Goal: Task Accomplishment & Management: Manage account settings

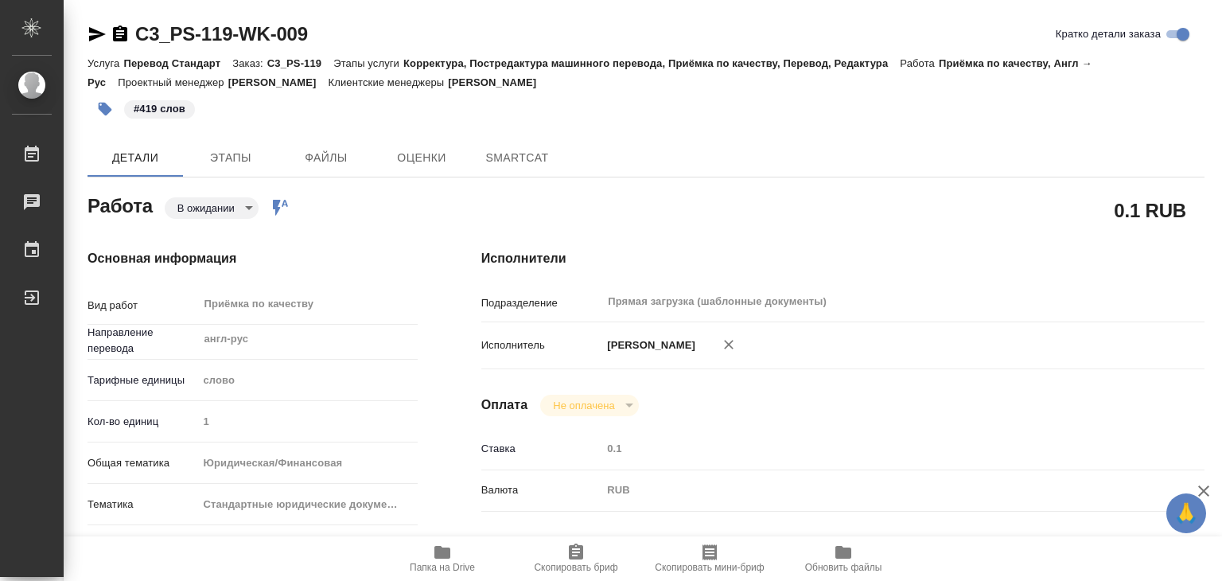
type textarea "x"
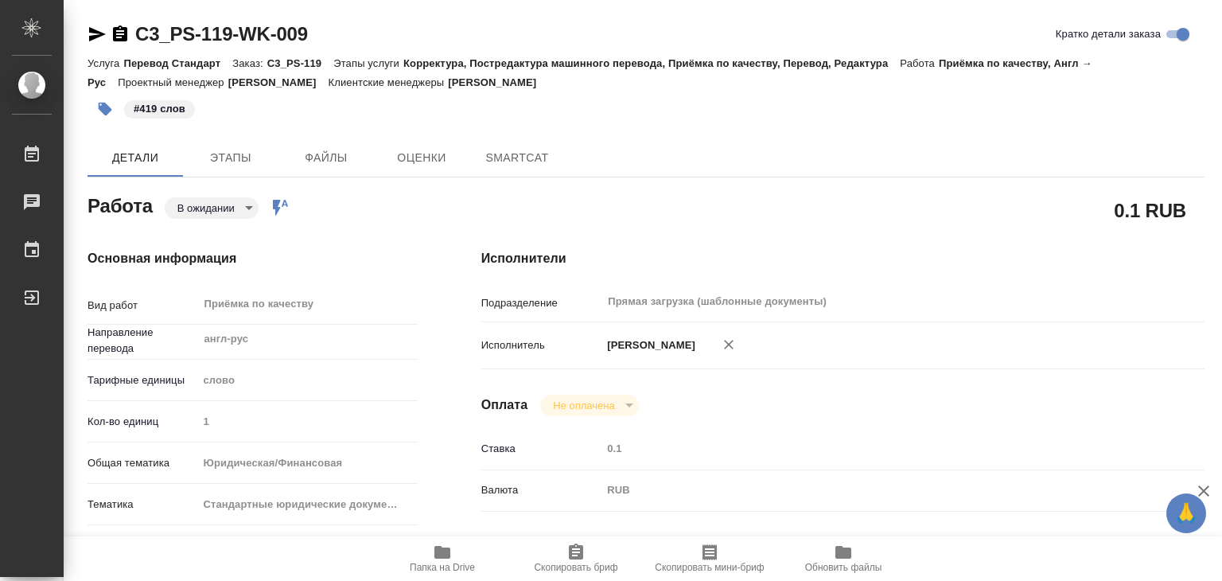
type textarea "x"
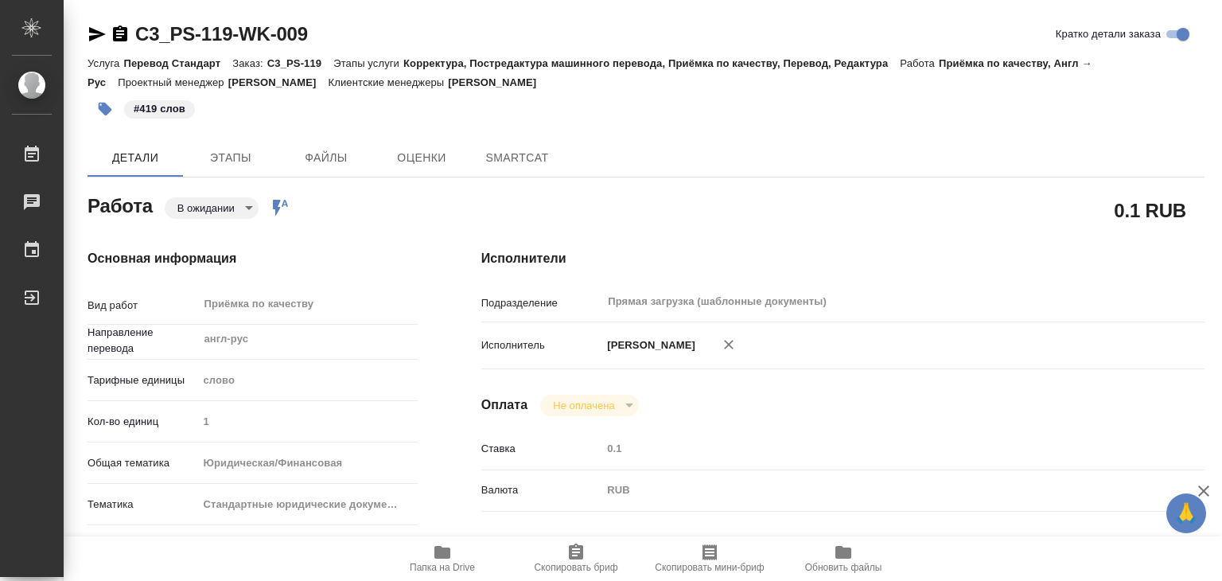
type textarea "x"
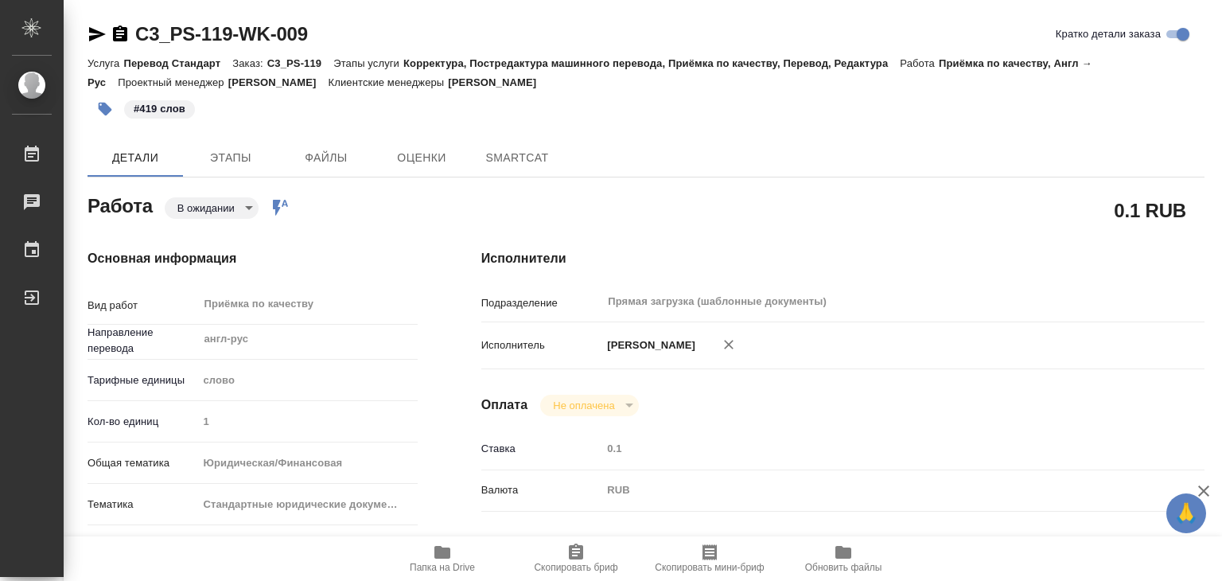
click at [224, 198] on body "🙏 .cls-1 fill:#fff; AWATERA Alilekova Valeriya Работы Чаты График Выйти C3_PS-1…" at bounding box center [611, 290] width 1222 height 581
type textarea "x"
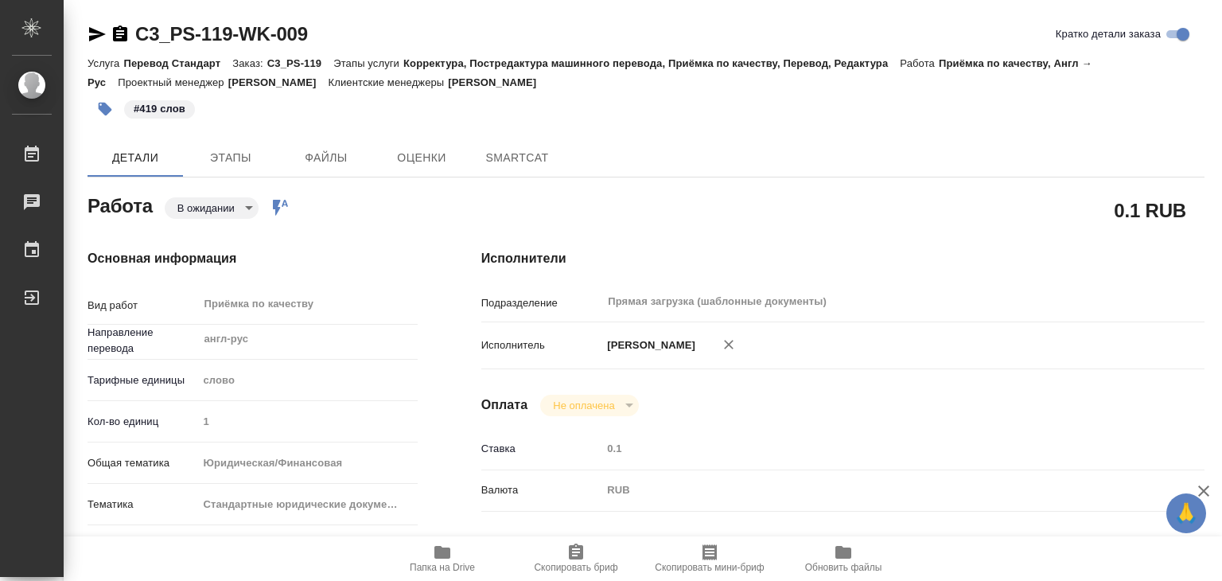
type textarea "x"
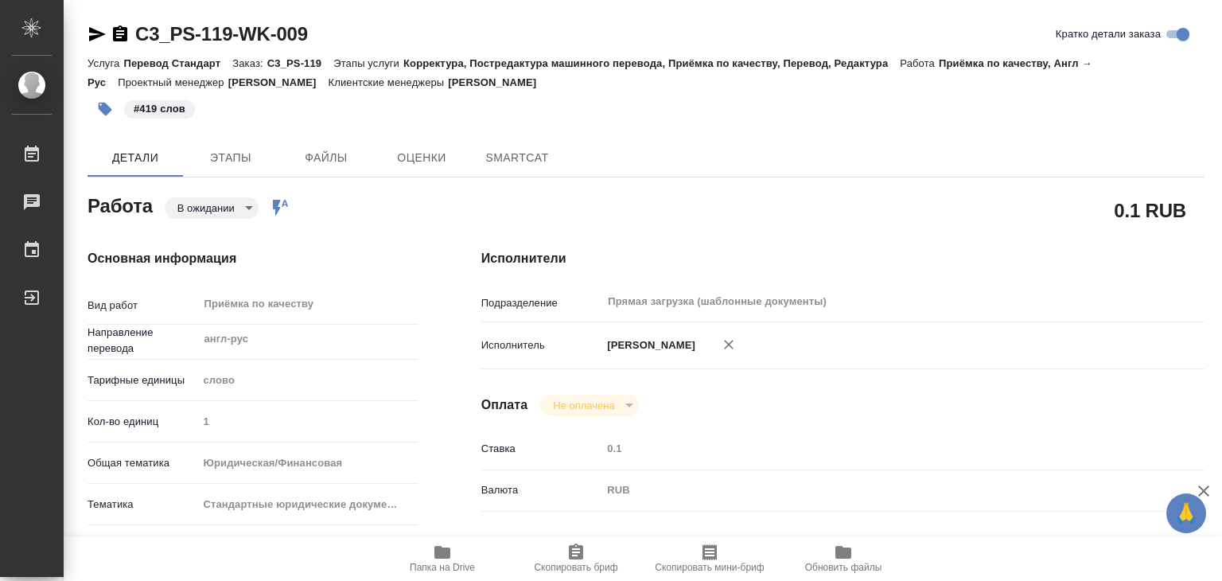
type textarea "x"
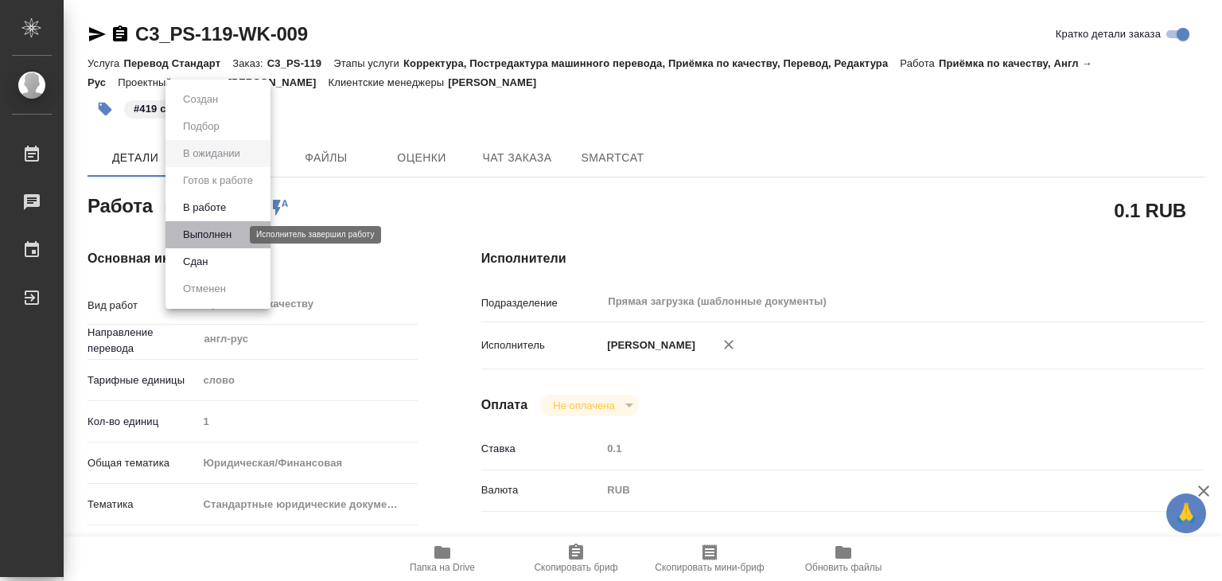
click at [227, 228] on button "Выполнен" at bounding box center [207, 234] width 58 height 17
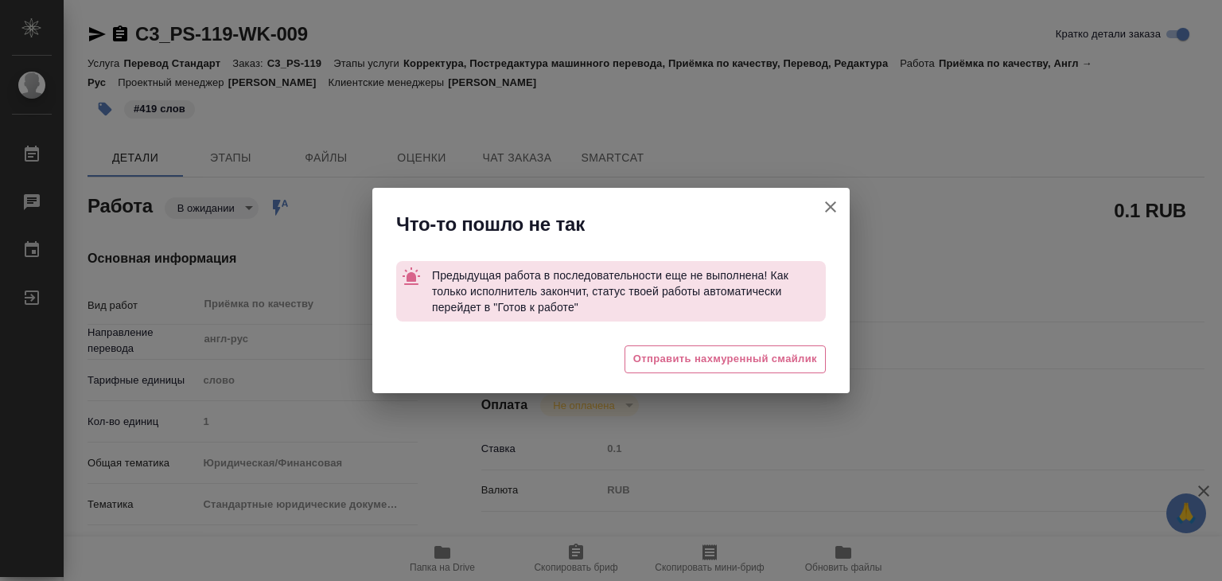
type textarea "x"
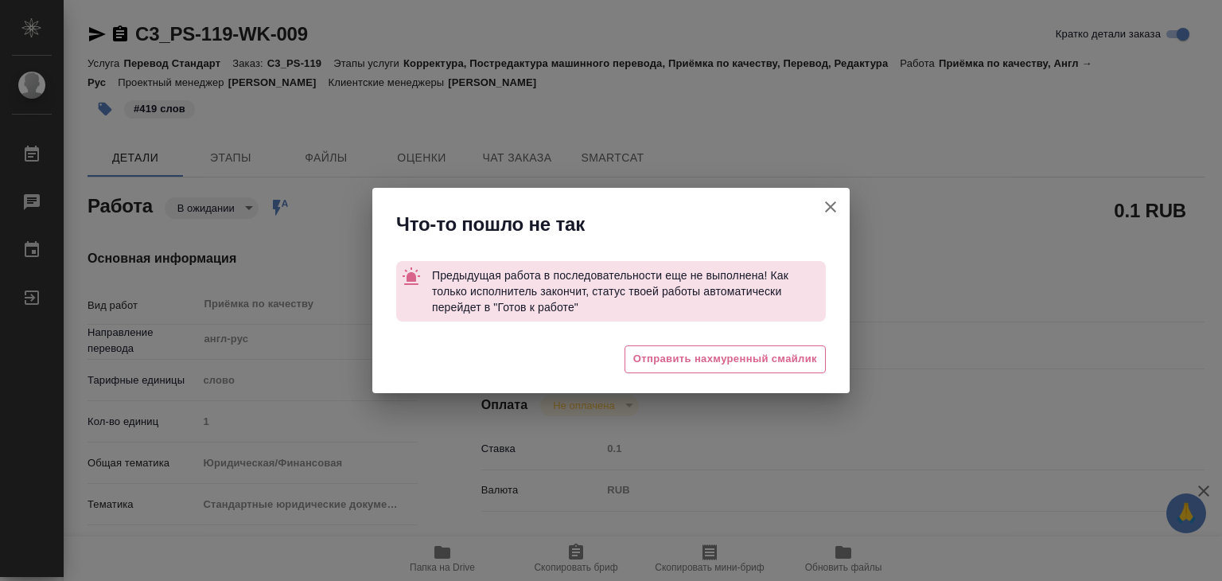
type textarea "x"
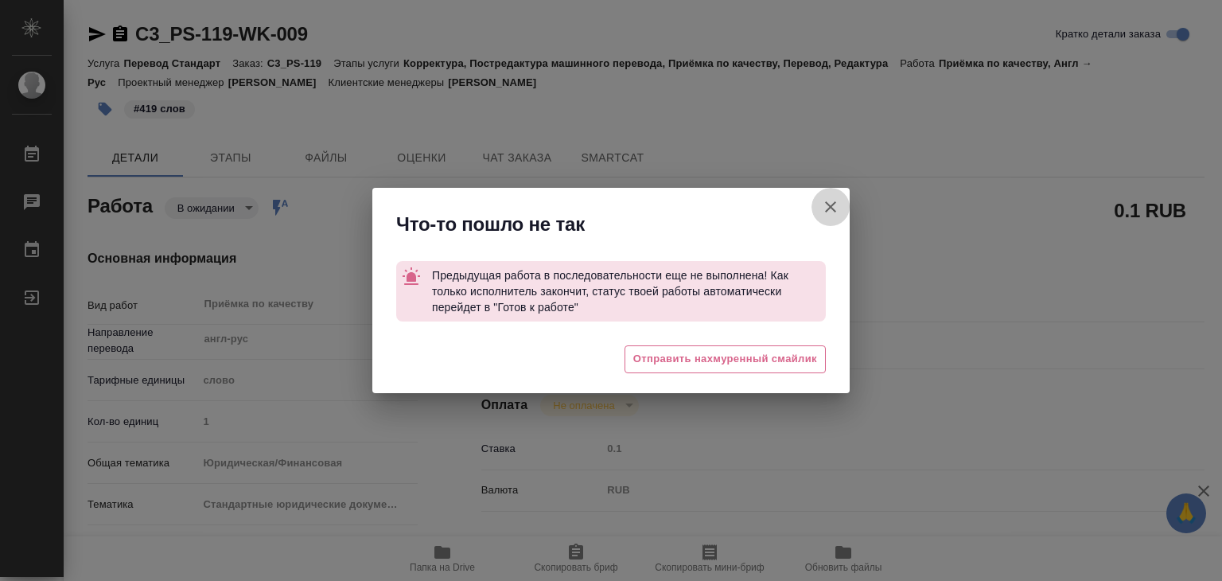
click at [821, 208] on icon "button" at bounding box center [830, 206] width 19 height 19
type textarea "x"
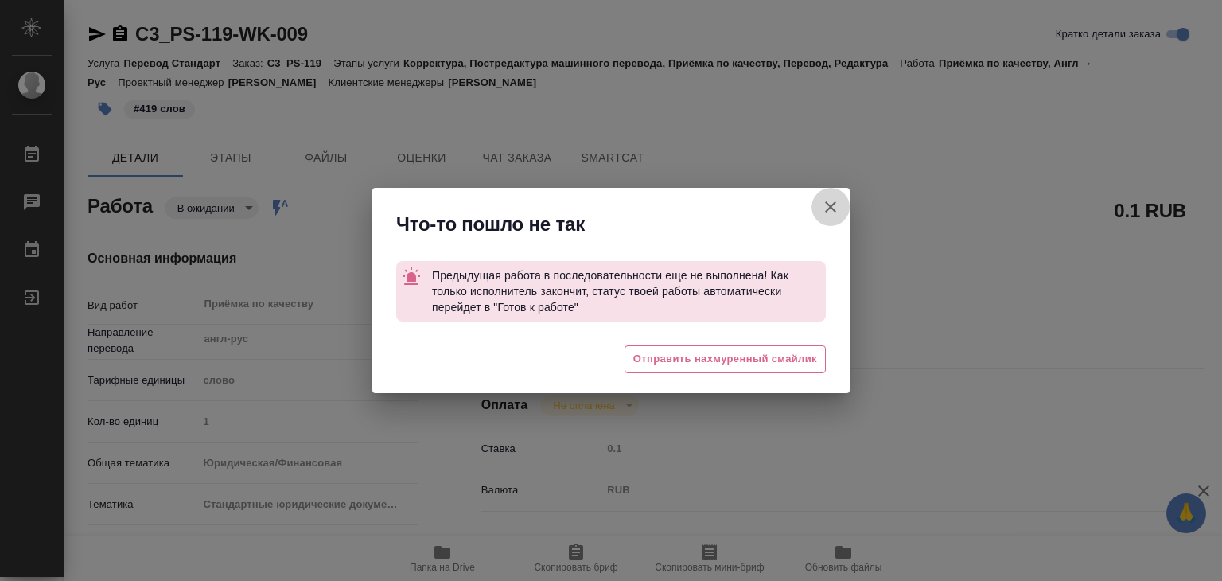
type textarea "x"
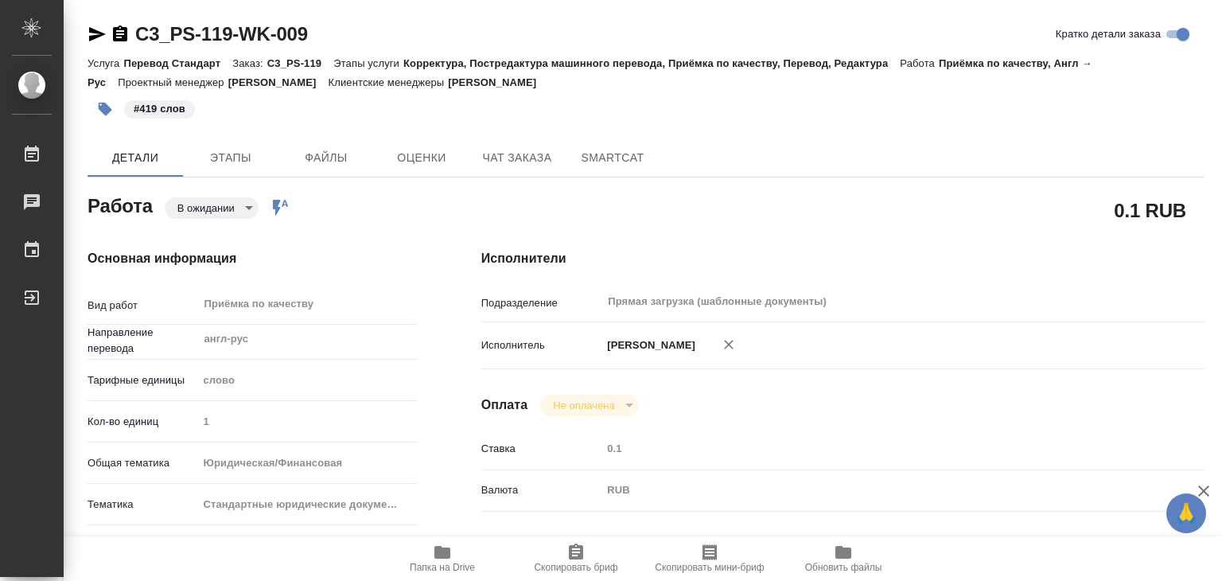
type textarea "x"
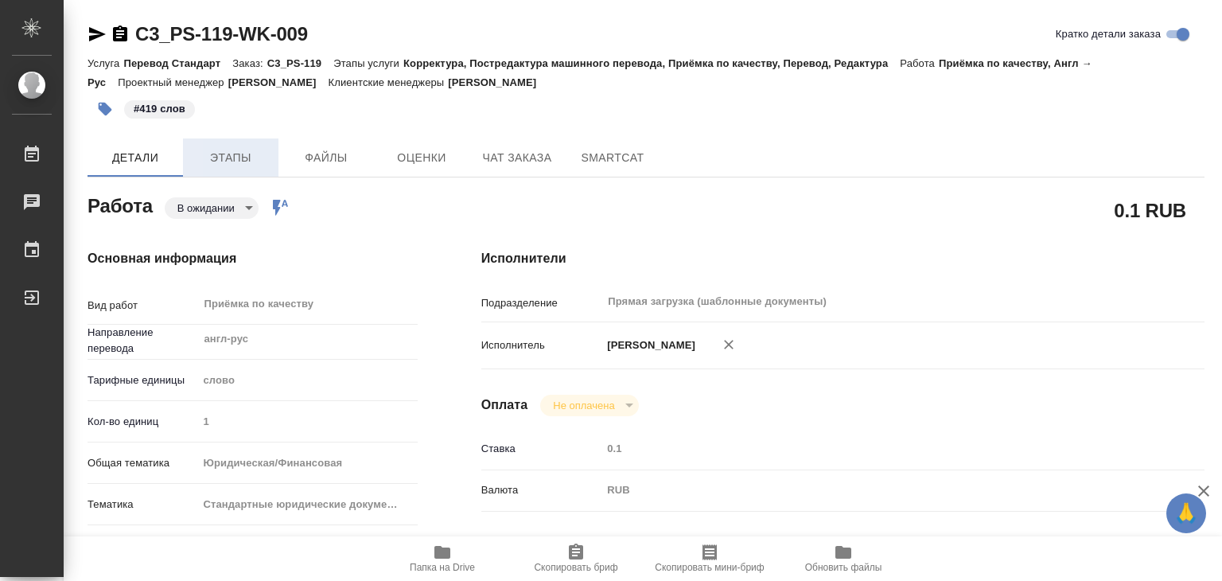
click at [235, 149] on span "Этапы" at bounding box center [230, 158] width 76 height 20
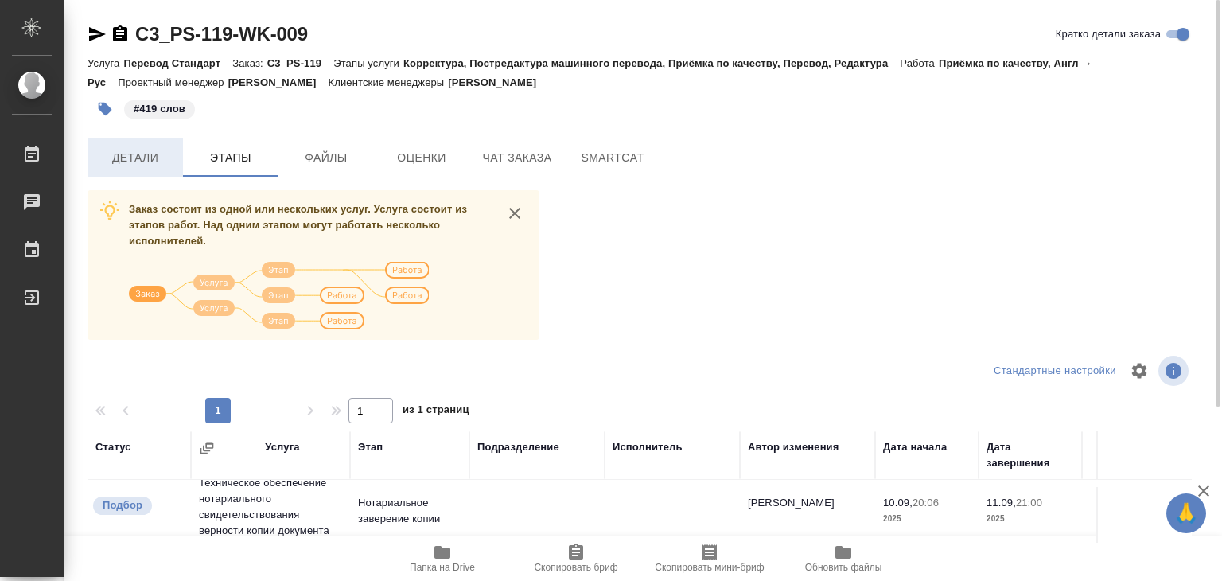
click at [117, 166] on span "Детали" at bounding box center [135, 158] width 76 height 20
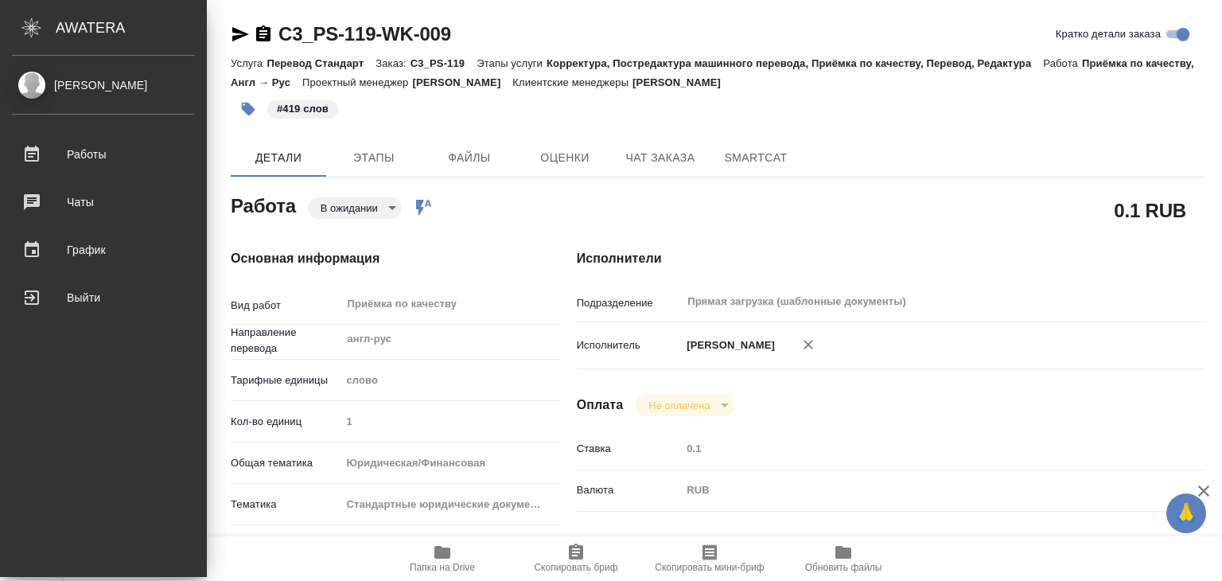
type textarea "x"
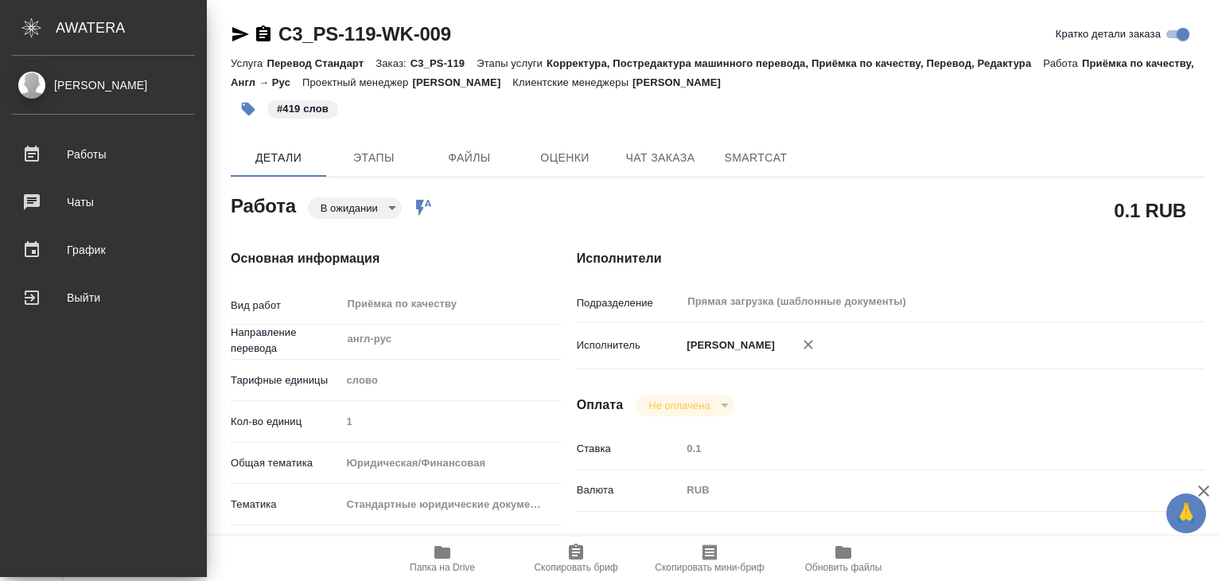
type textarea "x"
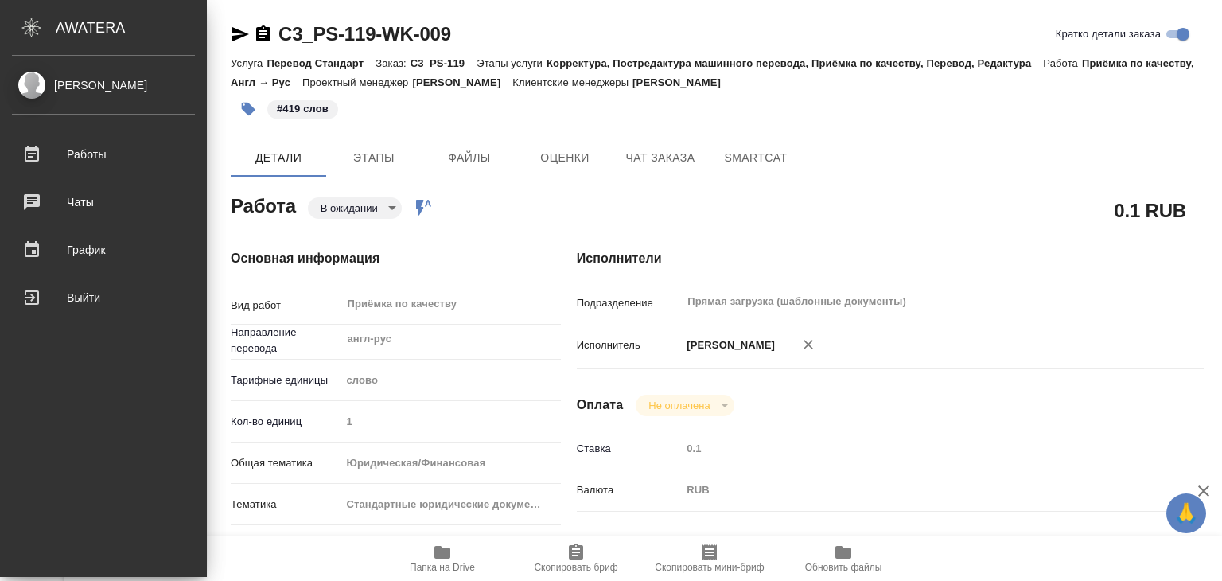
type textarea "x"
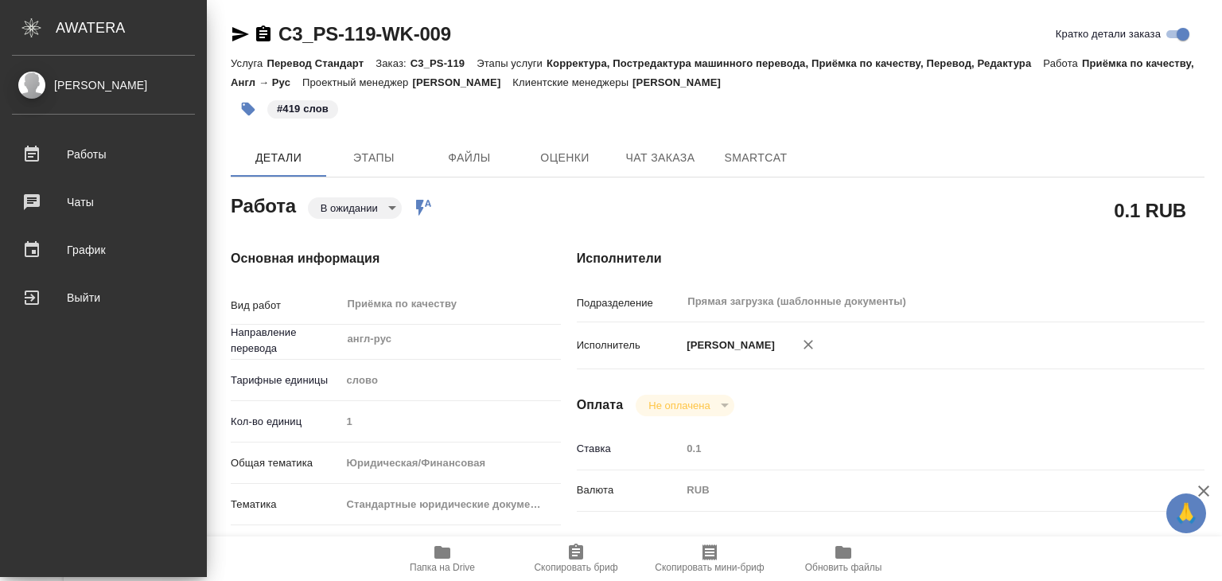
type textarea "x"
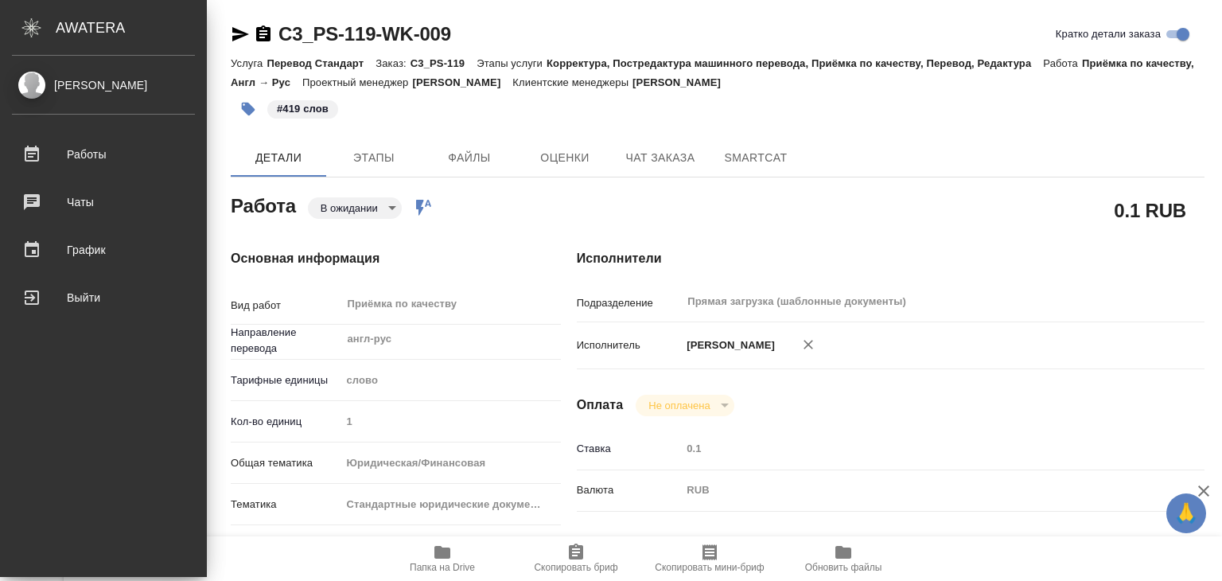
type textarea "x"
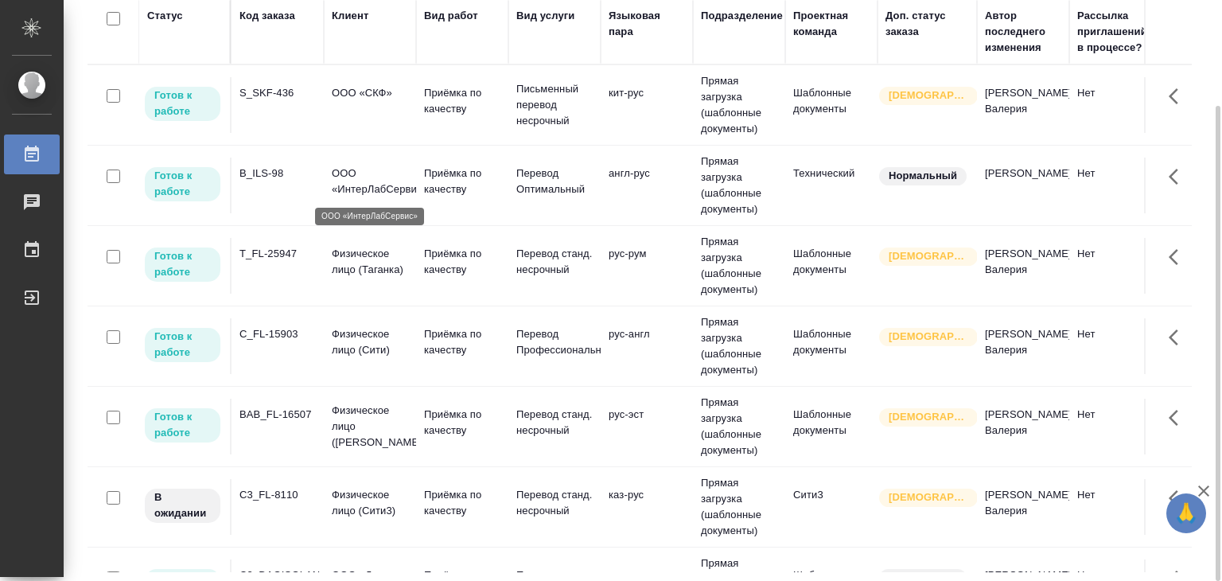
click at [404, 183] on p "ООО «ИнтерЛабСервис»" at bounding box center [370, 181] width 76 height 32
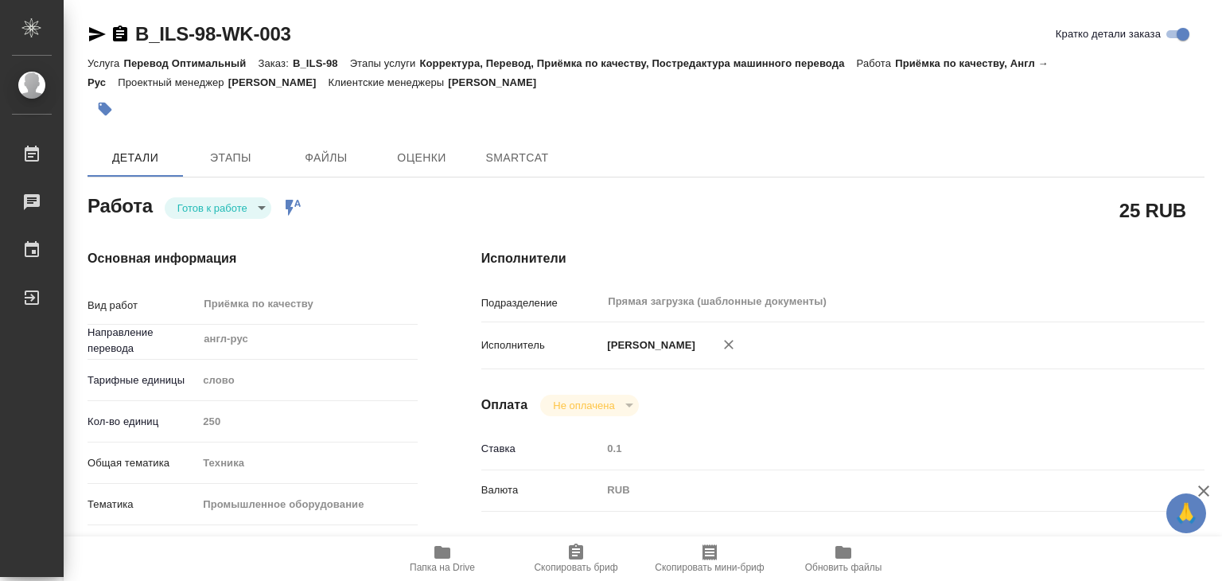
type textarea "x"
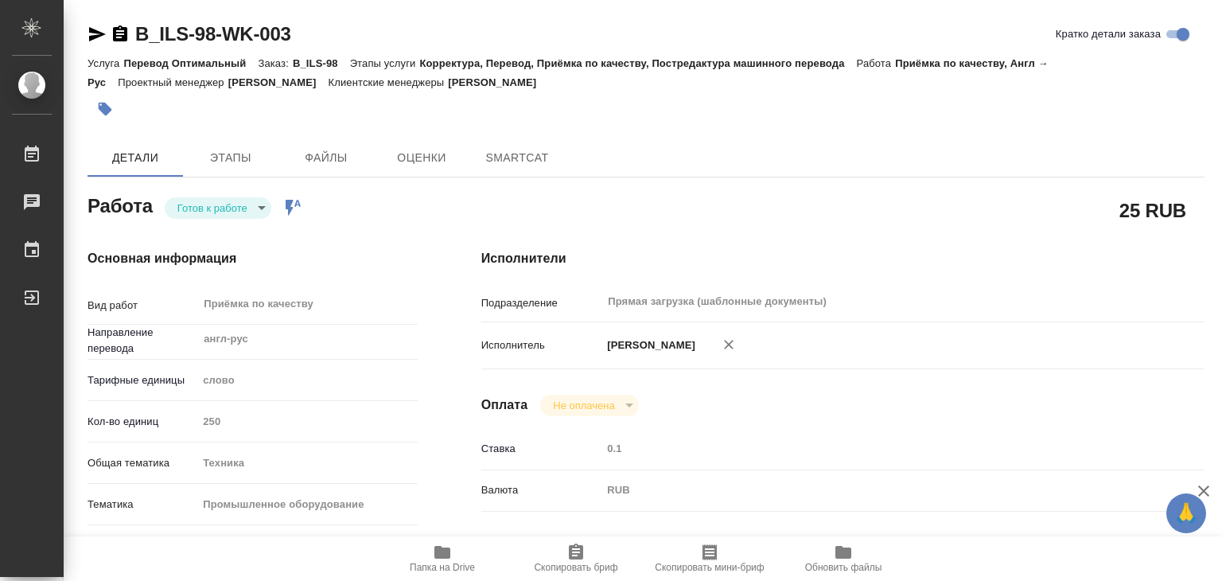
type textarea "x"
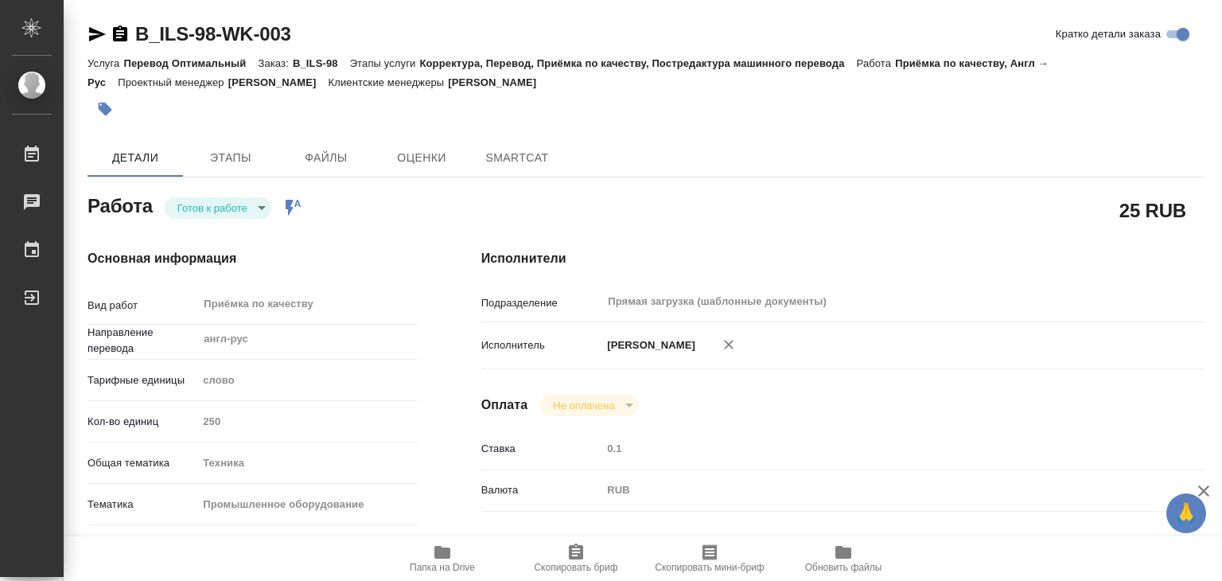
type textarea "x"
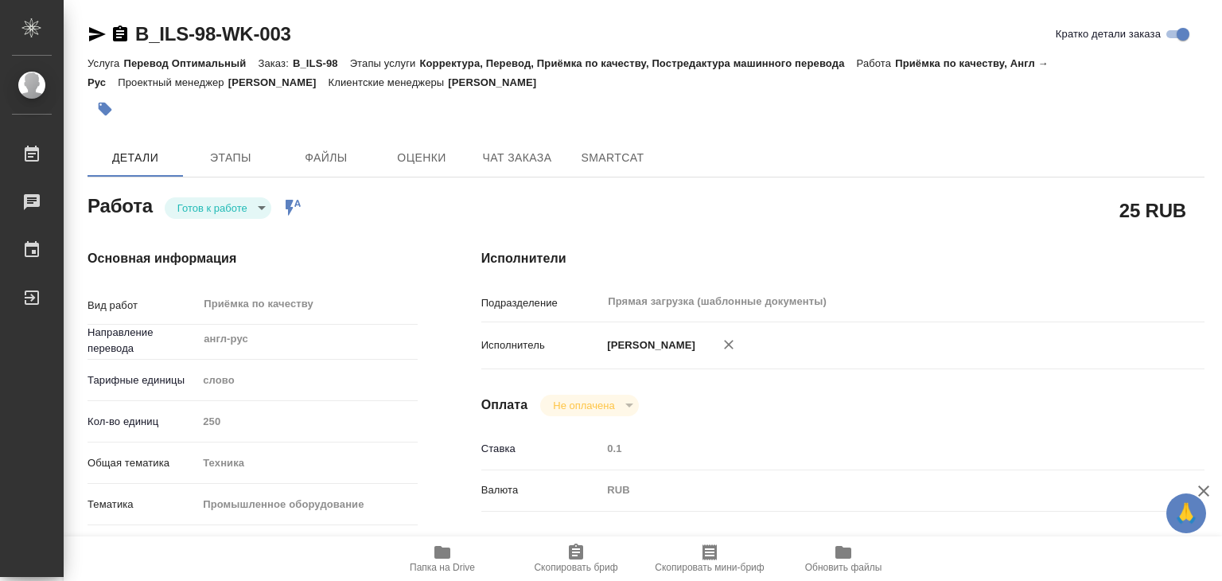
type textarea "x"
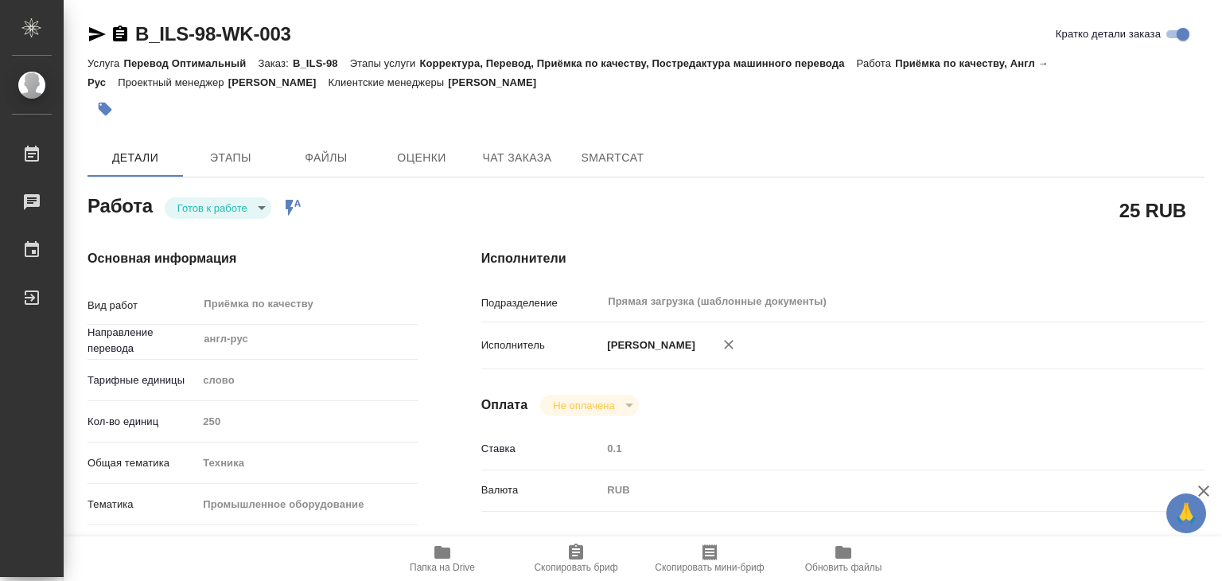
type textarea "x"
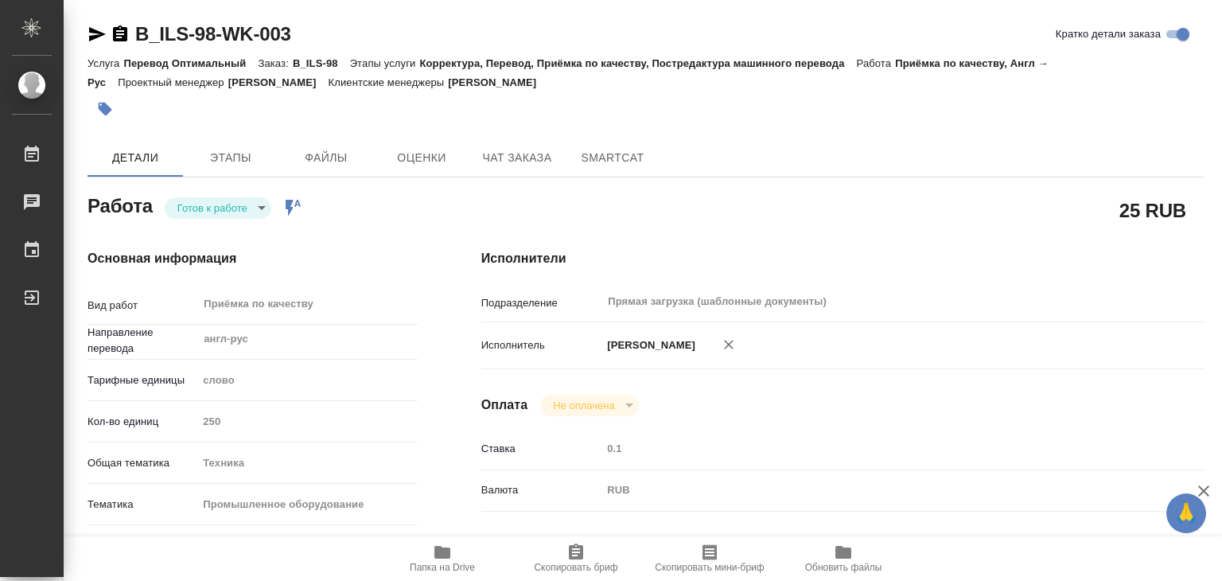
click at [1211, 483] on icon "button" at bounding box center [1203, 490] width 19 height 19
click at [232, 157] on span "Этапы" at bounding box center [230, 158] width 76 height 20
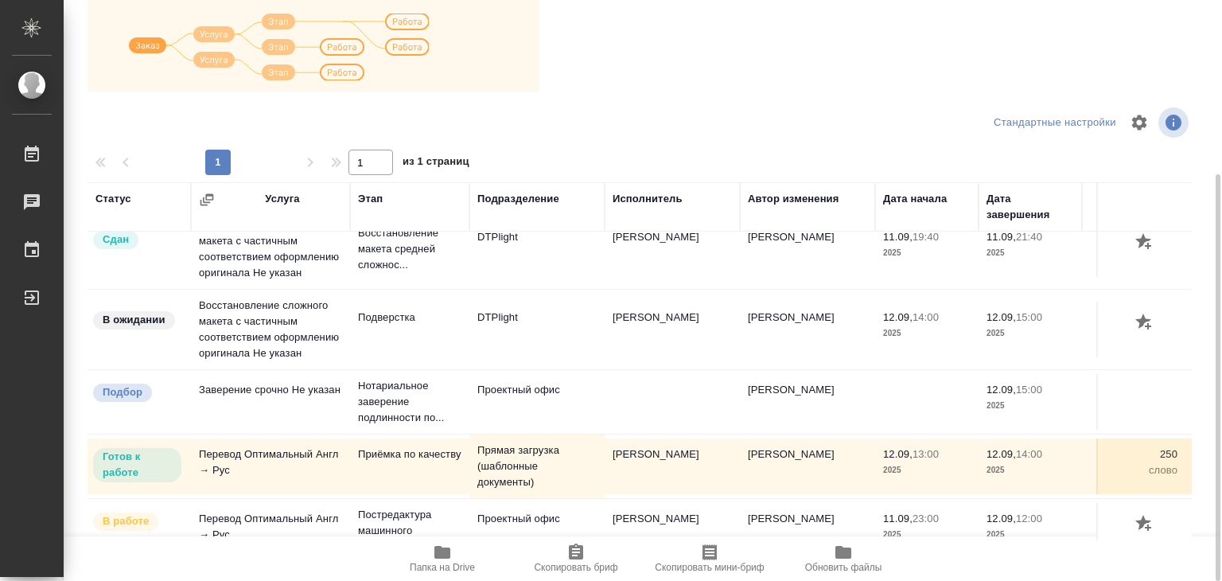
scroll to position [80, 0]
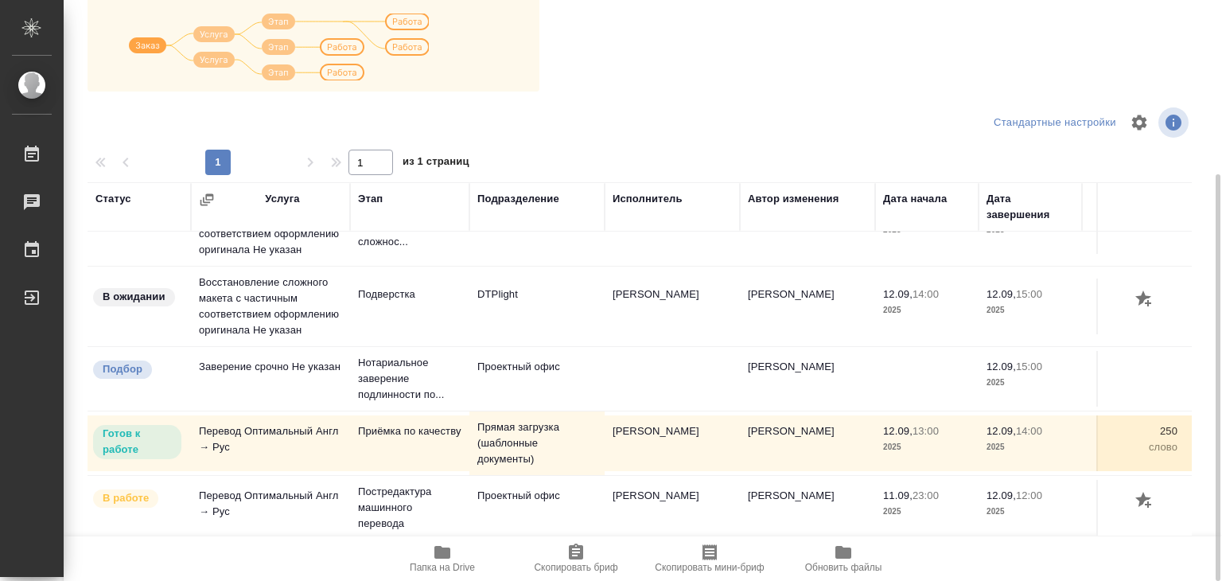
click at [446, 570] on span "Папка на Drive" at bounding box center [442, 567] width 65 height 11
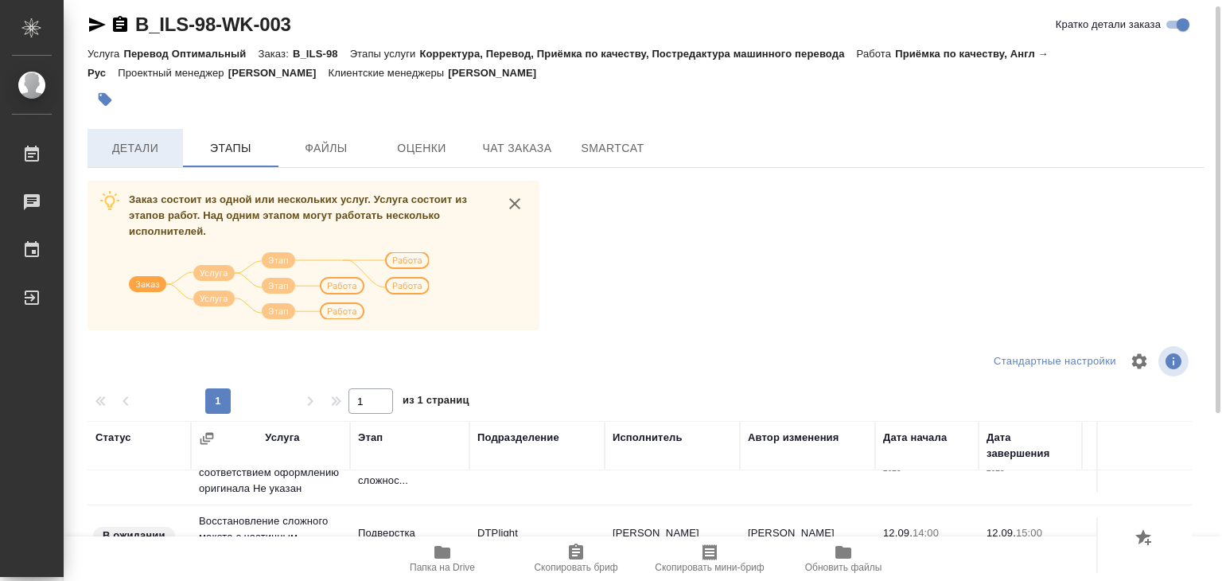
click at [151, 144] on span "Детали" at bounding box center [135, 148] width 76 height 20
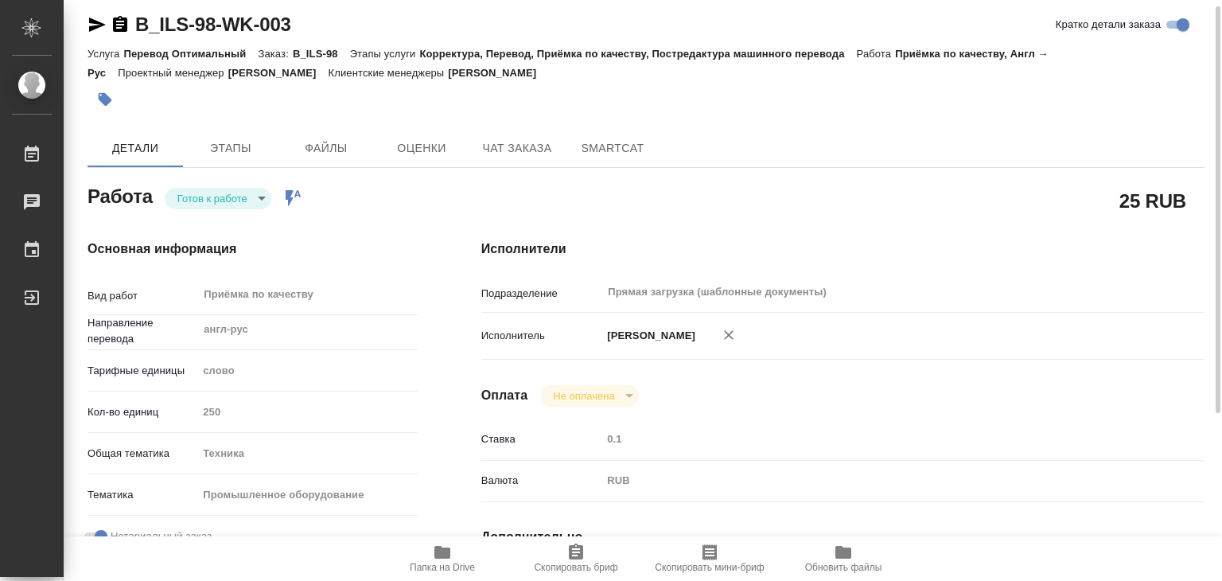
type textarea "x"
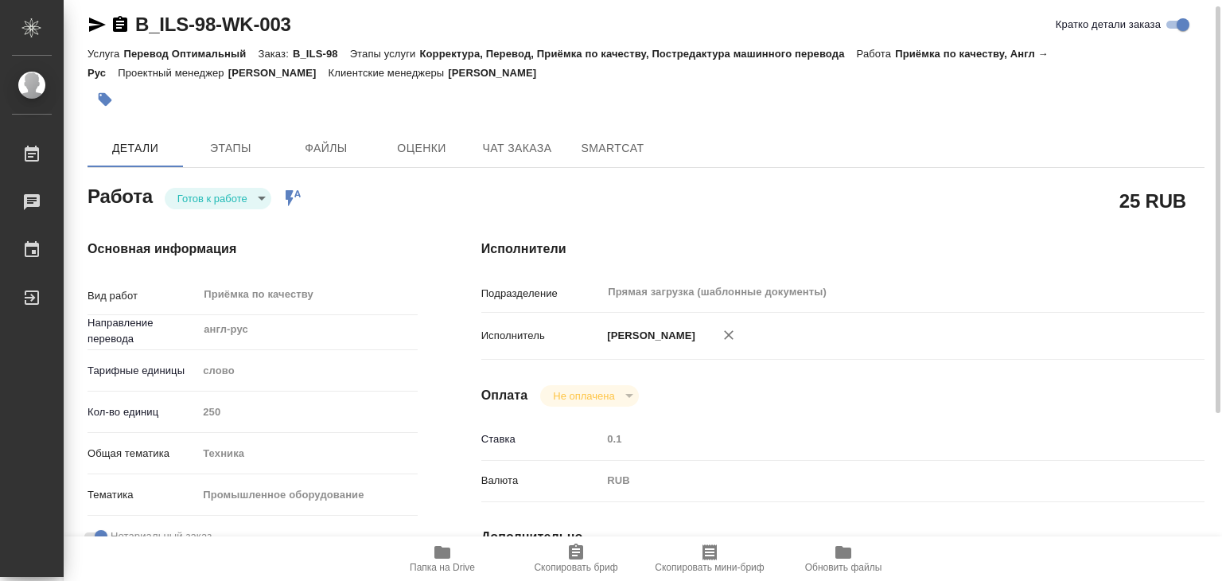
type textarea "x"
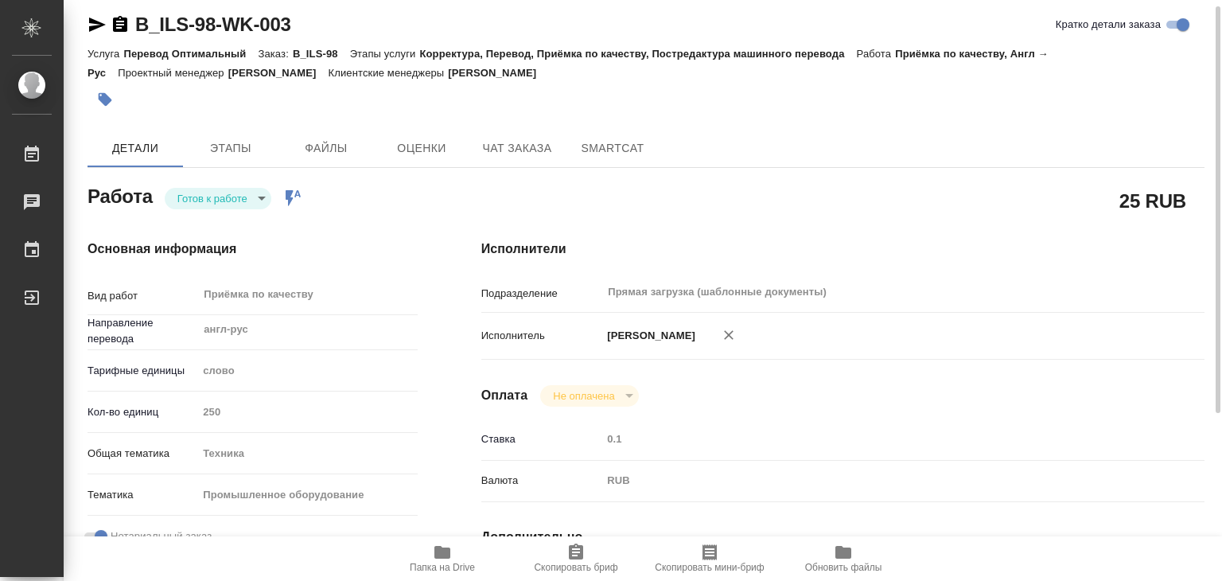
click at [239, 205] on body ".cls-1 fill:#fff; AWATERA Alilekova Valeriya Работы 0 Чаты График Выйти B_ILS-9…" at bounding box center [611, 290] width 1222 height 581
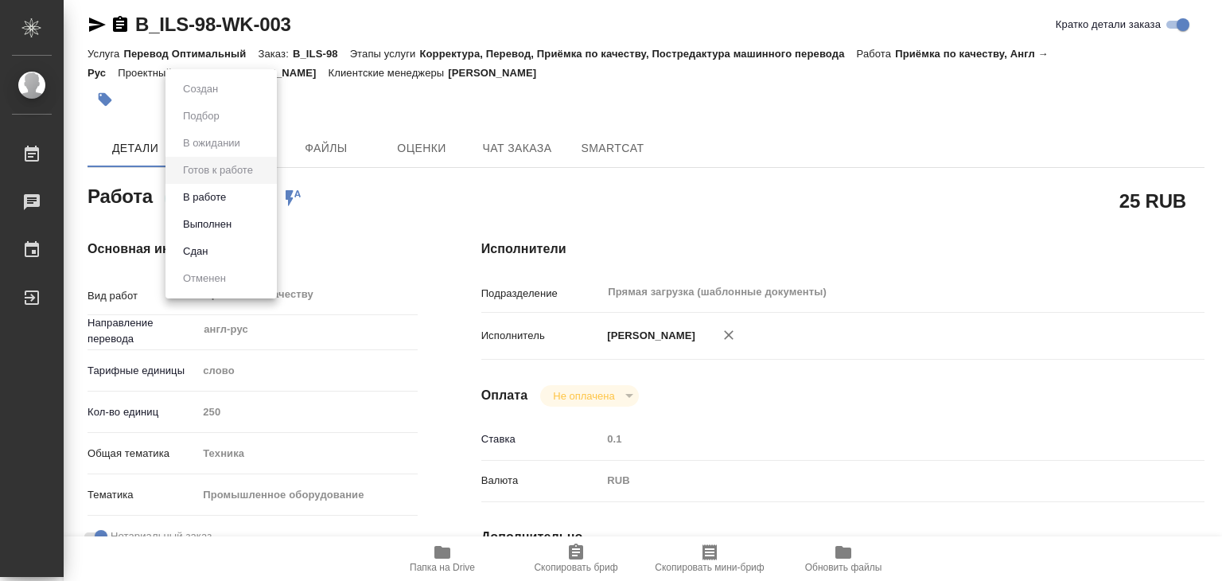
type textarea "x"
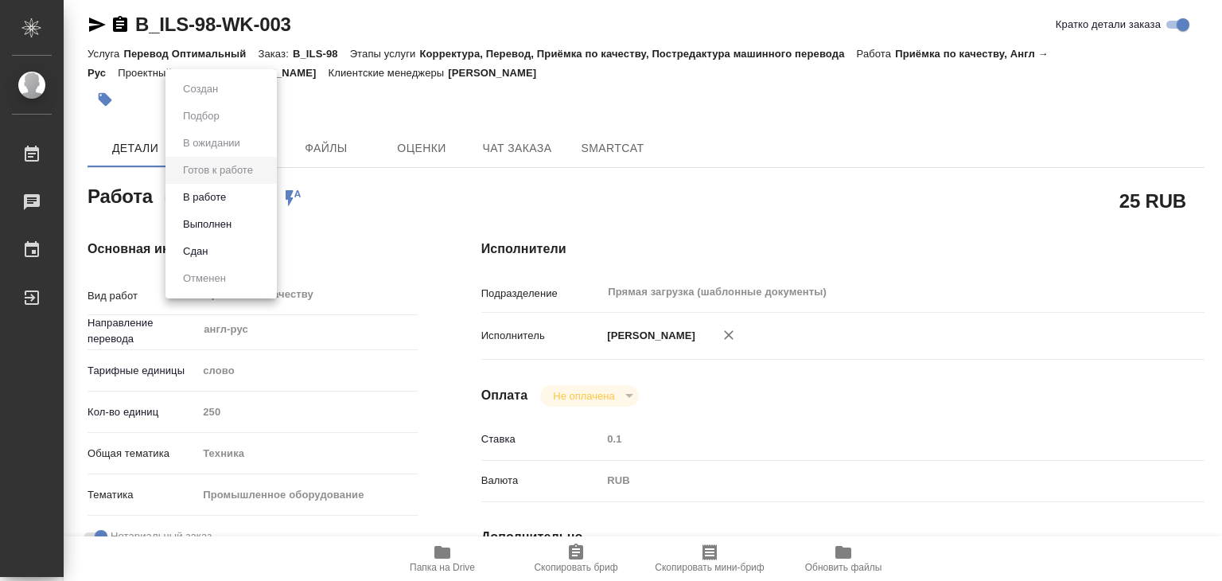
click at [239, 198] on li "В работе" at bounding box center [220, 197] width 111 height 27
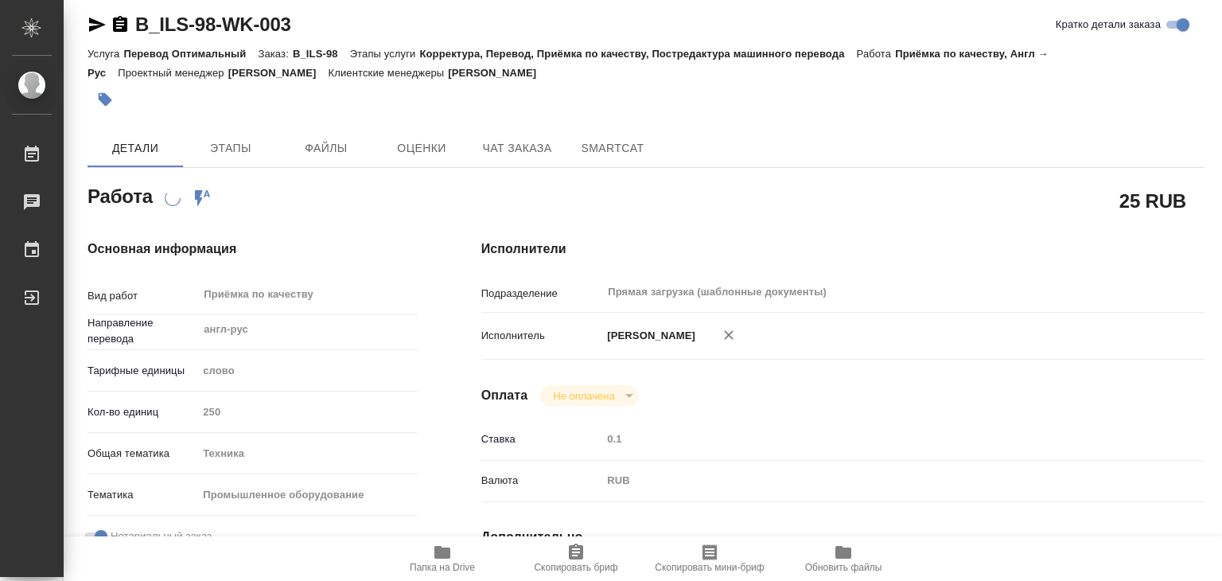
type textarea "x"
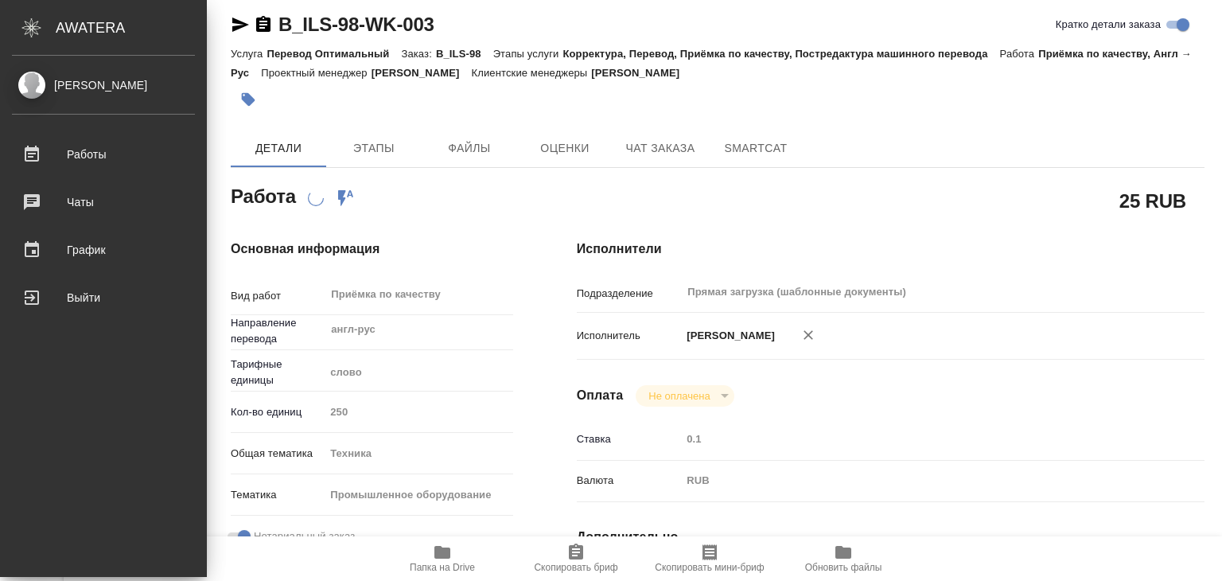
type textarea "x"
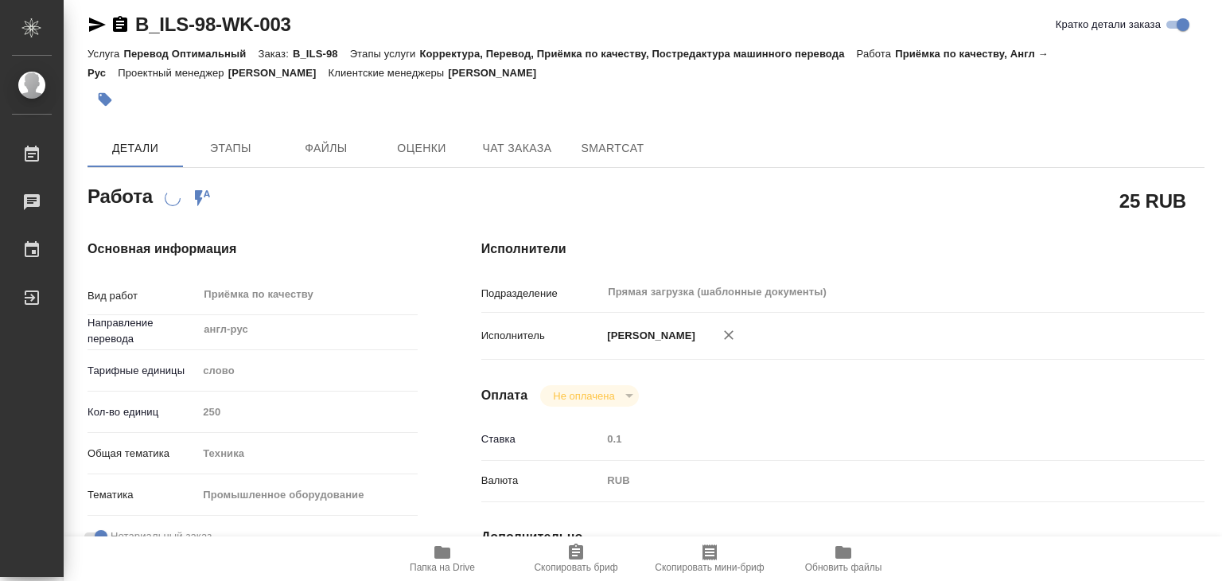
click at [902, 188] on div "25 RUB" at bounding box center [842, 201] width 723 height 40
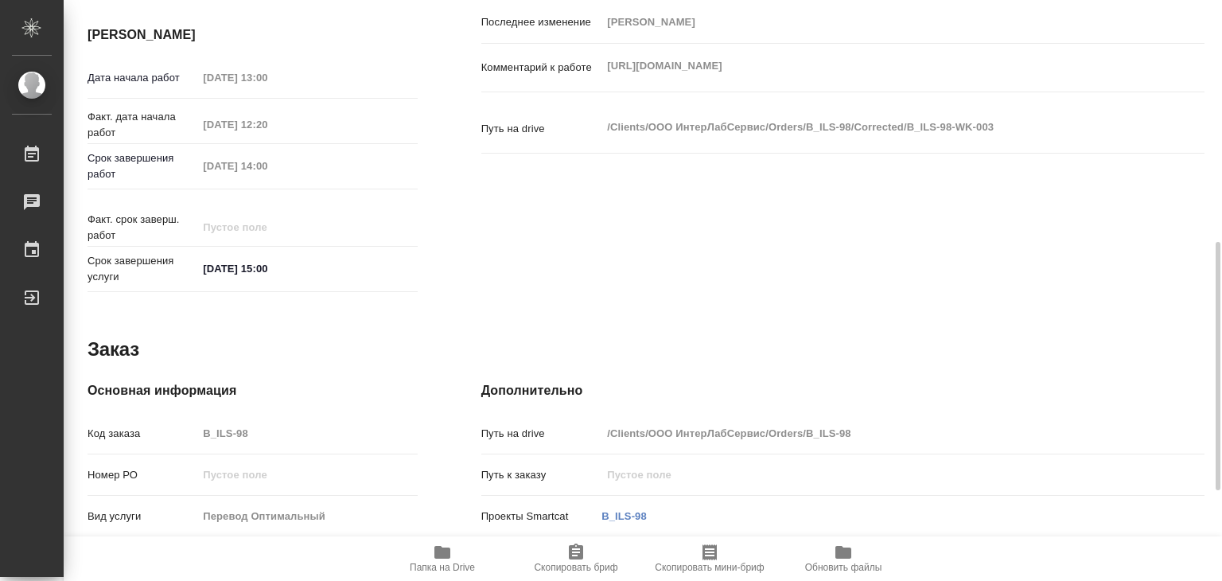
type textarea "x"
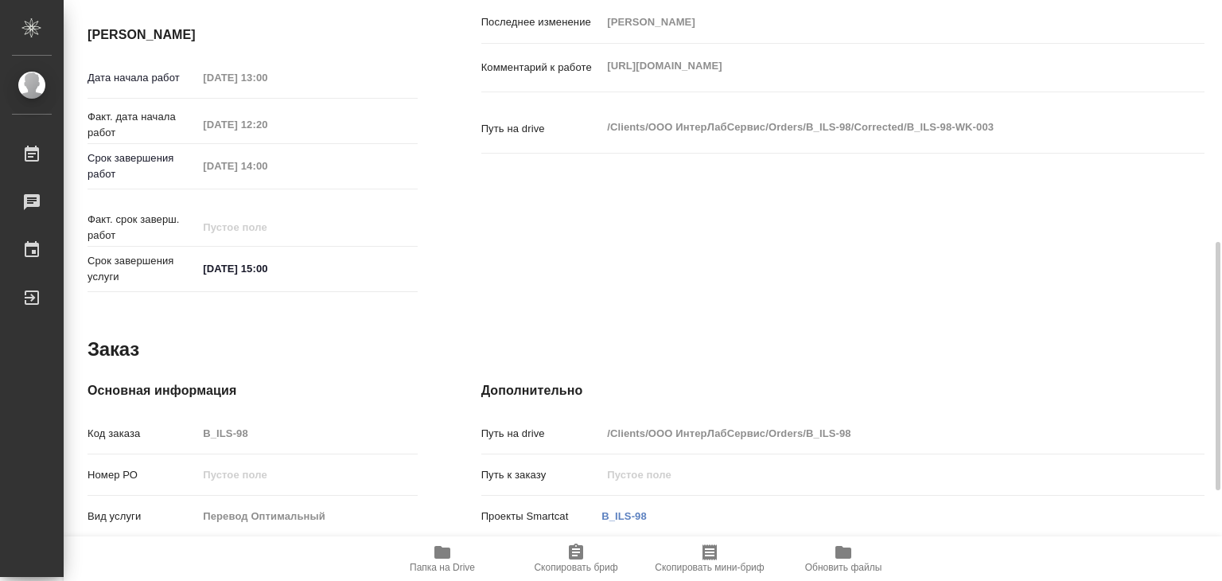
type textarea "x"
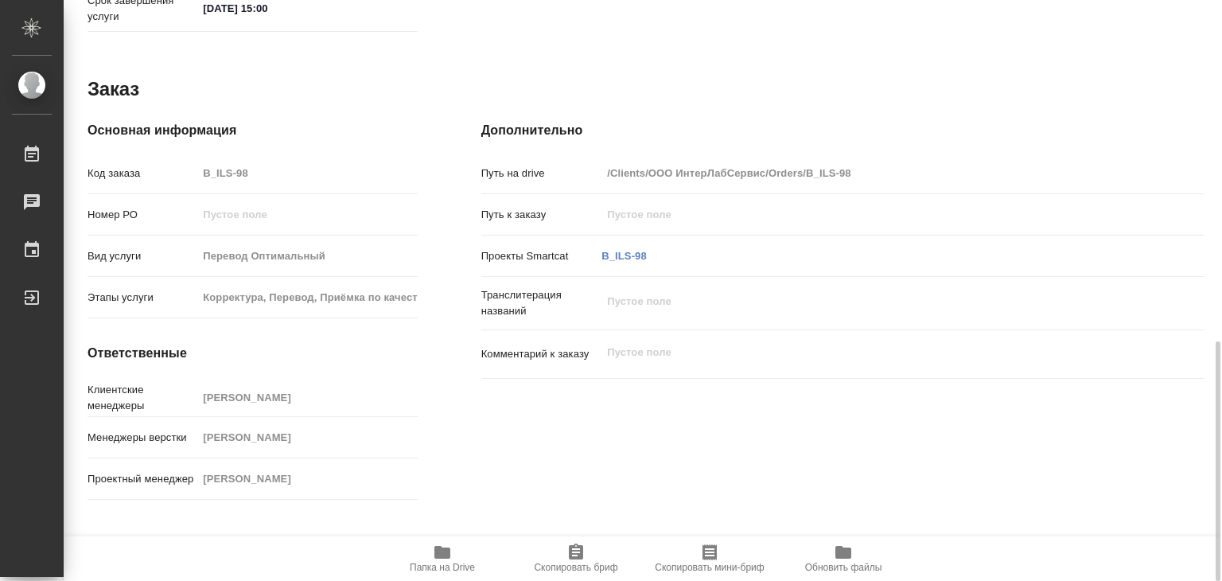
type textarea "x"
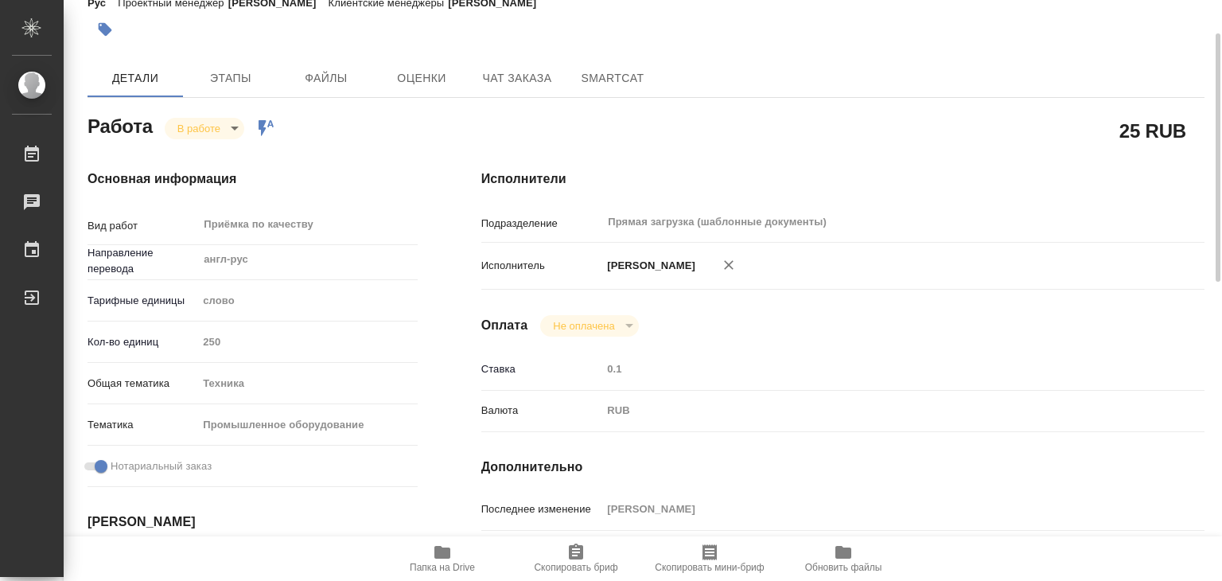
scroll to position [318, 0]
click at [418, 301] on div "Основная информация Вид работ Приёмка по качеству x ​ Направление перевода англ…" at bounding box center [253, 477] width 394 height 679
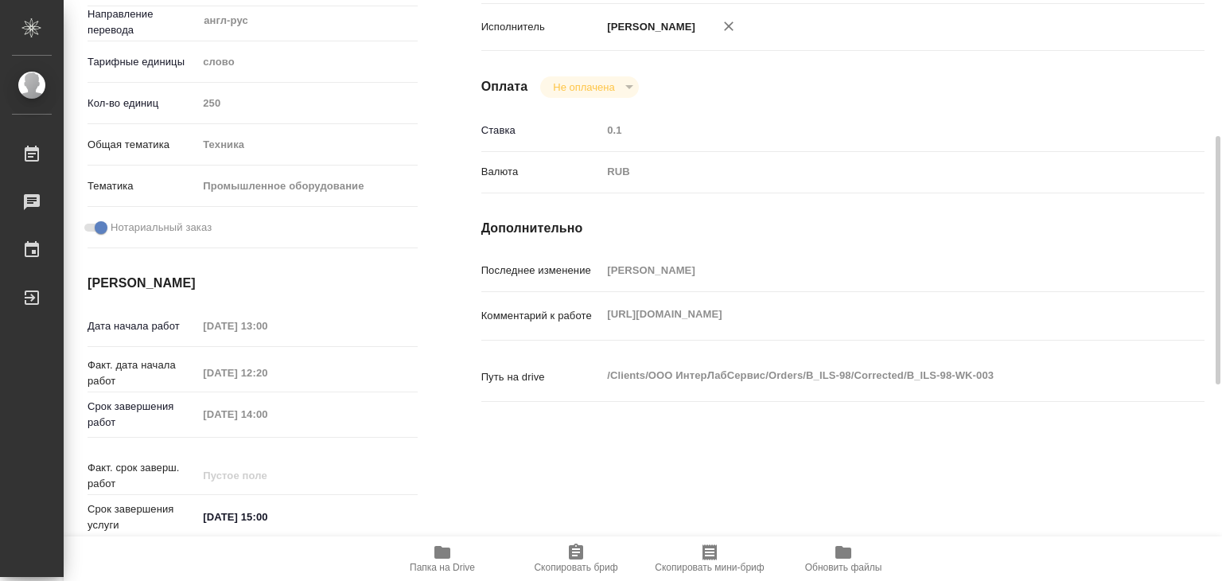
scroll to position [0, 0]
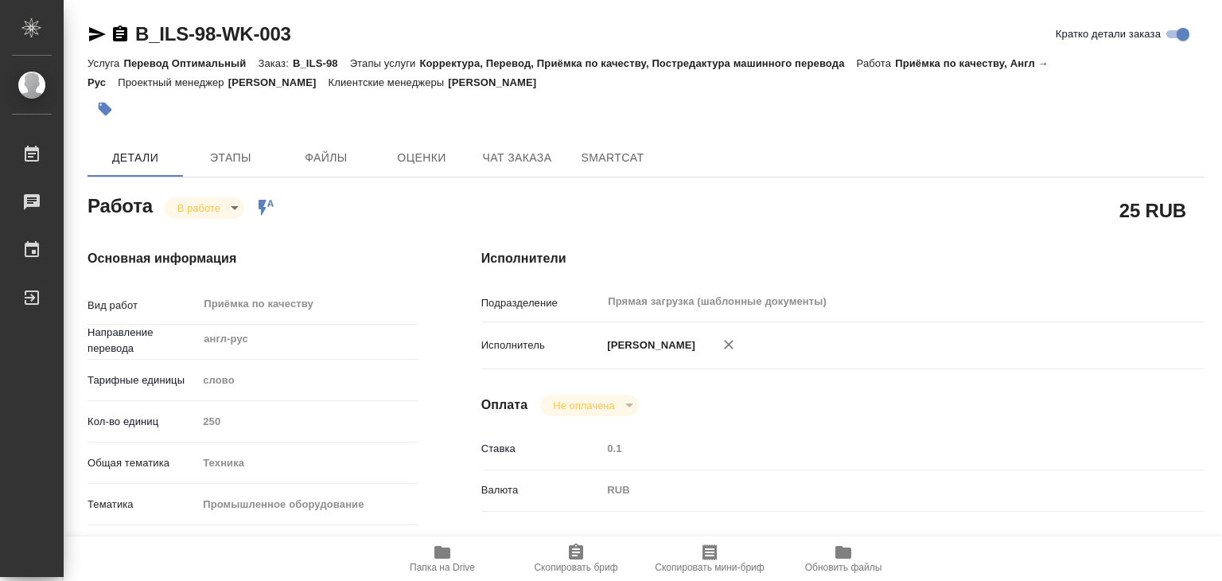
click at [102, 109] on icon "button" at bounding box center [106, 110] width 14 height 14
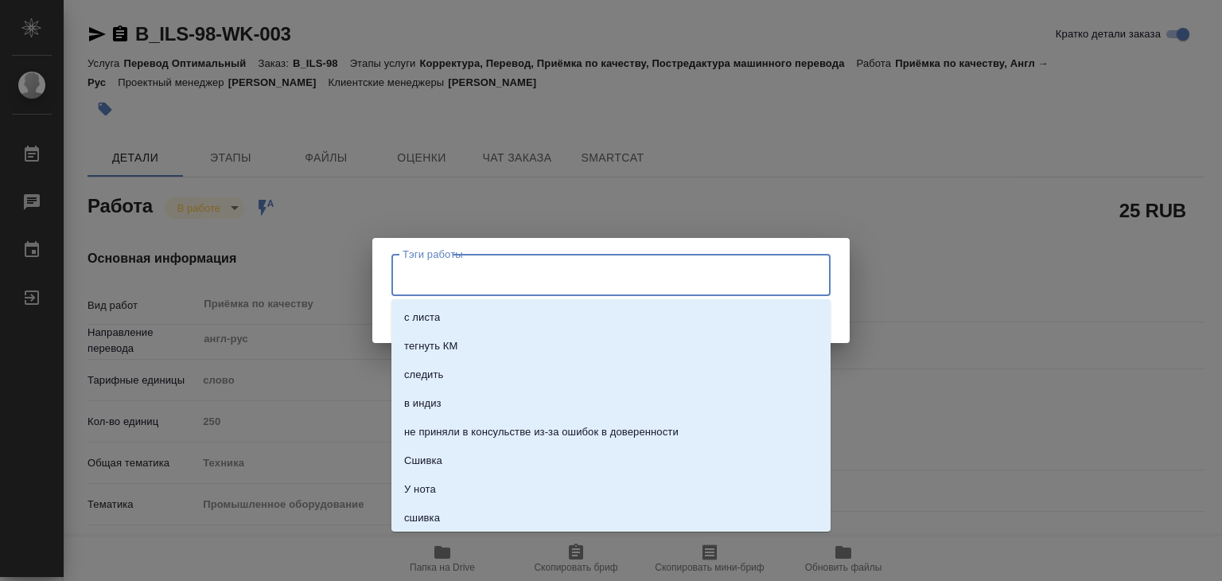
click at [463, 282] on input "Тэги работы" at bounding box center [596, 274] width 395 height 27
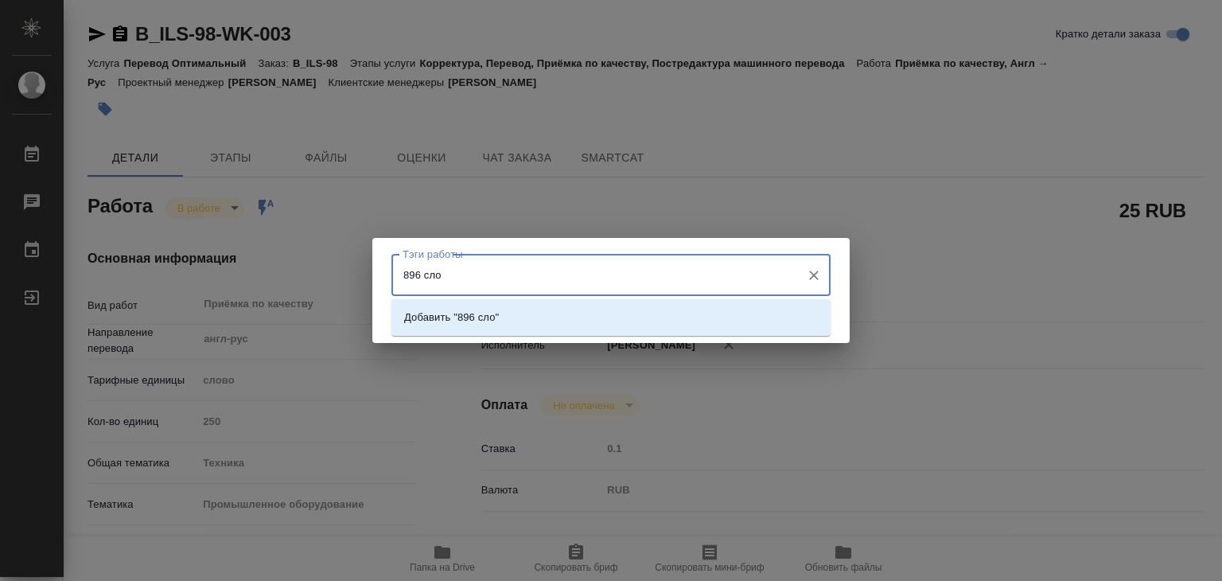
type input "896 слов"
click at [504, 325] on p "Добавить "896 слов"" at bounding box center [454, 317] width 100 height 16
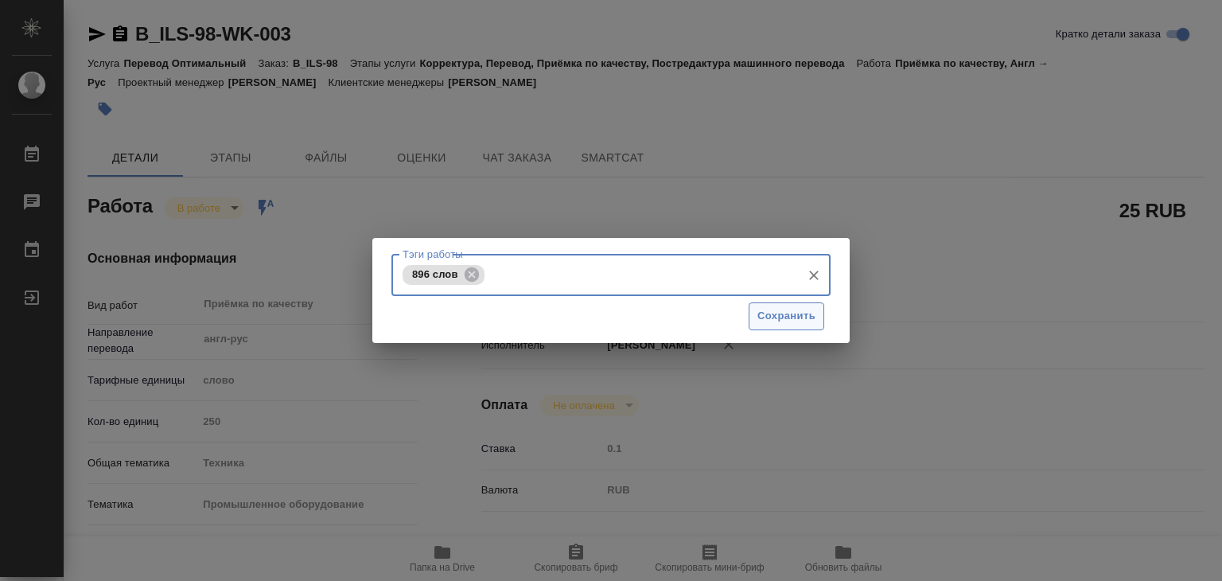
click at [772, 316] on span "Сохранить" at bounding box center [786, 316] width 58 height 18
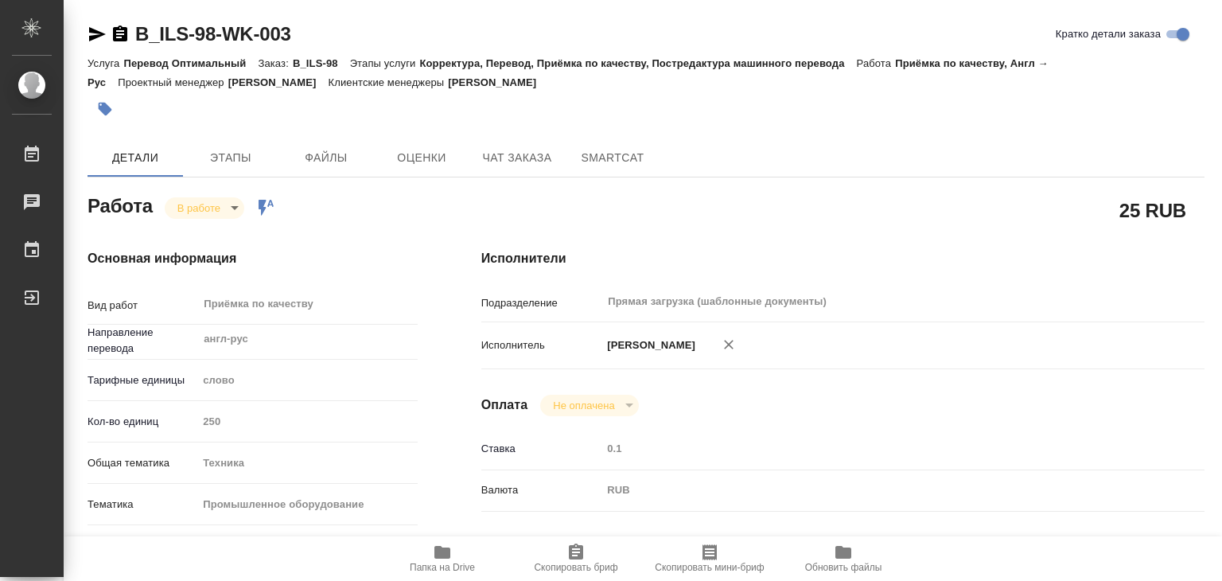
type input "inProgress"
type textarea "Приёмка по качеству"
type textarea "x"
type input "англ-рус"
type input "5a8b1489cc6b4906c91bfd90"
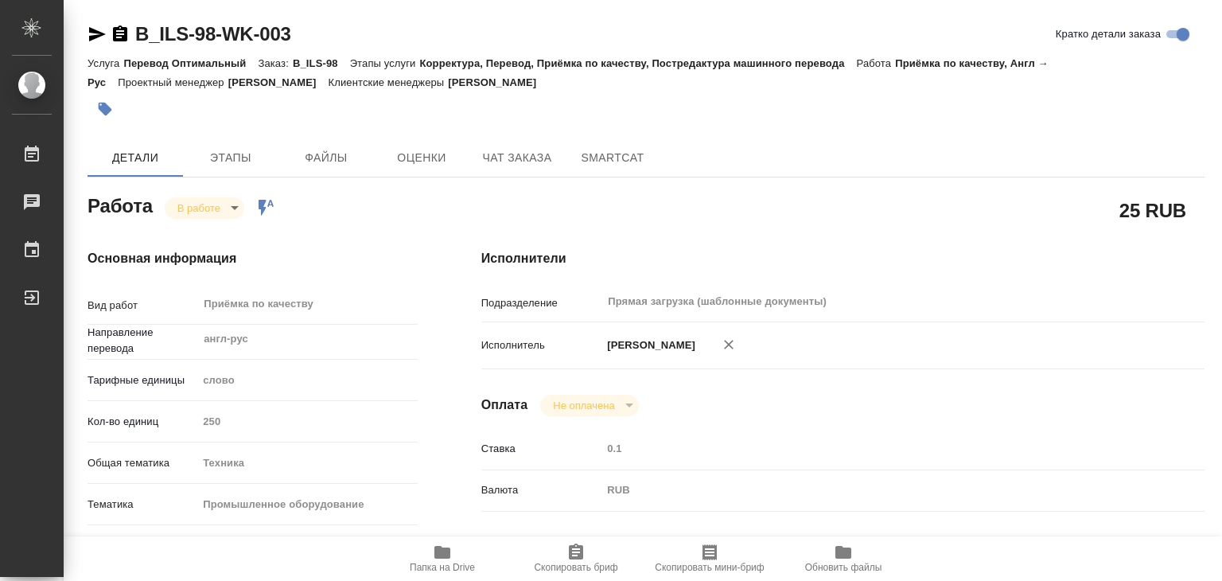
type input "250"
type input "tech"
type input "5f647205b73bc97568ca66bc"
checkbox input "true"
type input "12.09.2025 13:00"
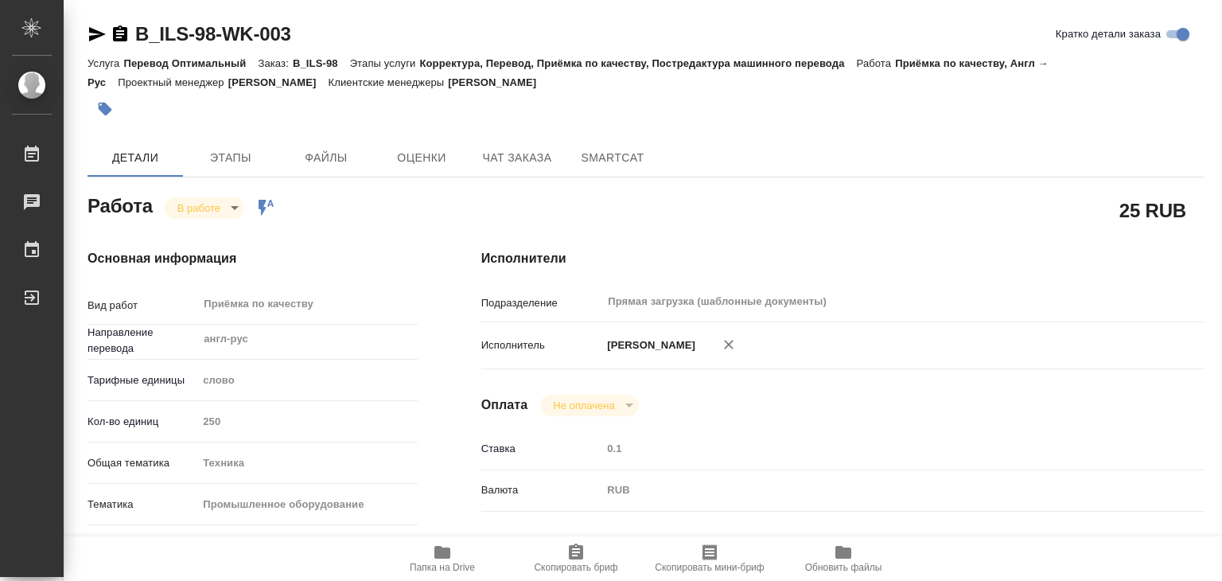
type input "12.09.2025 12:20"
type input "12.09.2025 14:00"
type input "12.09.2025 15:00"
type input "Прямая загрузка (шаблонные документы)"
type input "notPayed"
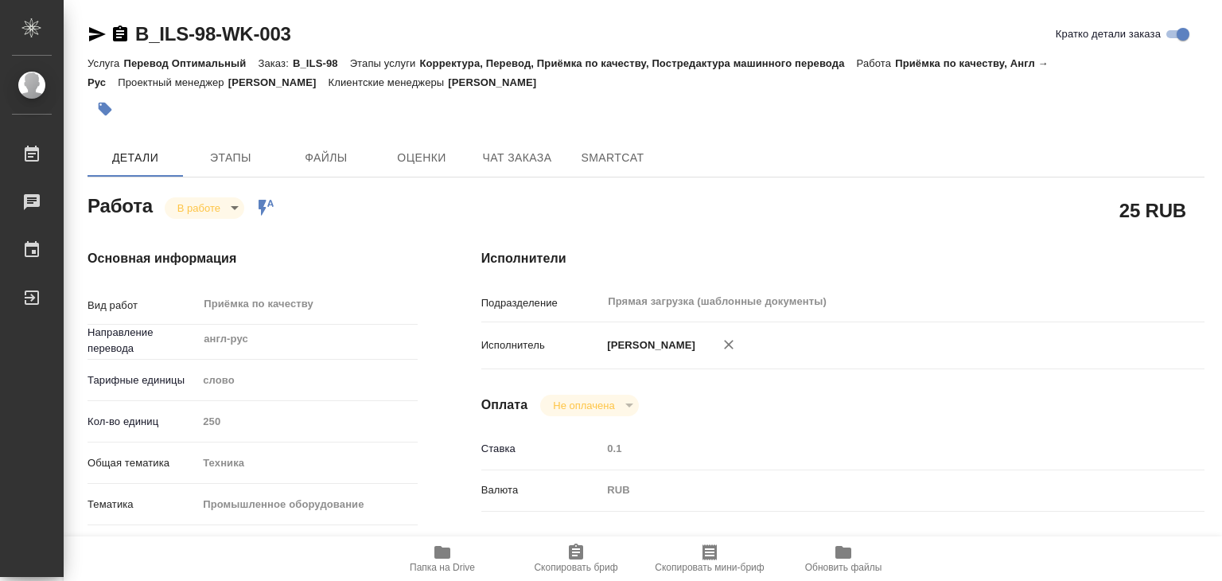
type input "0.1"
type input "RUB"
type input "[PERSON_NAME]"
type textarea "https://drive.awatera.com/s/2sqi2fQw4KgPPej"
type textarea "x"
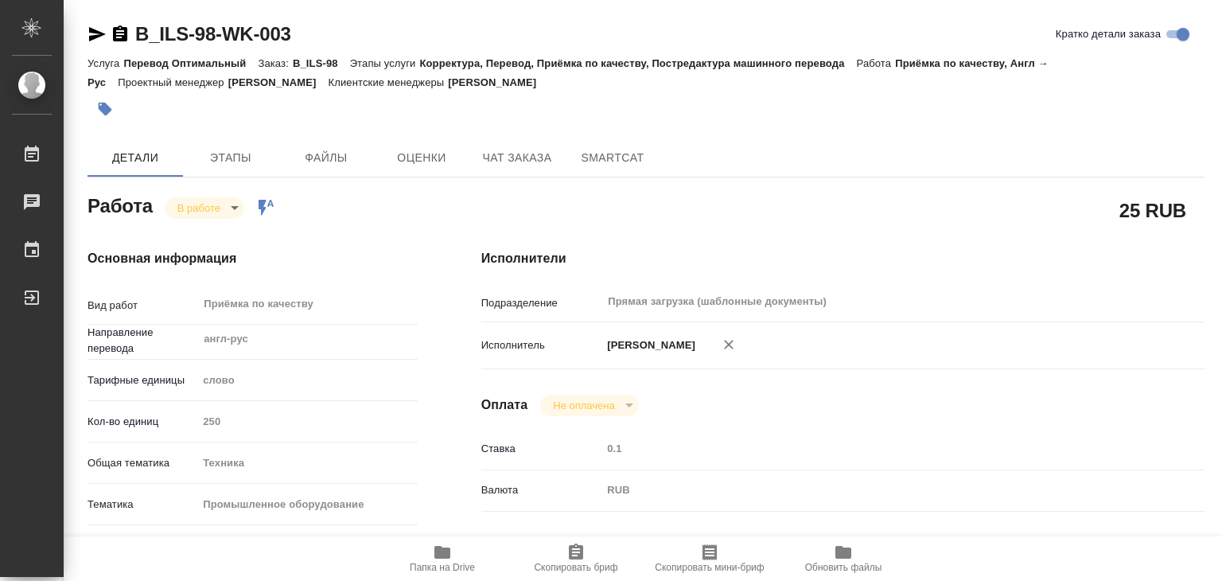
type textarea "/Clients/ООО ИнтерЛабСервис/Orders/B_ILS-98/Corrected/B_ILS-98-WK-003"
type textarea "x"
type input "B_ILS-98"
type input "Перевод Оптимальный"
type input "Корректура, Перевод, Приёмка по качеству, Постредактура машинного перевода"
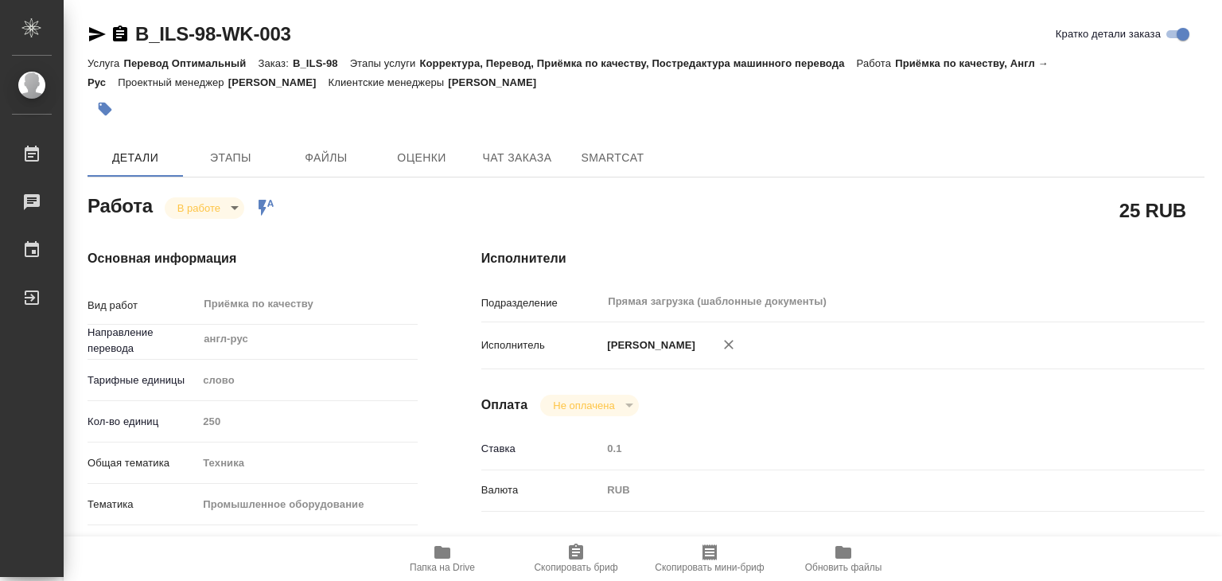
type input "Богомолова Анастасия"
type input "Арсеньева Вера"
type input "/Clients/ООО ИнтерЛабСервис/Orders/B_ILS-98"
type textarea "x"
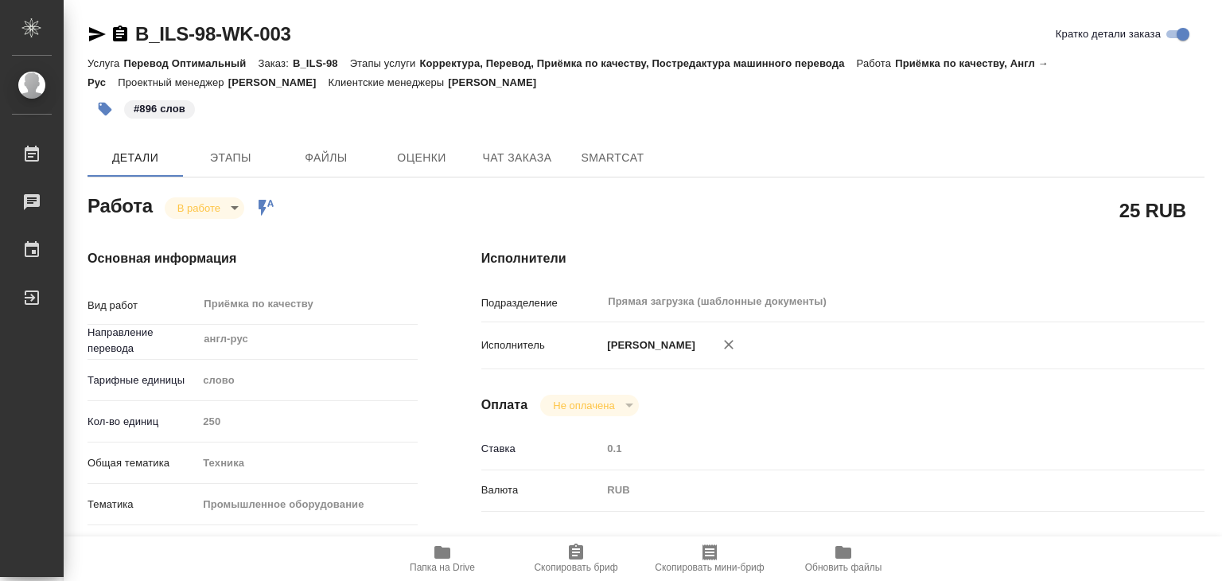
type textarea "x"
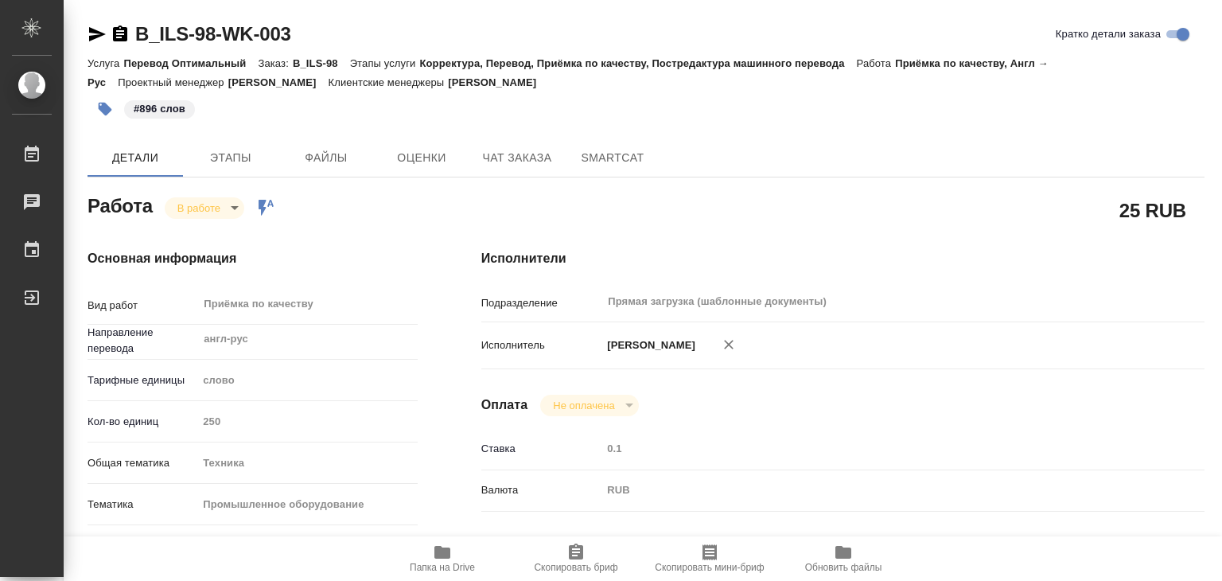
type textarea "x"
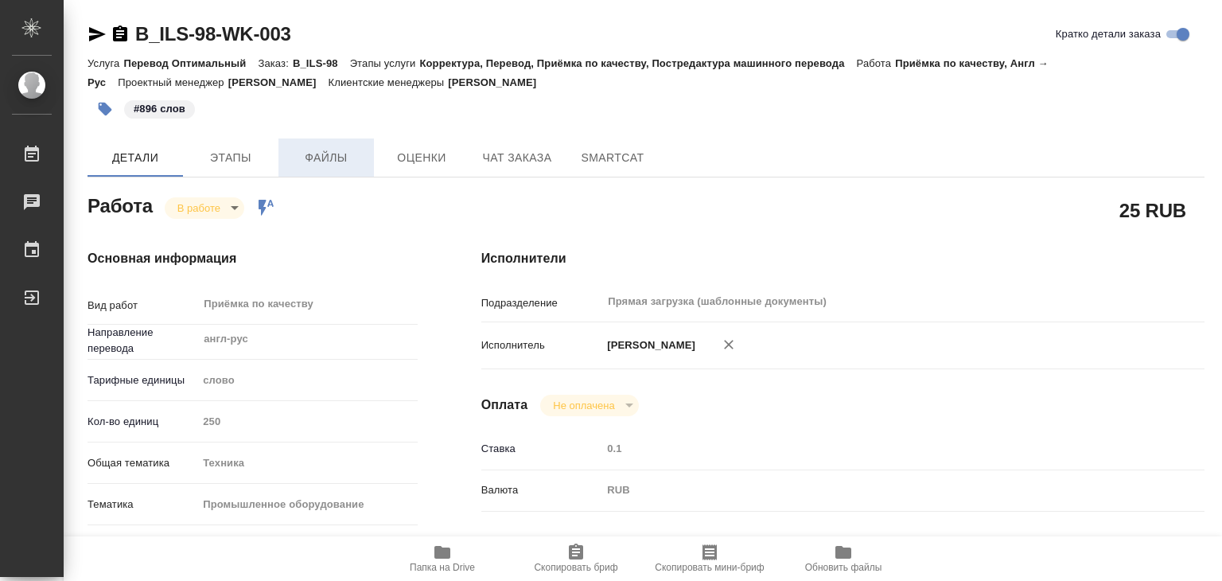
type textarea "x"
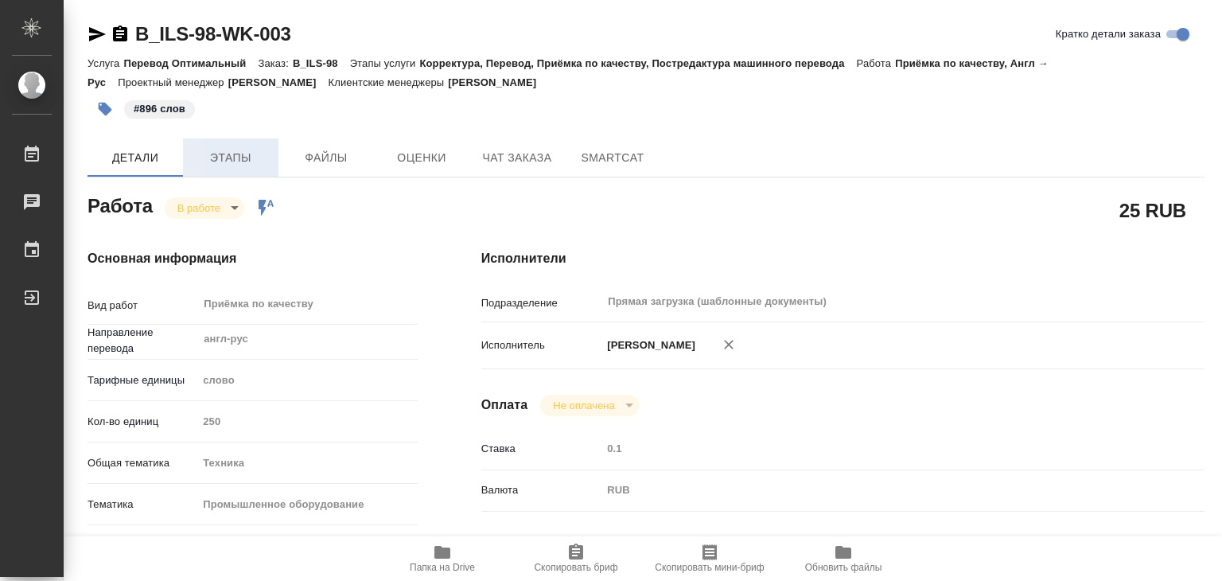
click at [235, 161] on span "Этапы" at bounding box center [230, 158] width 76 height 20
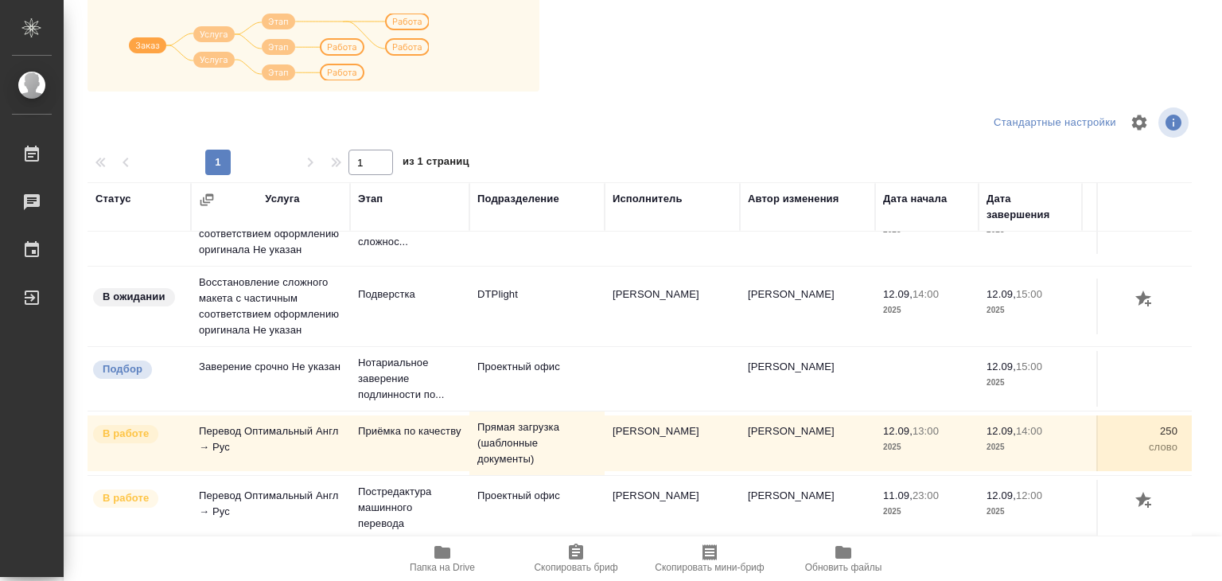
scroll to position [89, 0]
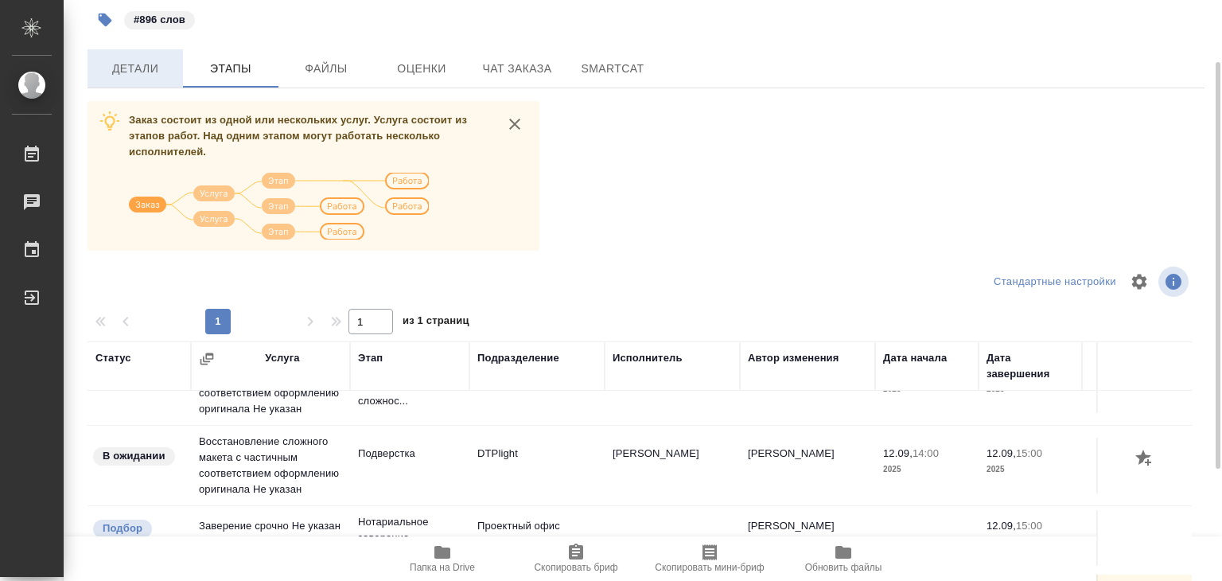
click at [132, 62] on span "Детали" at bounding box center [135, 69] width 76 height 20
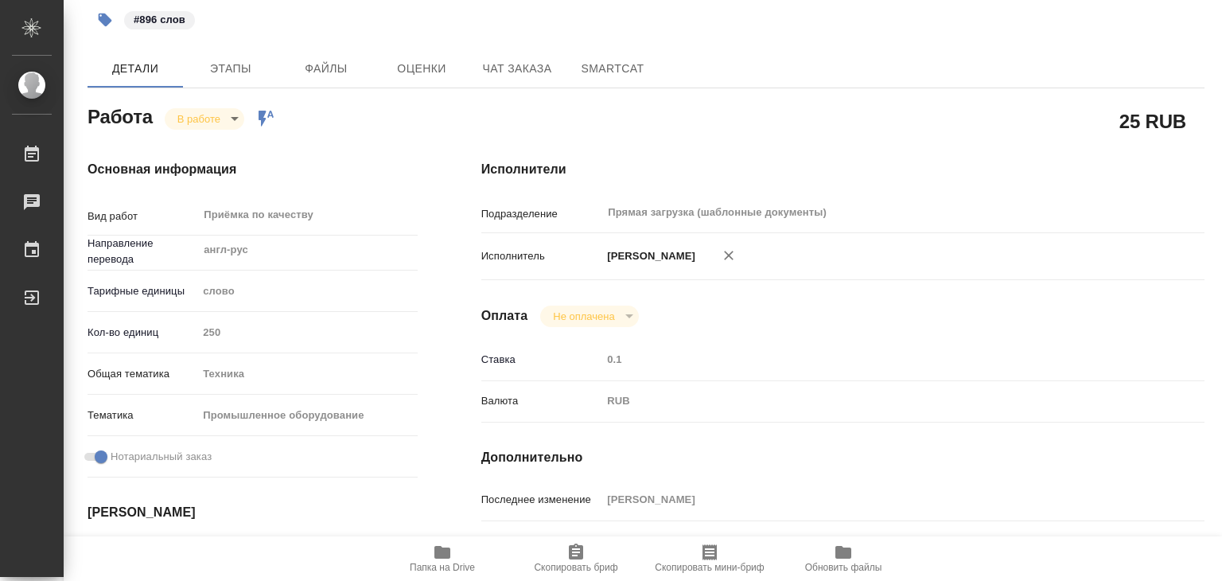
type textarea "x"
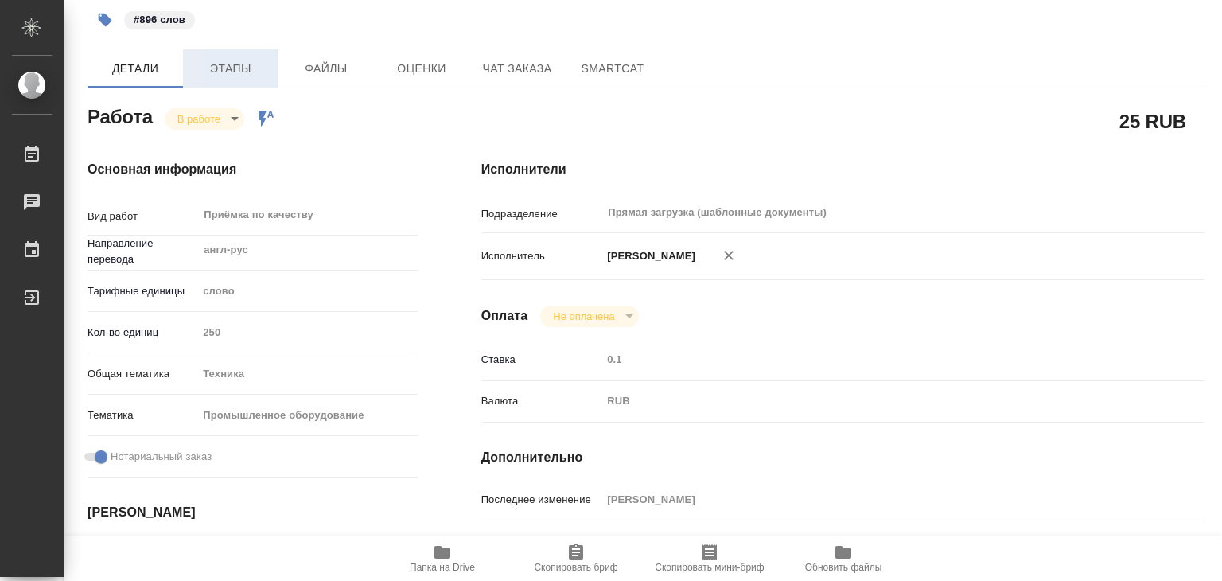
click at [217, 59] on span "Этапы" at bounding box center [230, 69] width 76 height 20
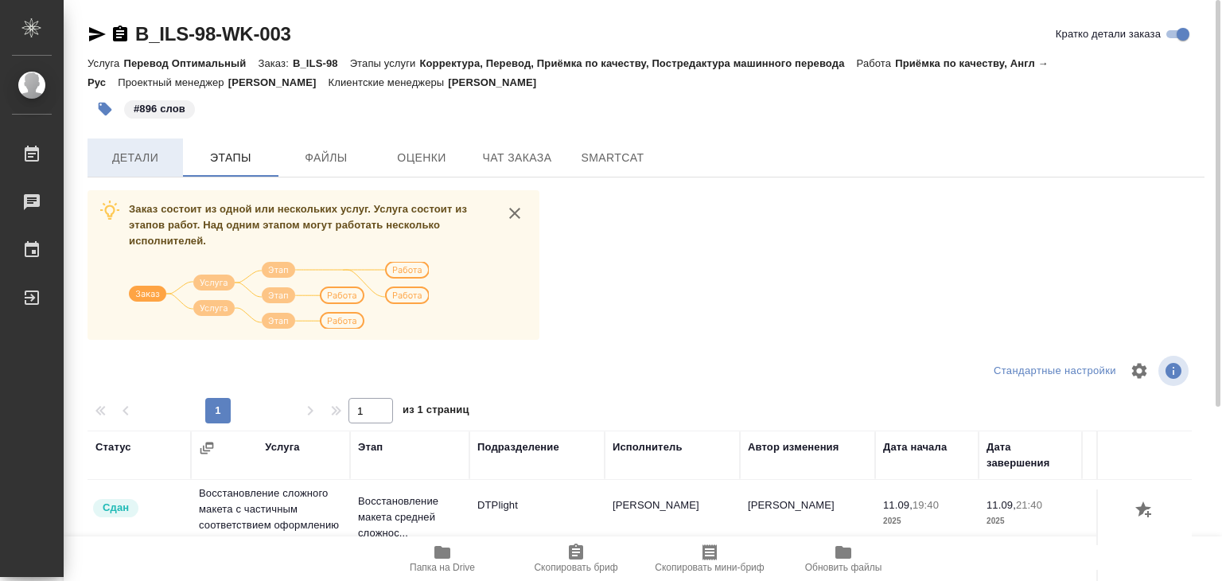
click at [121, 157] on span "Детали" at bounding box center [135, 158] width 76 height 20
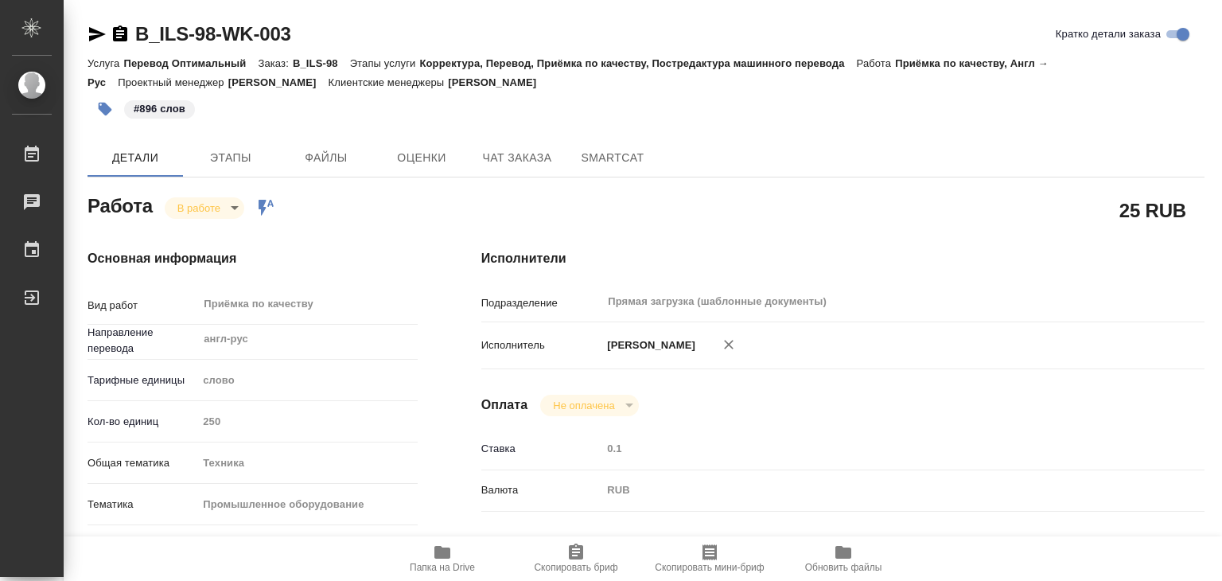
type textarea "x"
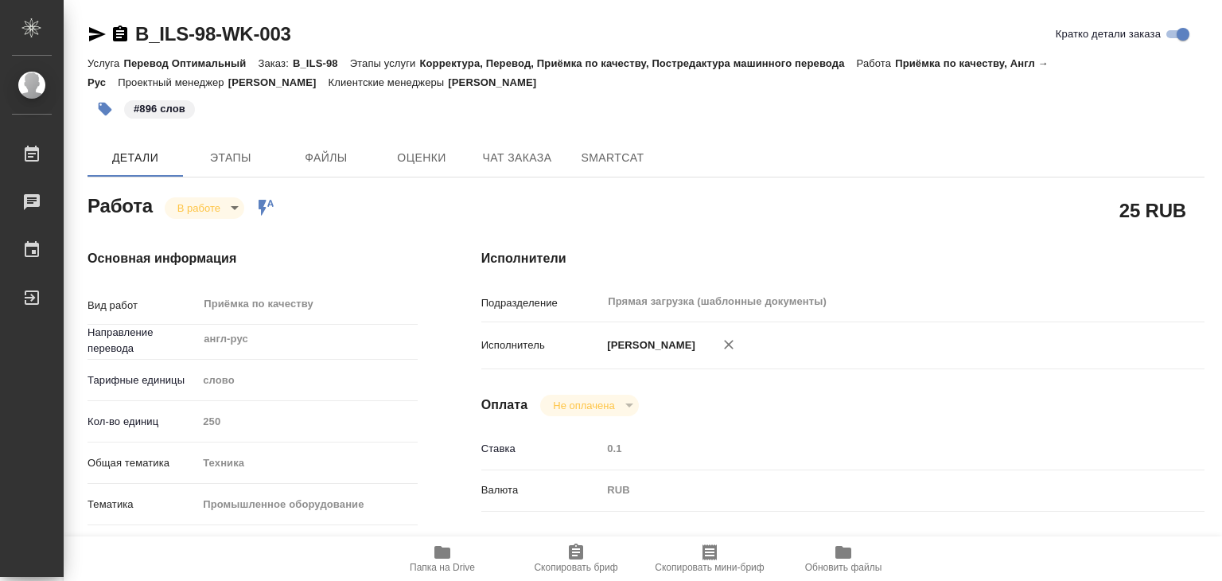
type textarea "x"
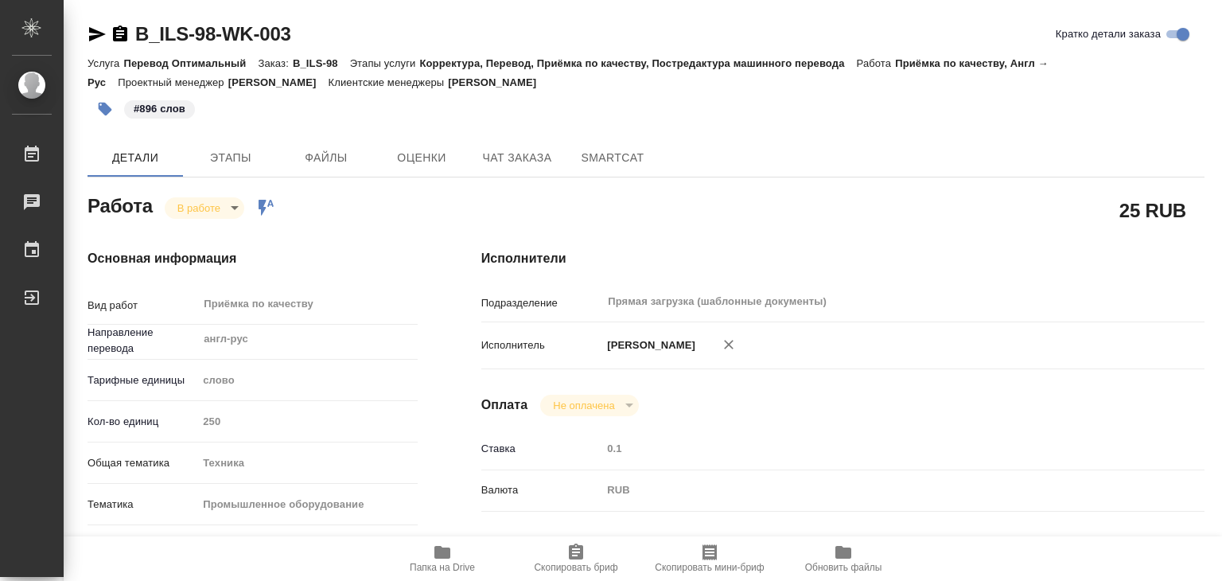
type textarea "x"
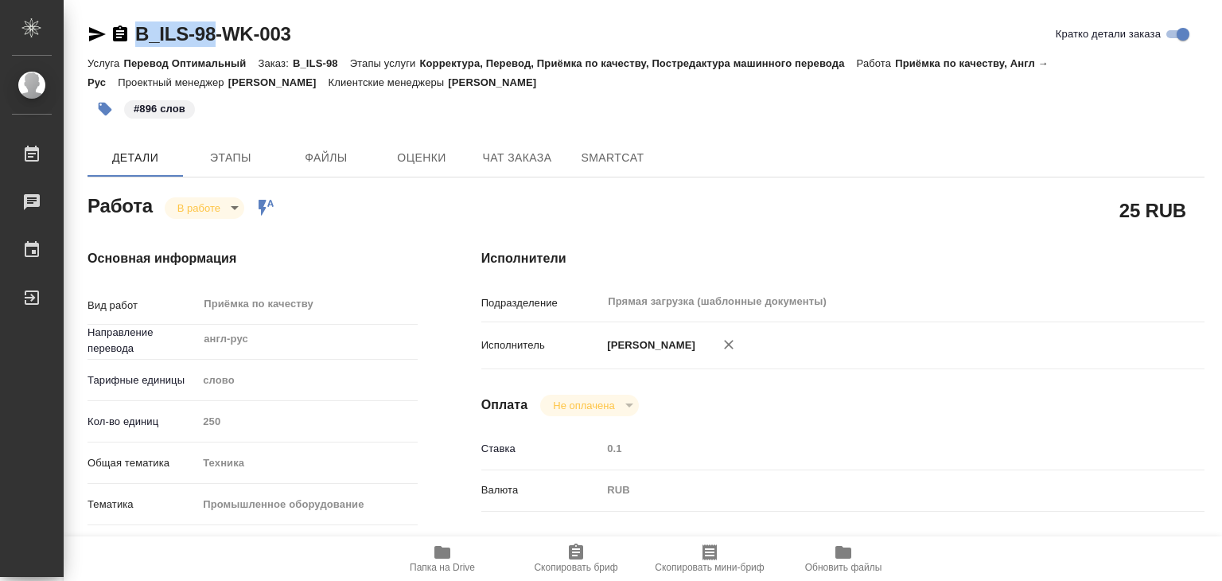
drag, startPoint x: 132, startPoint y: 17, endPoint x: 215, endPoint y: 33, distance: 84.2
copy link "B_ILS-98"
click at [189, 208] on body ".cls-1 fill:#fff; AWATERA Alilekova Valeriya Работы 0 Чаты График Выйти B_ILS-9…" at bounding box center [611, 290] width 1222 height 581
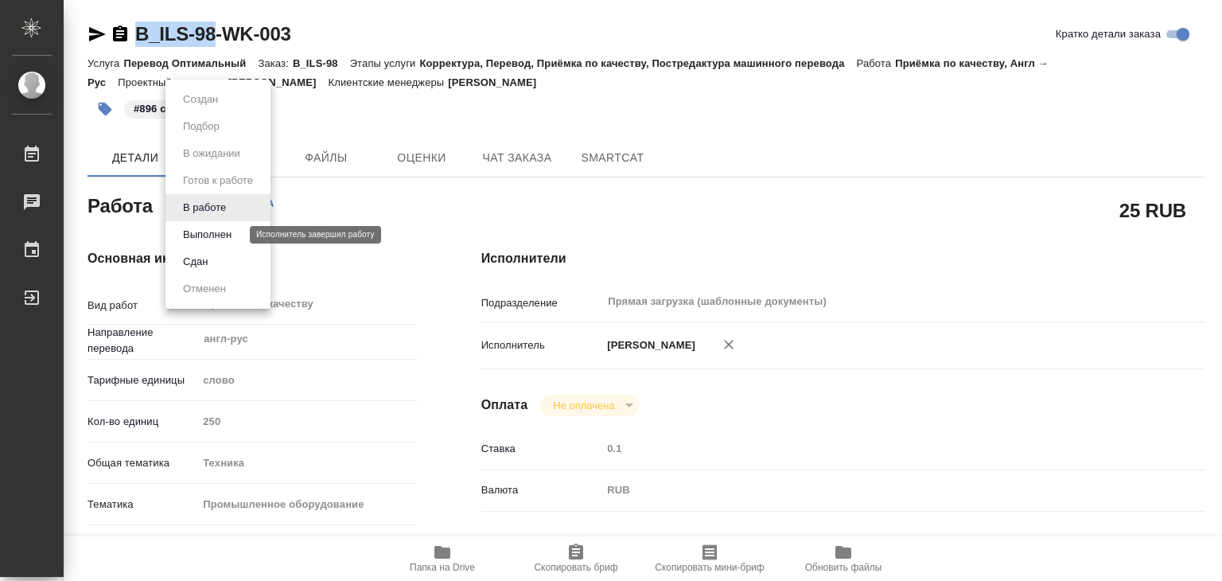
click at [221, 228] on button "Выполнен" at bounding box center [207, 234] width 58 height 17
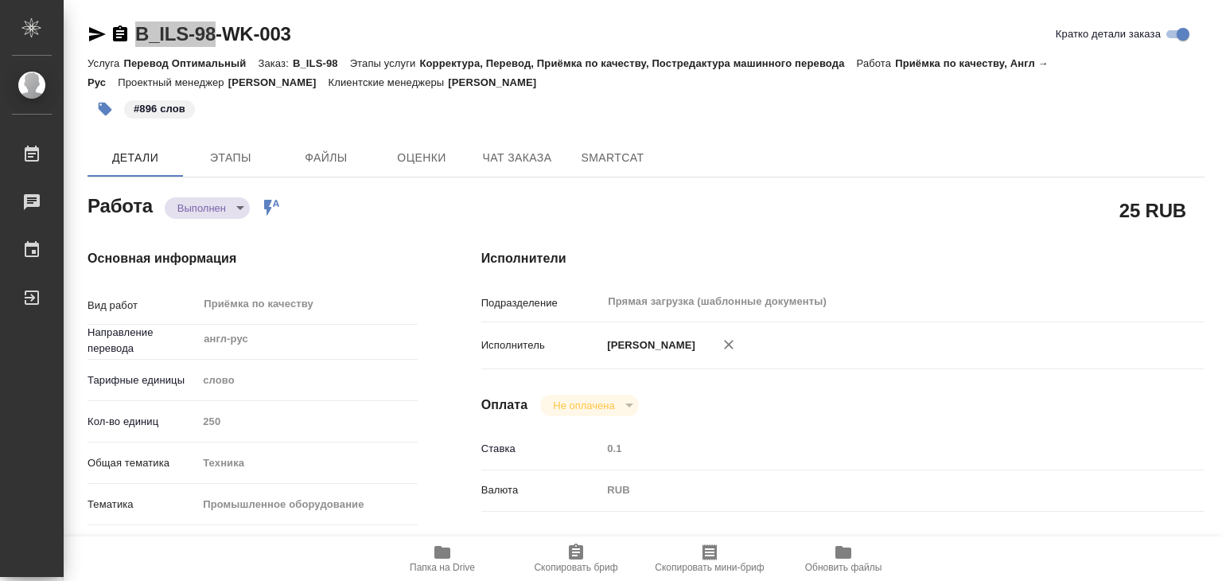
type textarea "x"
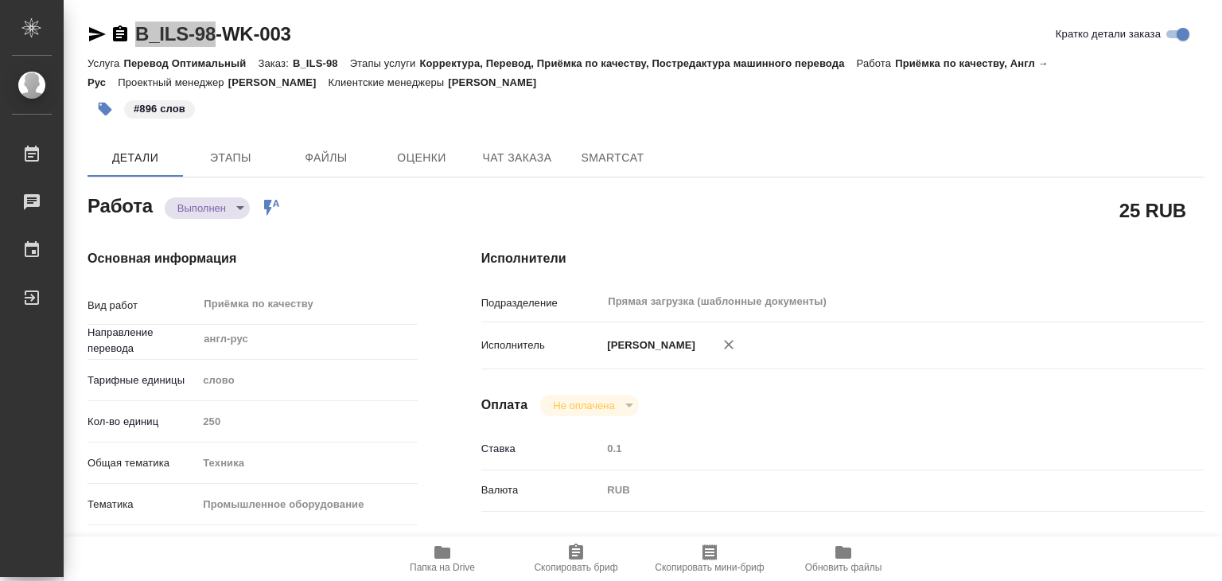
type textarea "x"
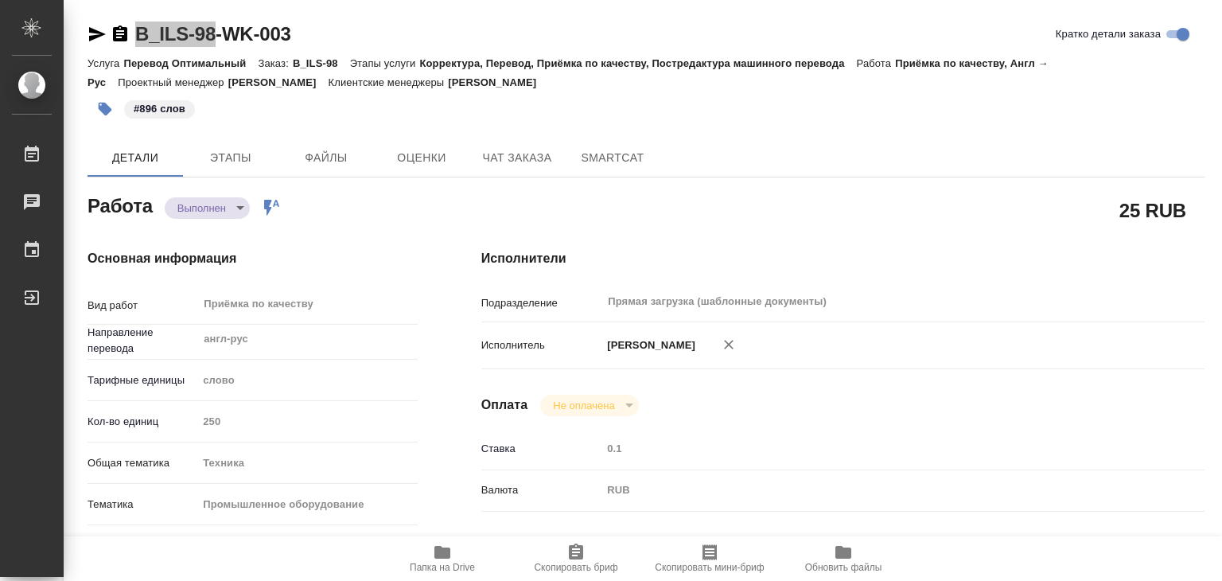
type textarea "x"
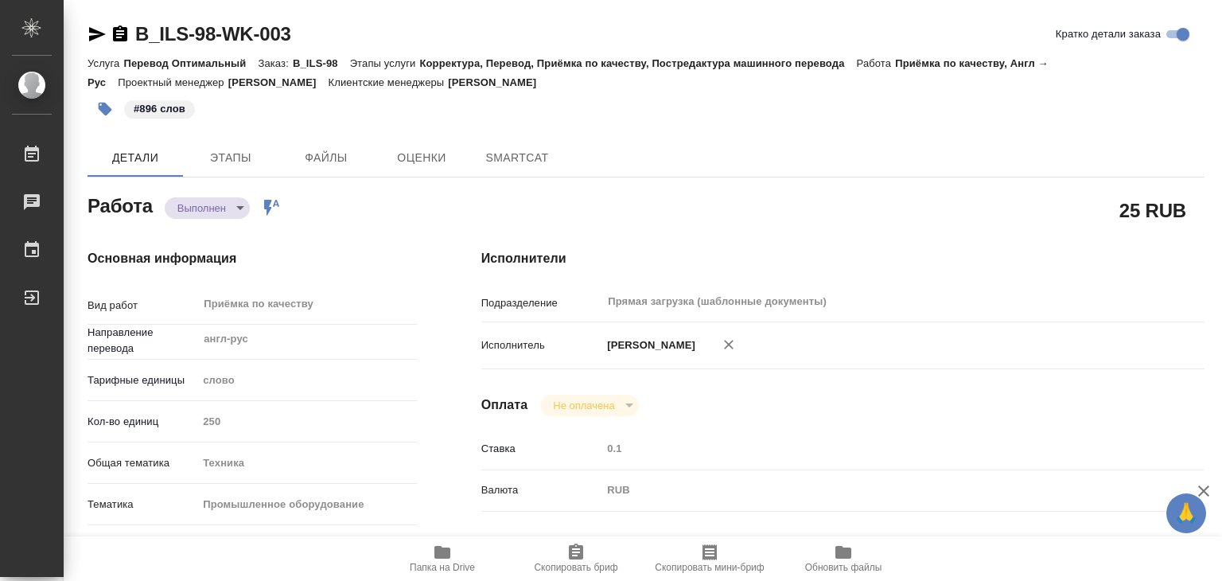
type textarea "x"
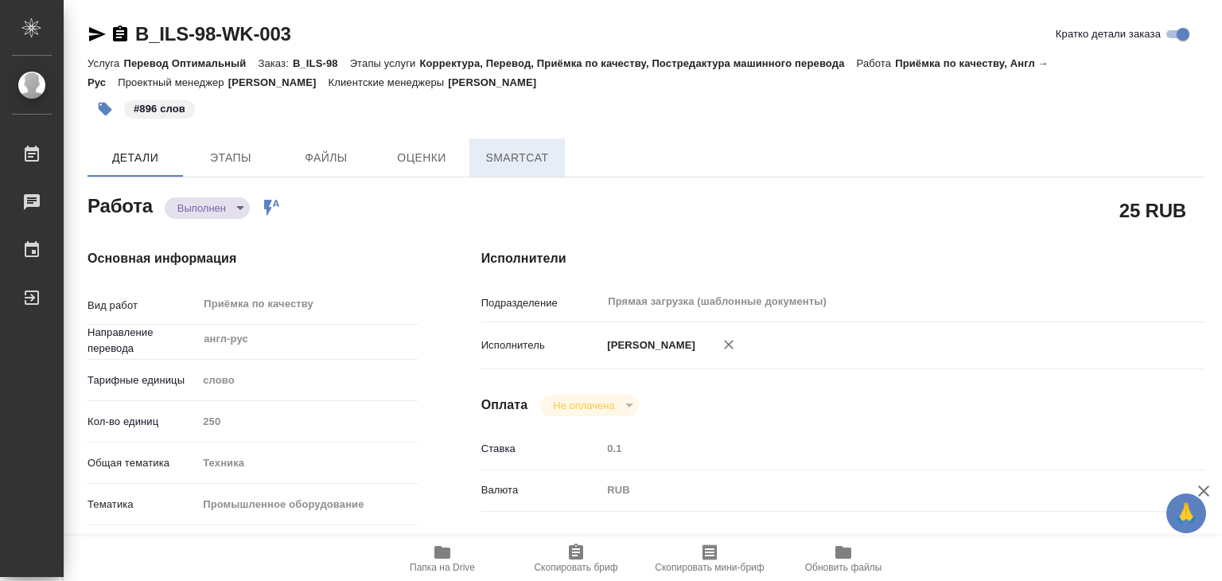
type textarea "x"
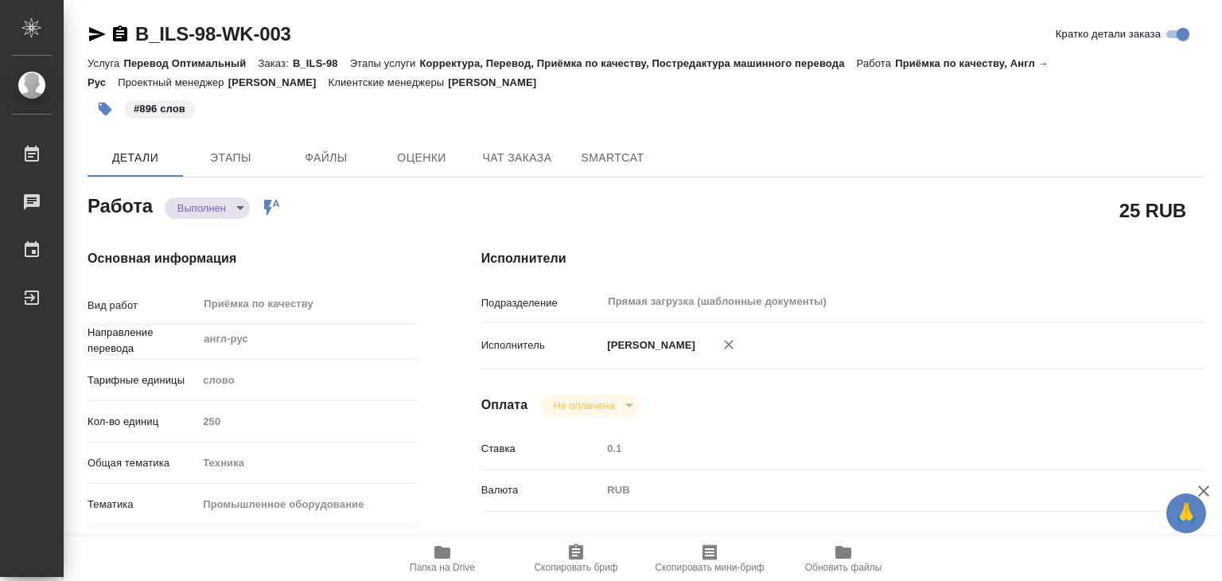
type textarea "x"
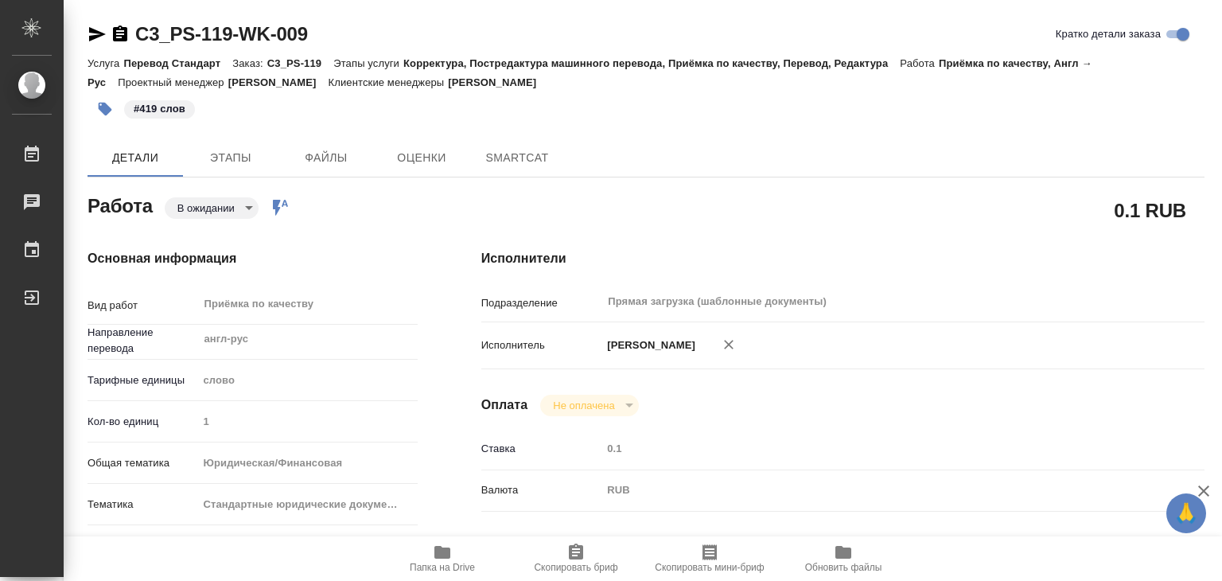
type textarea "x"
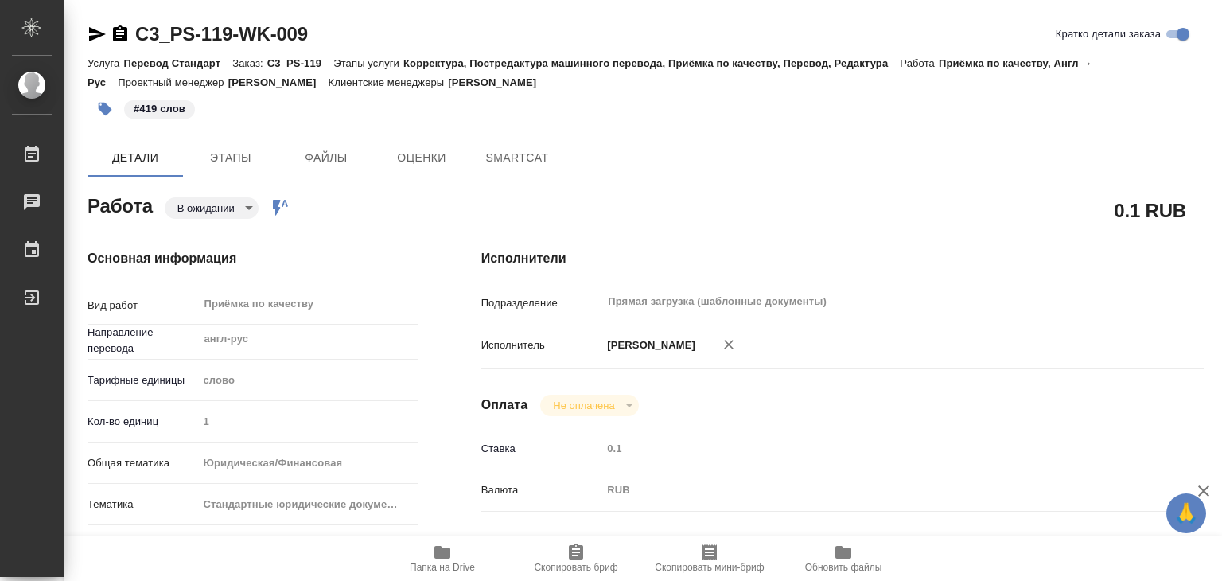
type textarea "x"
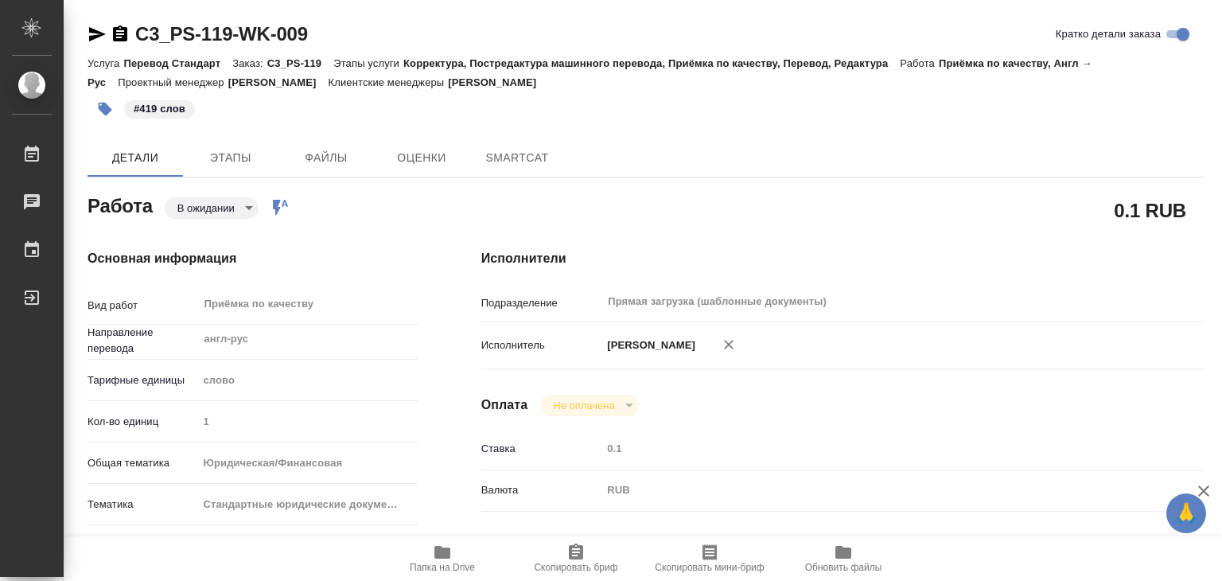
type textarea "x"
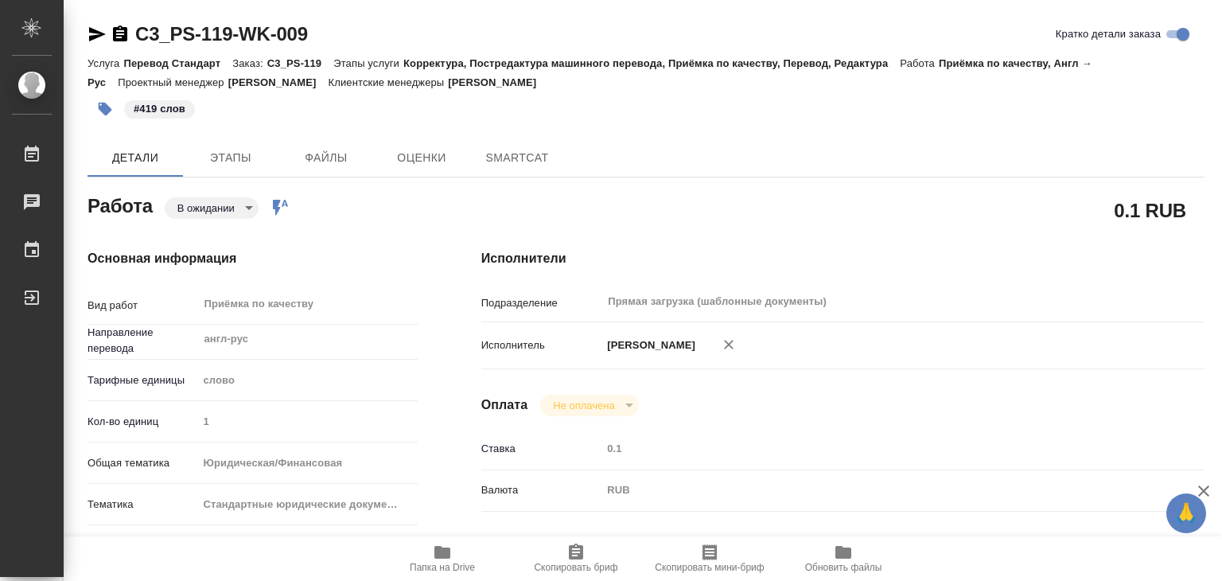
type textarea "x"
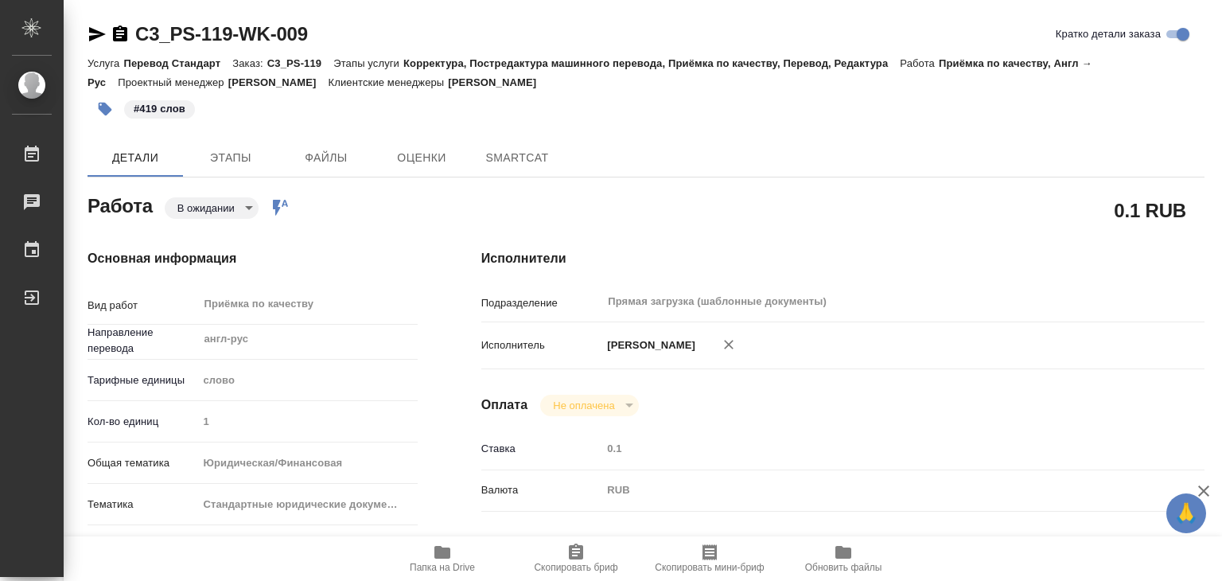
type textarea "x"
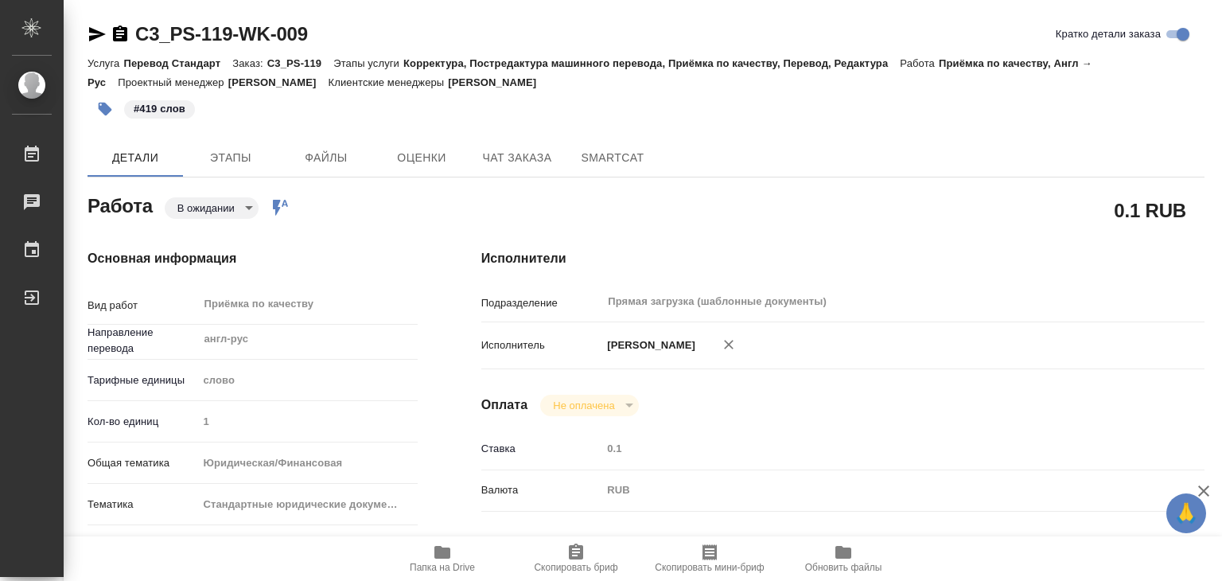
click at [209, 217] on body "🙏 .cls-1 fill:#fff; AWATERA Alilekova [PERSON_NAME] Работы Чаты График Выйти C3…" at bounding box center [611, 290] width 1222 height 581
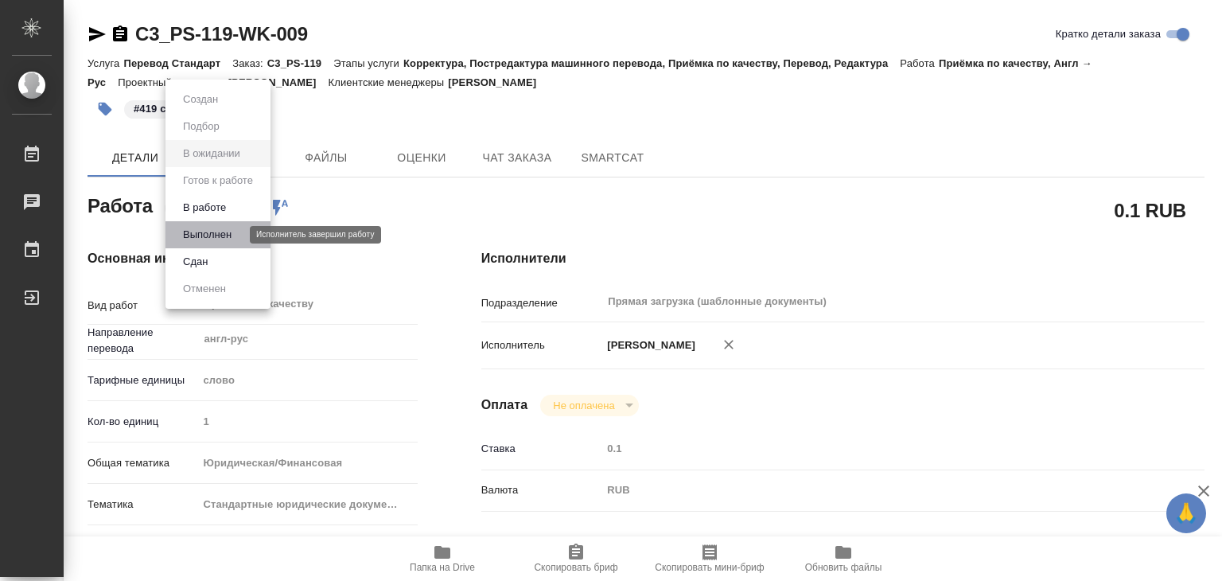
click at [221, 231] on button "Выполнен" at bounding box center [207, 234] width 58 height 17
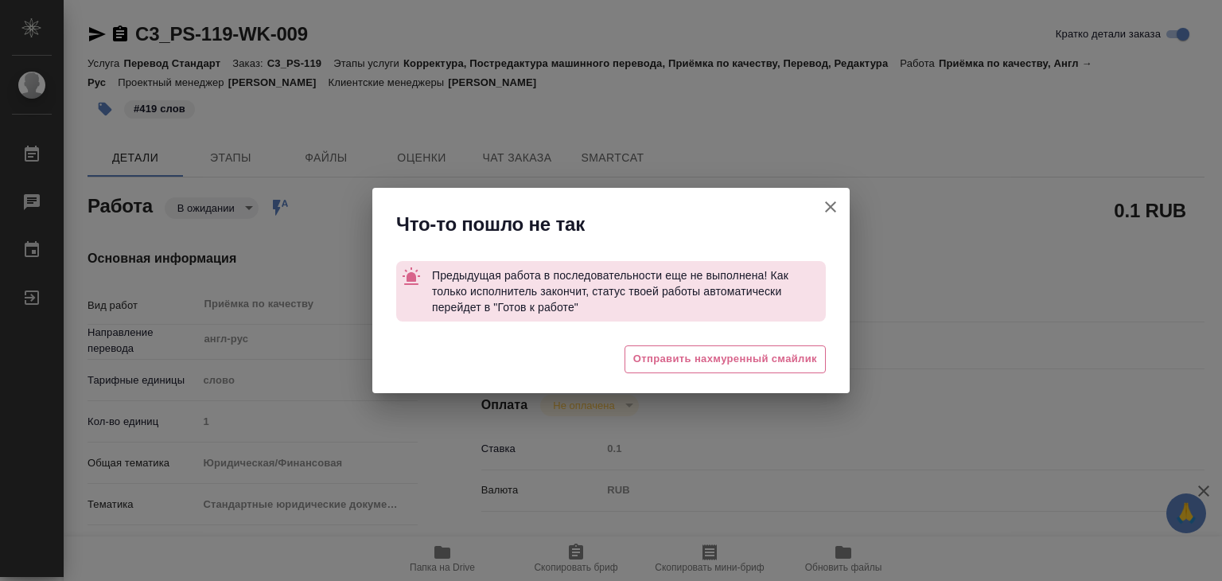
type textarea "x"
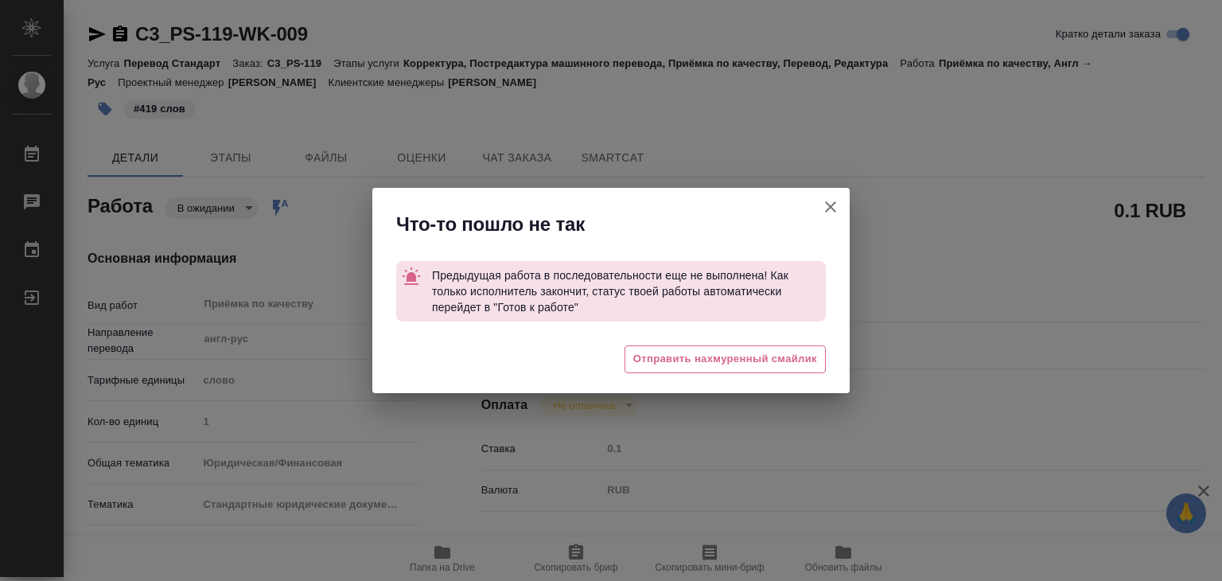
type textarea "x"
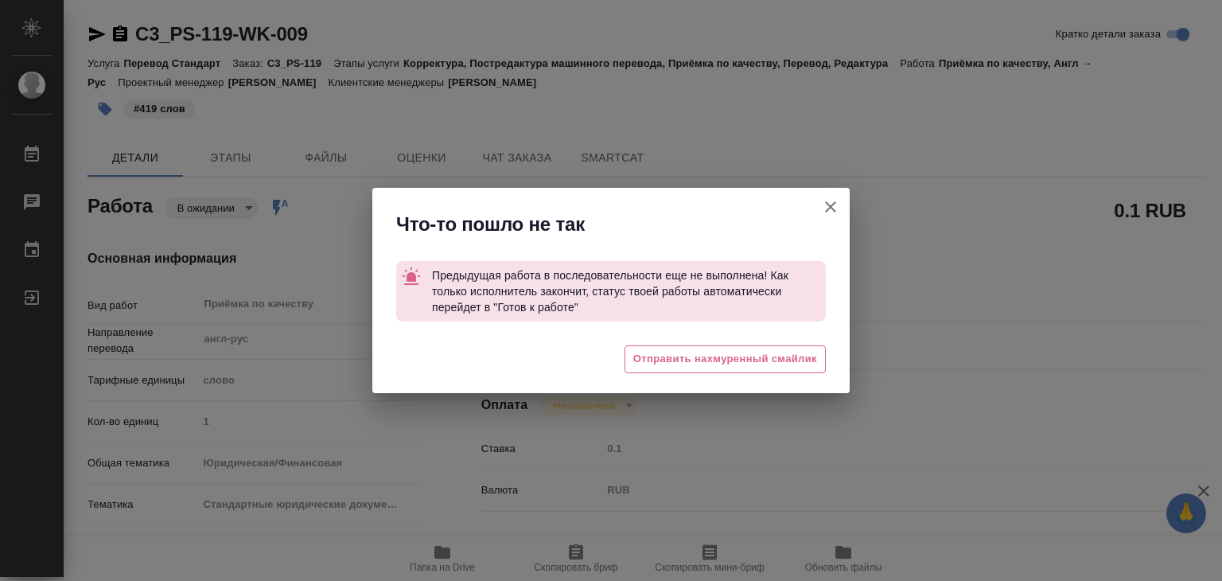
type textarea "x"
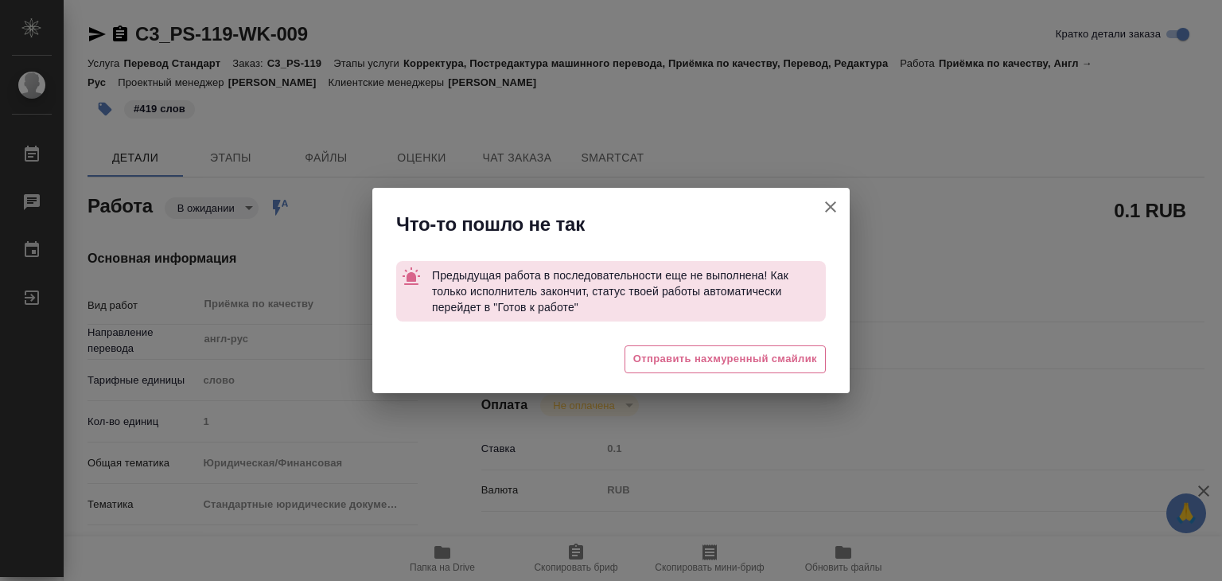
click at [830, 200] on icon "button" at bounding box center [830, 206] width 19 height 19
type textarea "x"
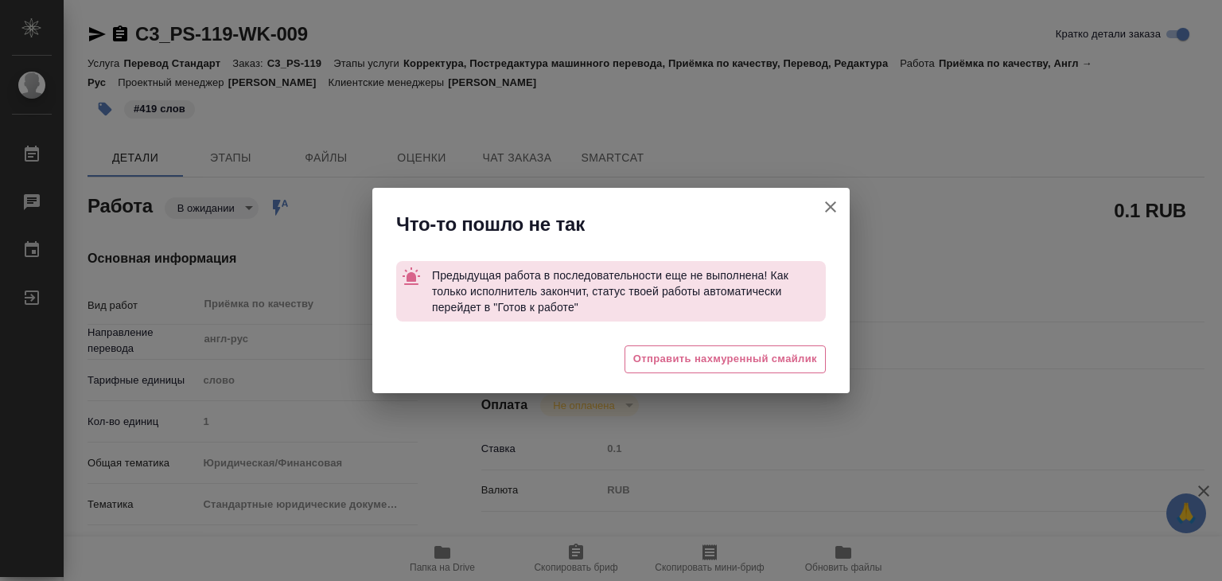
type textarea "x"
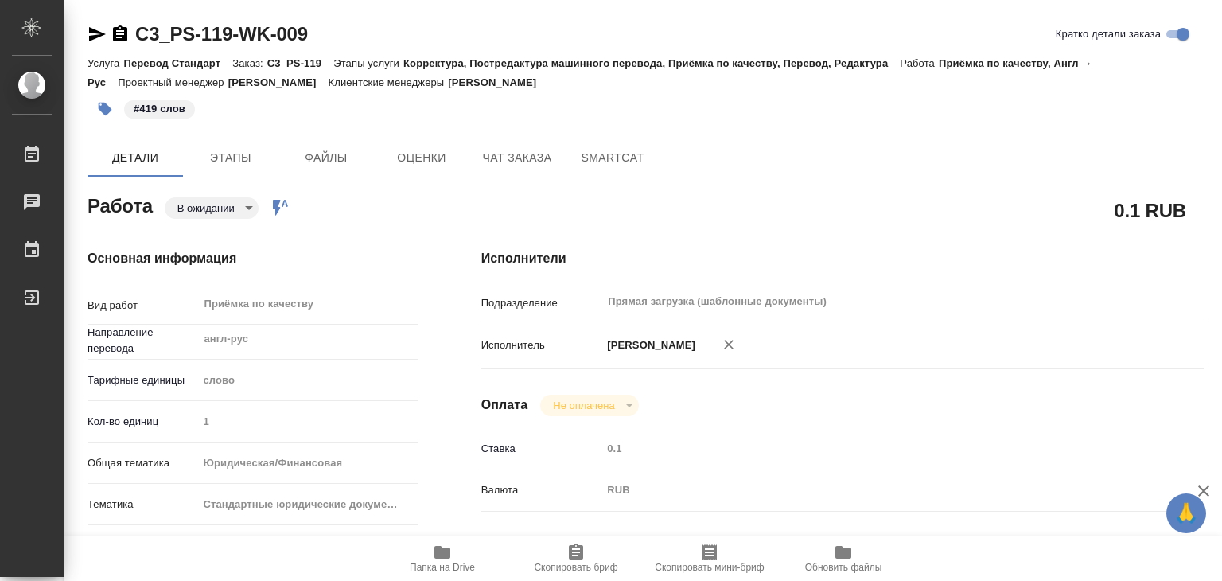
type textarea "x"
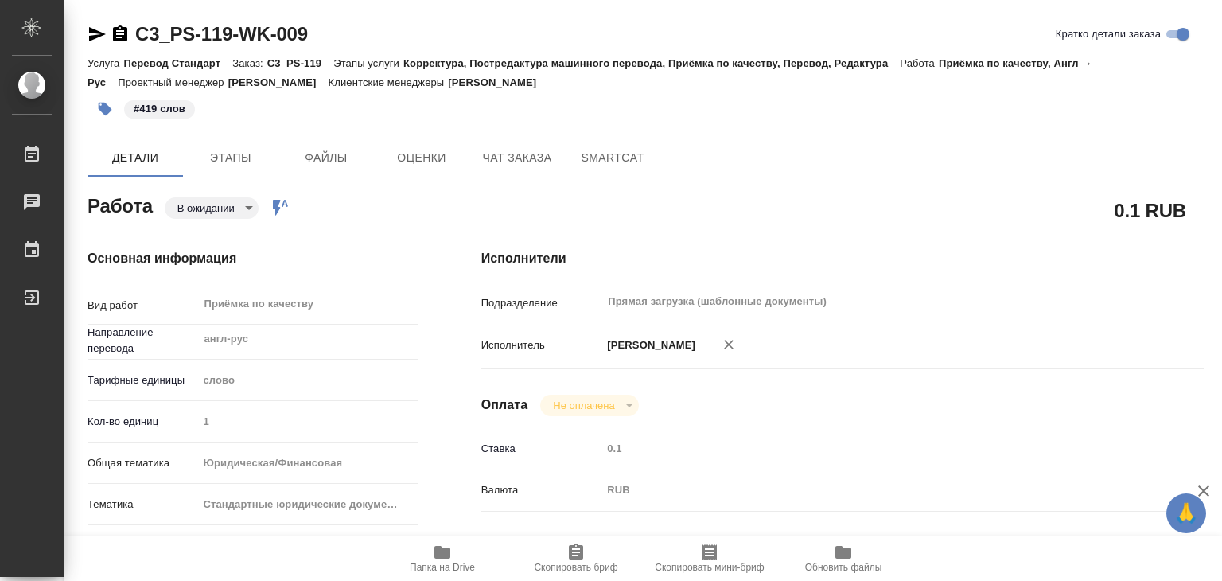
click at [216, 218] on div "Основная информация Вид работ Приёмка по качеству x ​ Направление перевода англ…" at bounding box center [253, 556] width 394 height 679
click at [214, 211] on body "🙏 .cls-1 fill:#fff; AWATERA Alilekova Valeriya Работы 0 Чаты График Выйти C3_PS…" at bounding box center [611, 290] width 1222 height 581
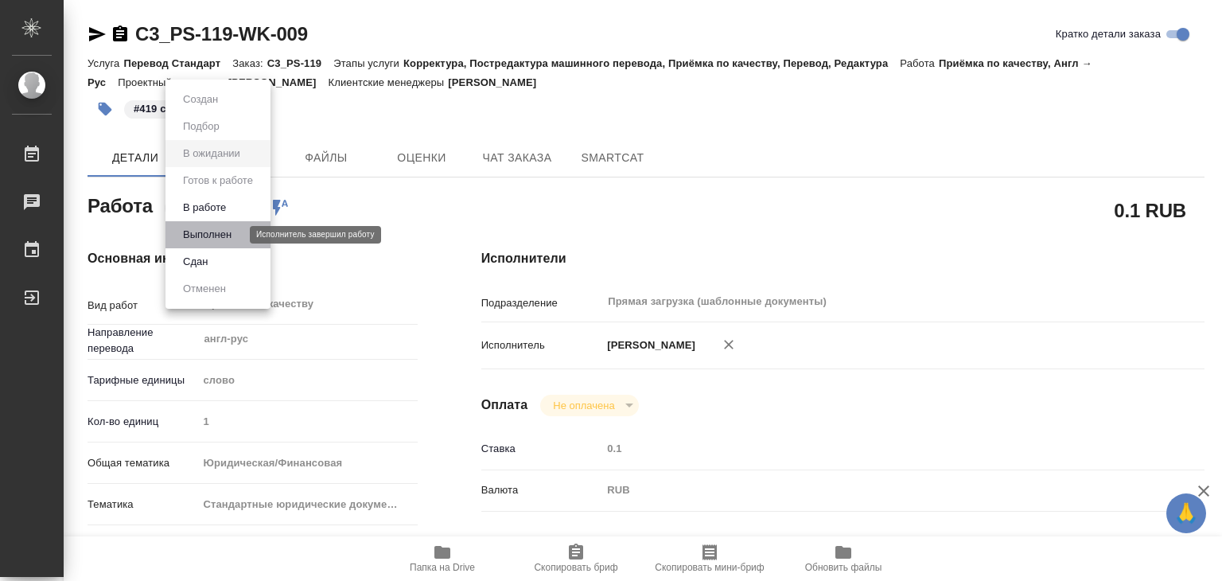
click at [222, 236] on button "Выполнен" at bounding box center [207, 234] width 58 height 17
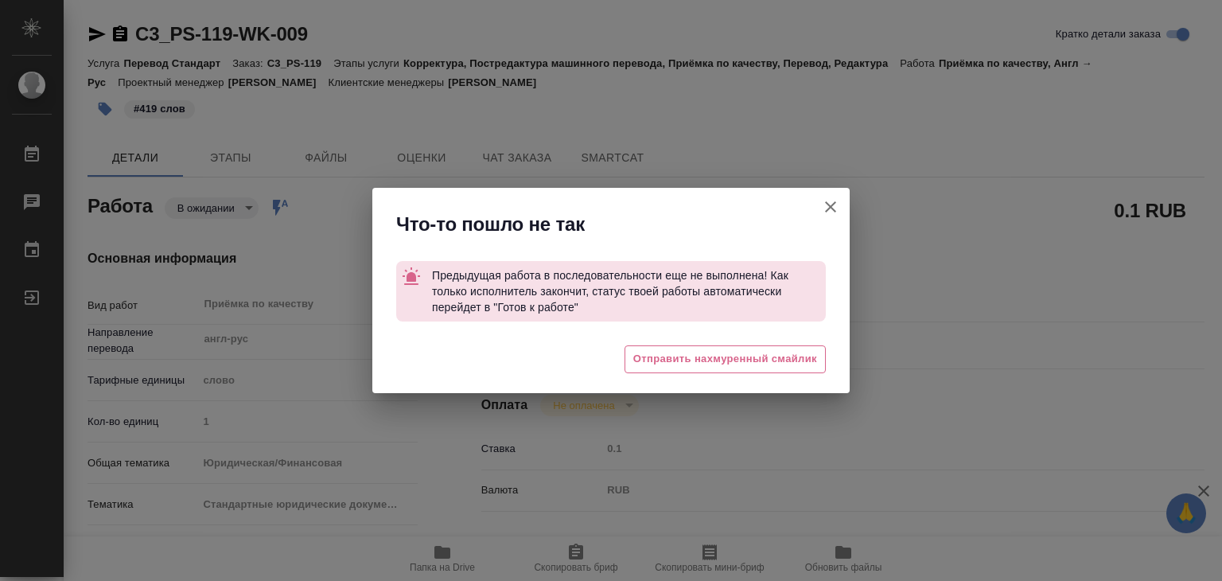
type textarea "x"
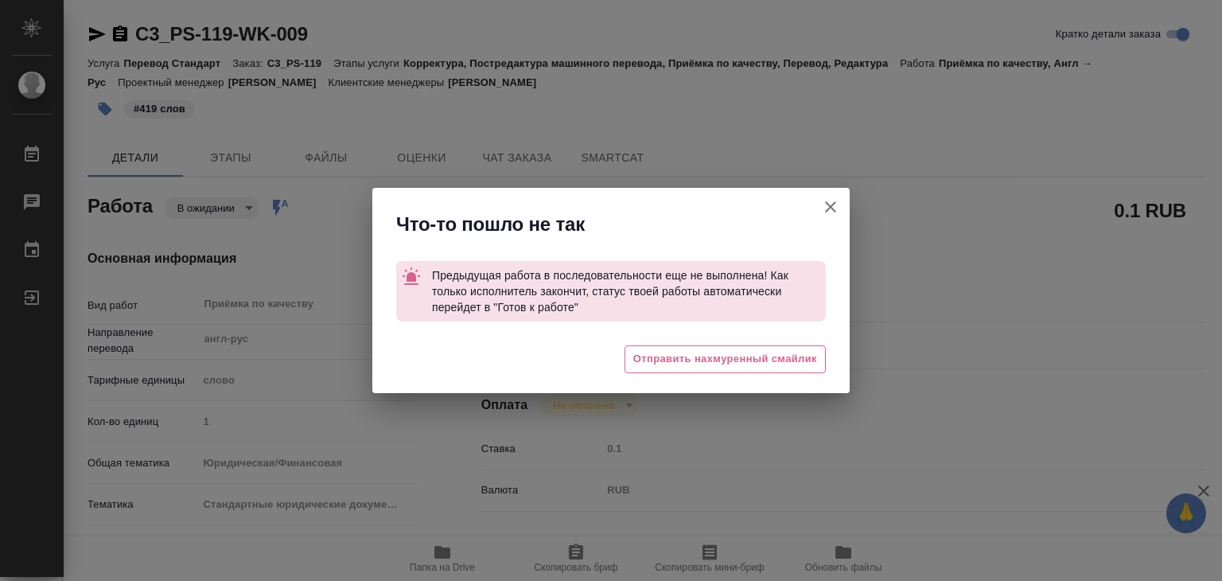
type textarea "x"
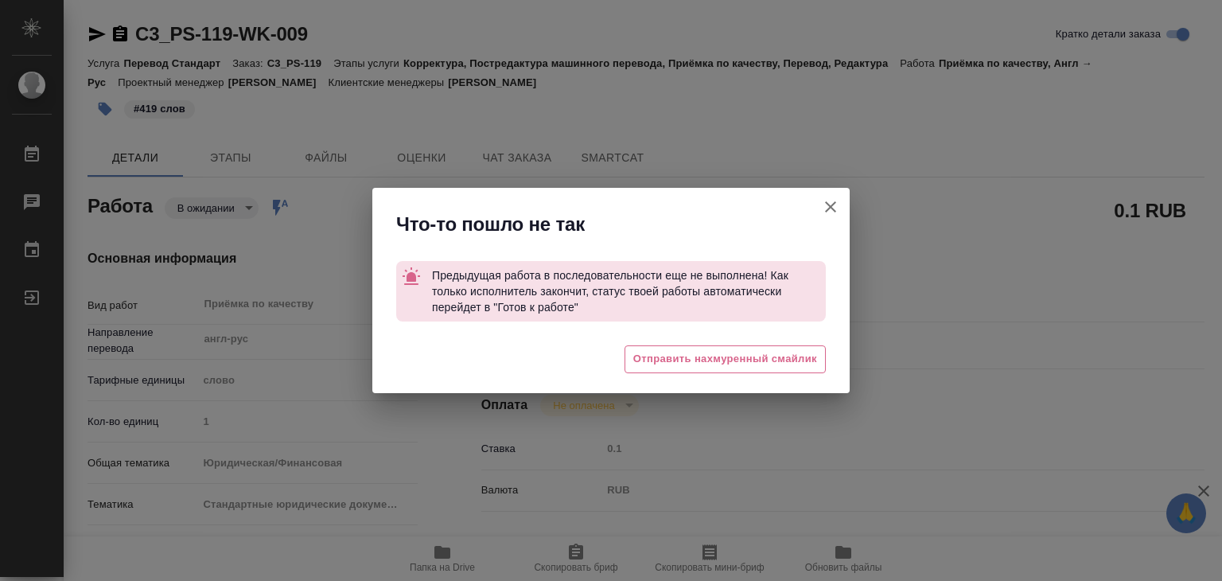
click at [827, 200] on icon "button" at bounding box center [830, 206] width 19 height 19
type textarea "x"
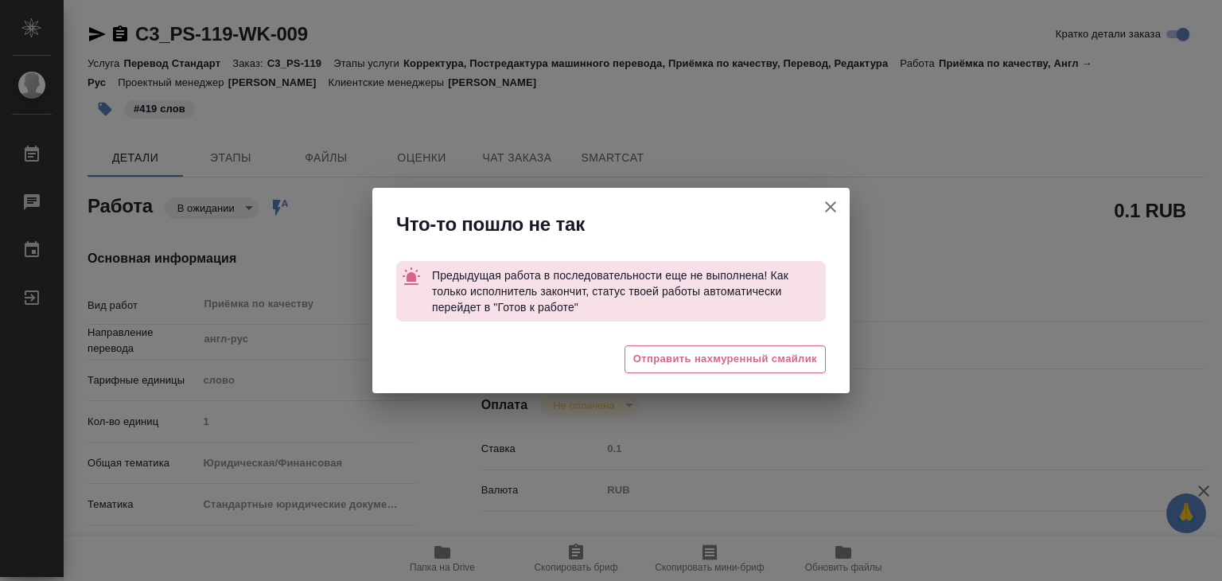
type textarea "x"
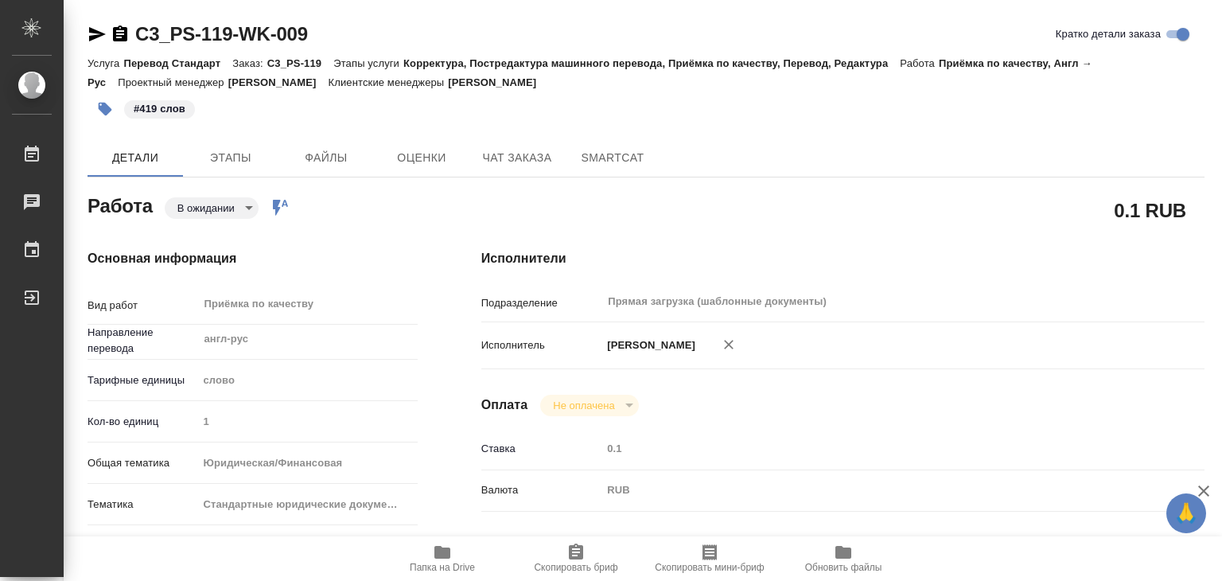
type textarea "x"
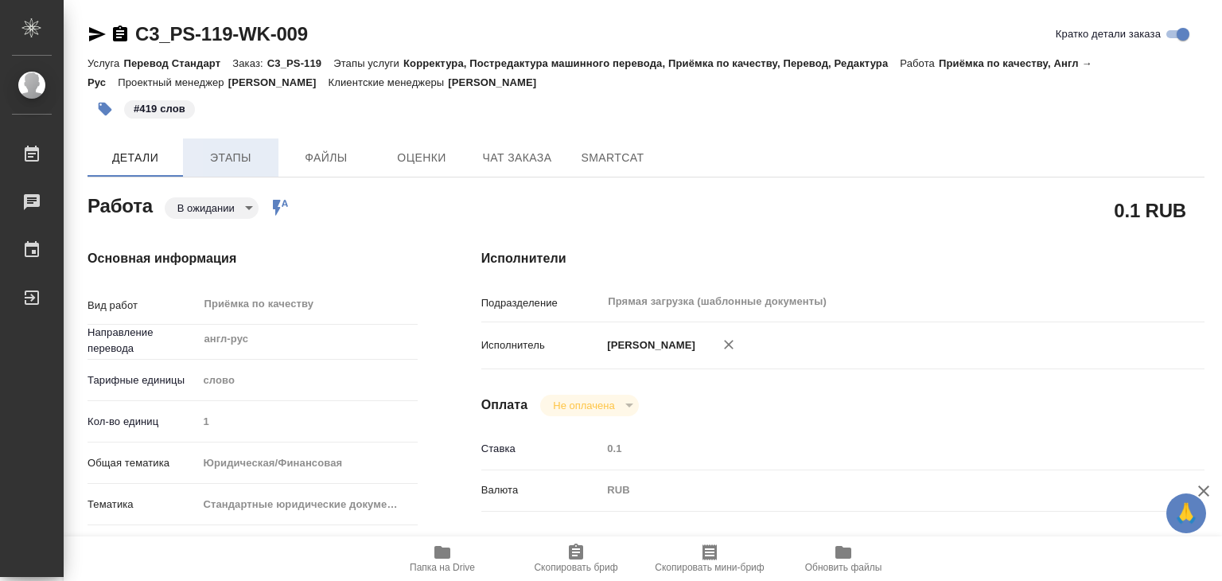
click at [224, 156] on span "Этапы" at bounding box center [230, 158] width 76 height 20
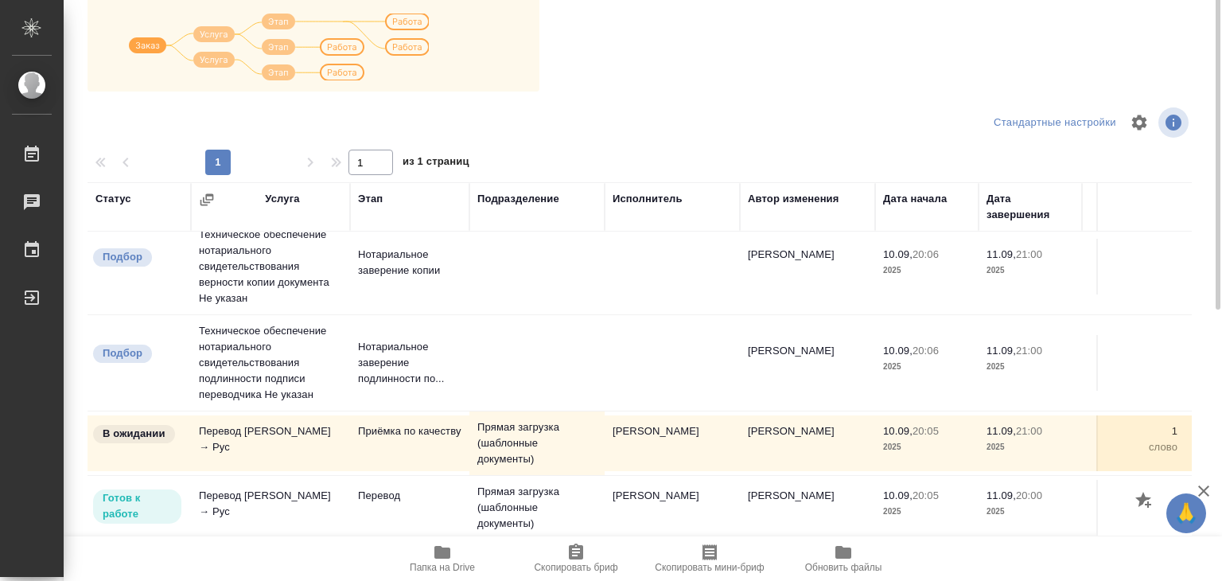
scroll to position [10, 0]
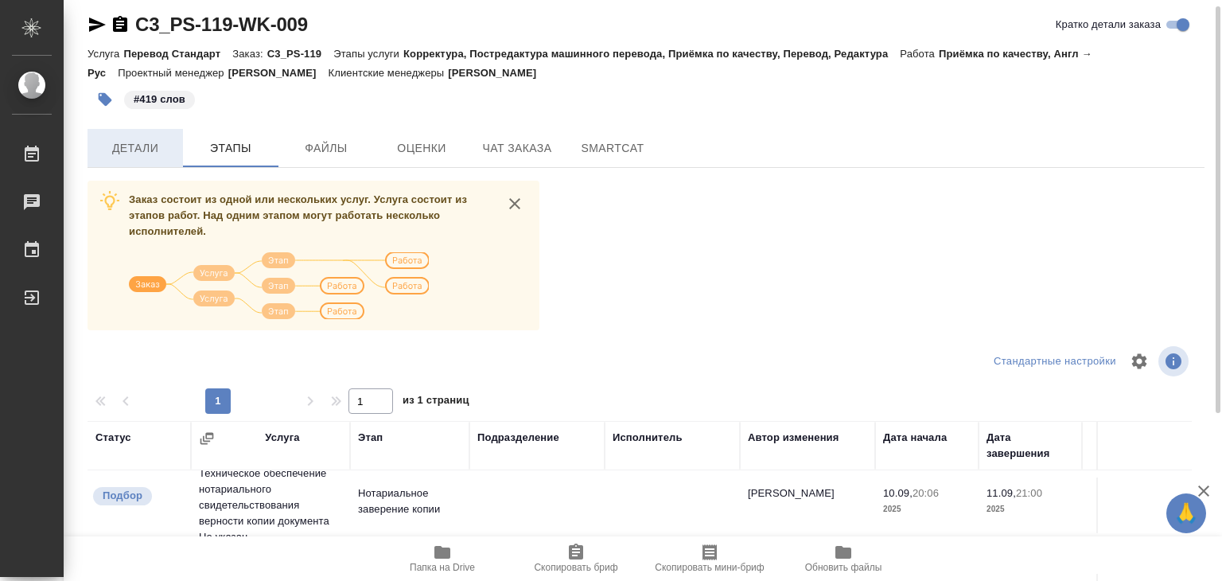
click at [130, 164] on button "Детали" at bounding box center [134, 148] width 95 height 38
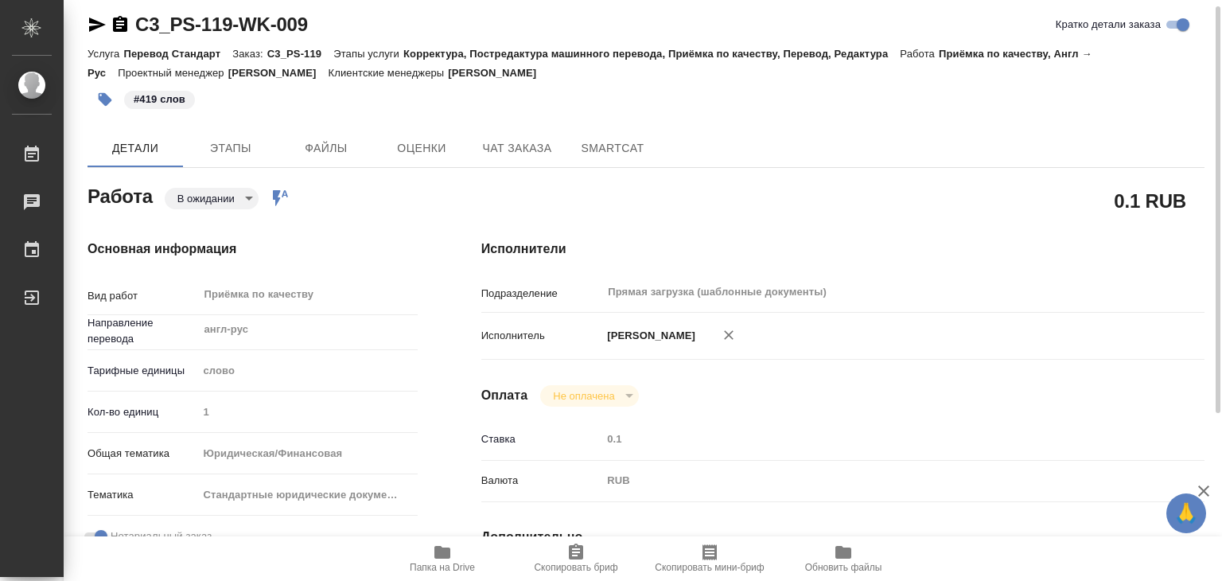
type textarea "x"
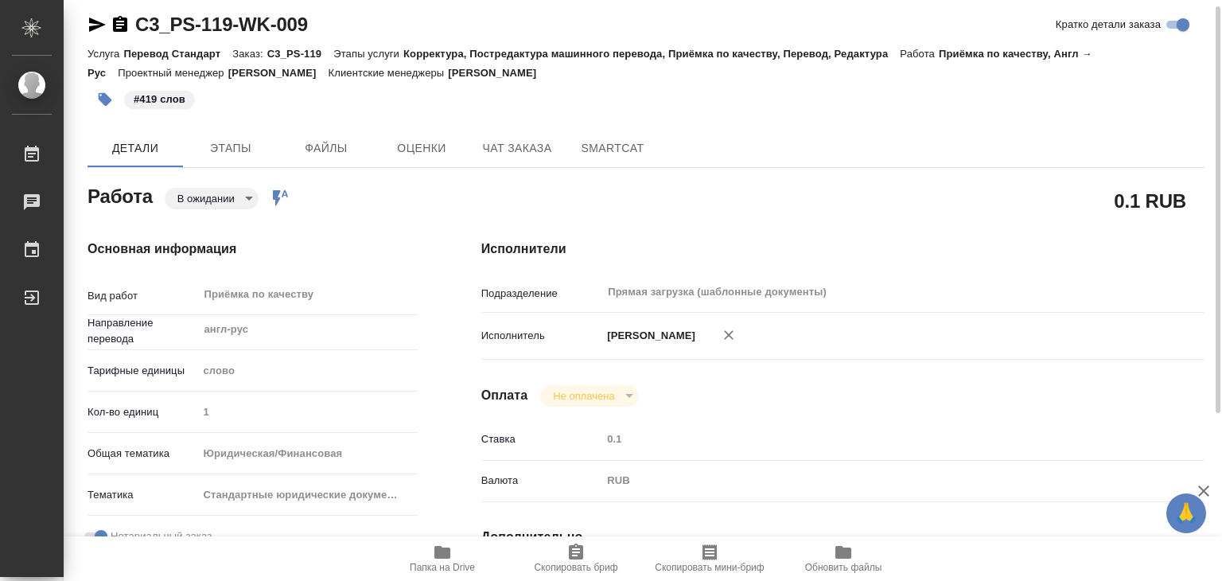
type textarea "x"
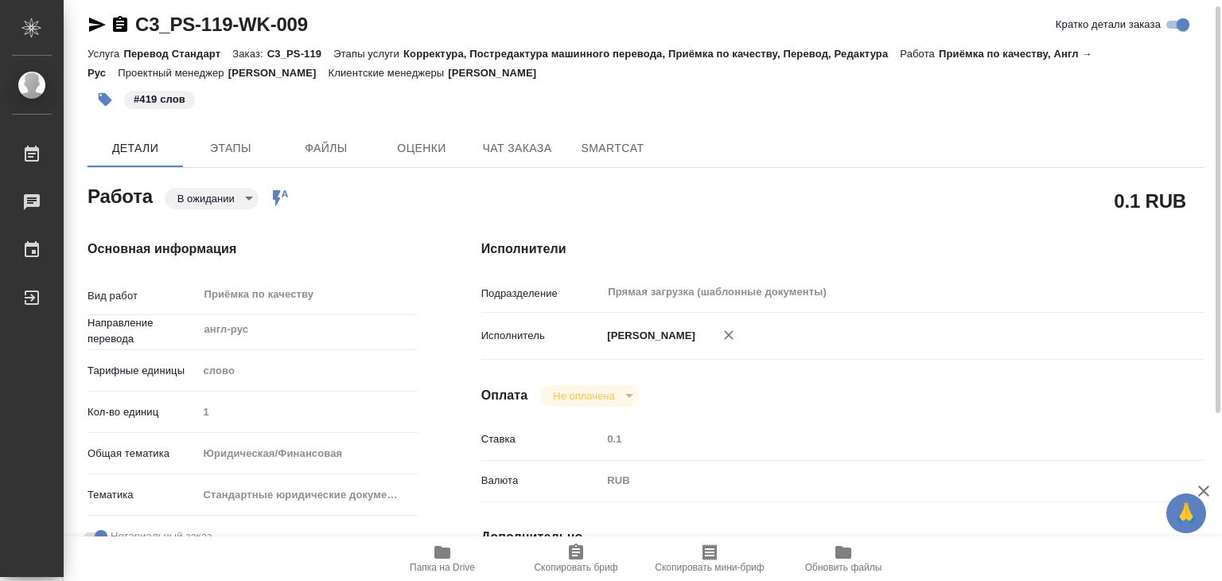
type textarea "x"
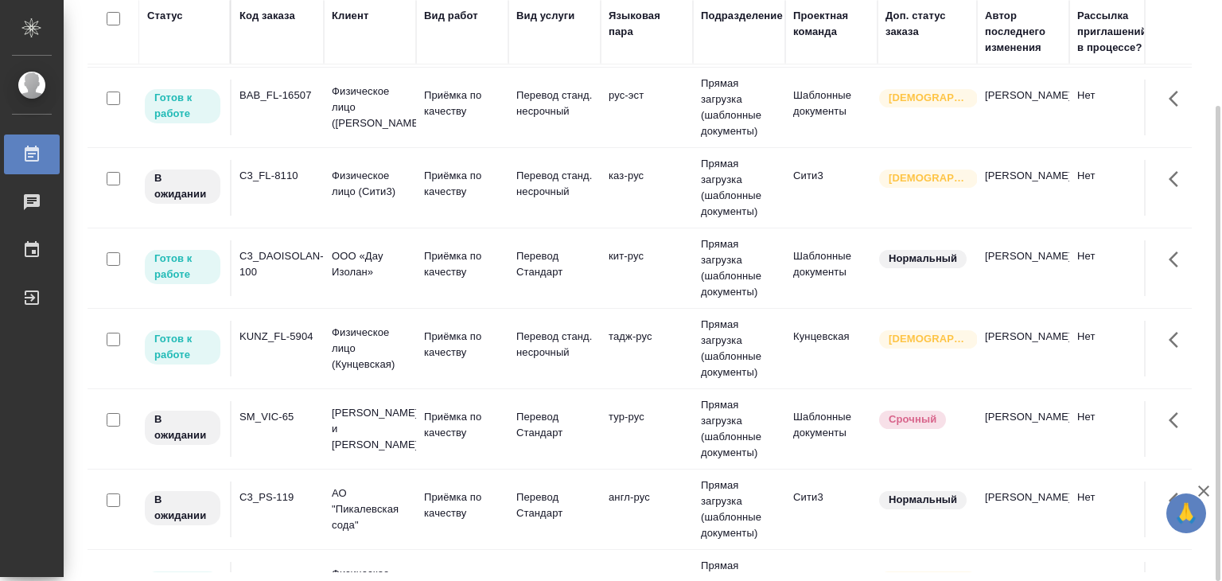
scroll to position [159, 0]
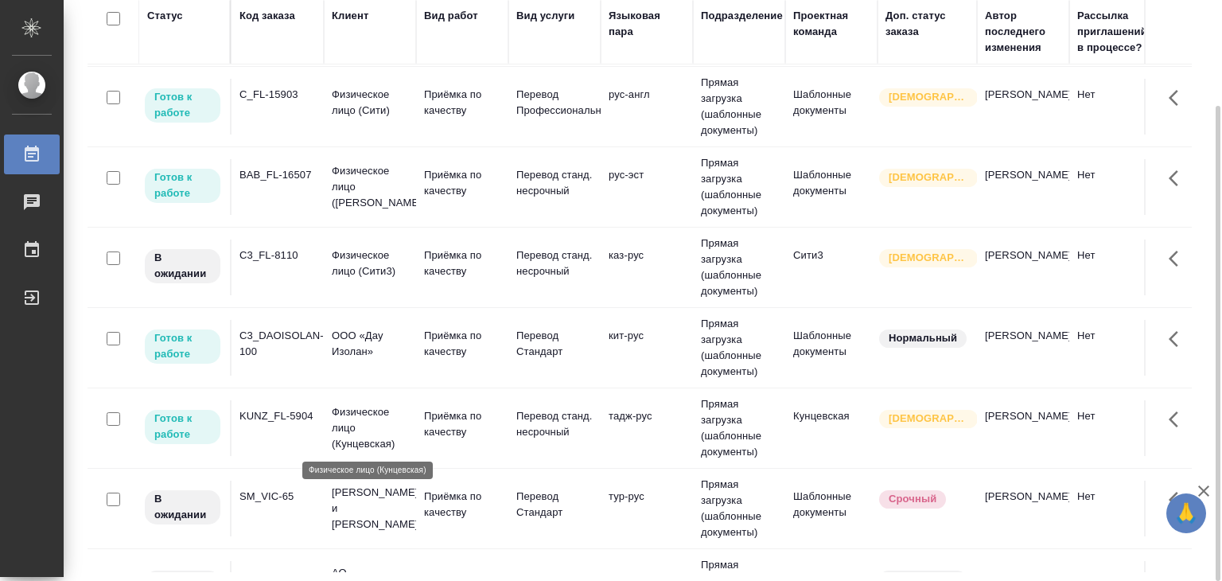
click at [290, 424] on div "KUNZ_FL-5904" at bounding box center [277, 416] width 76 height 16
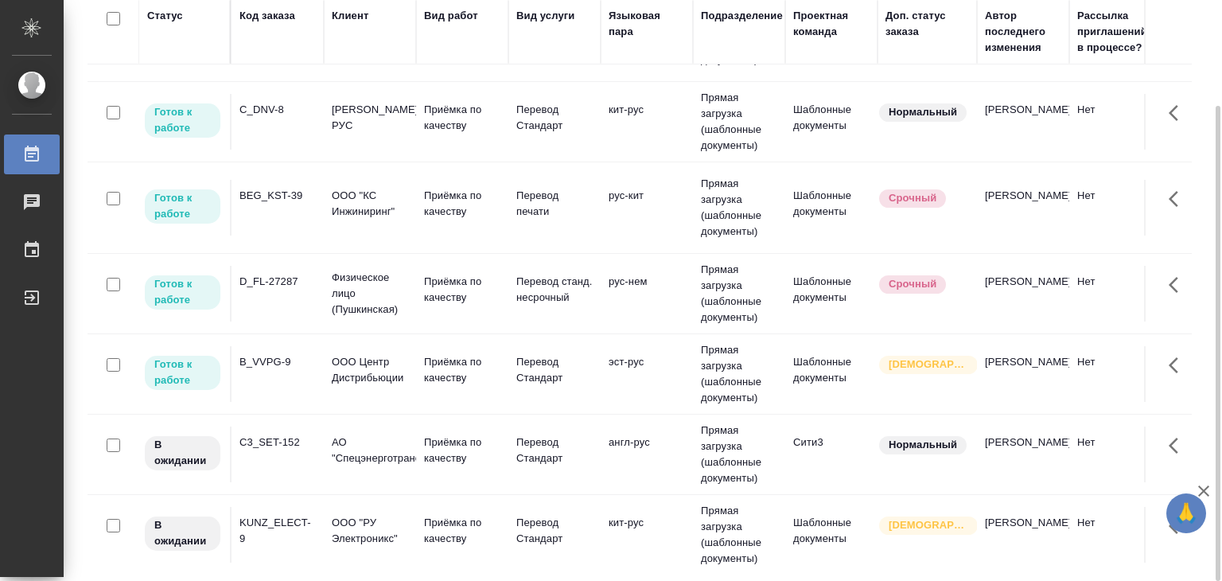
scroll to position [799, 0]
click at [334, 530] on p "ООО "РУ Электроникс"" at bounding box center [370, 530] width 76 height 32
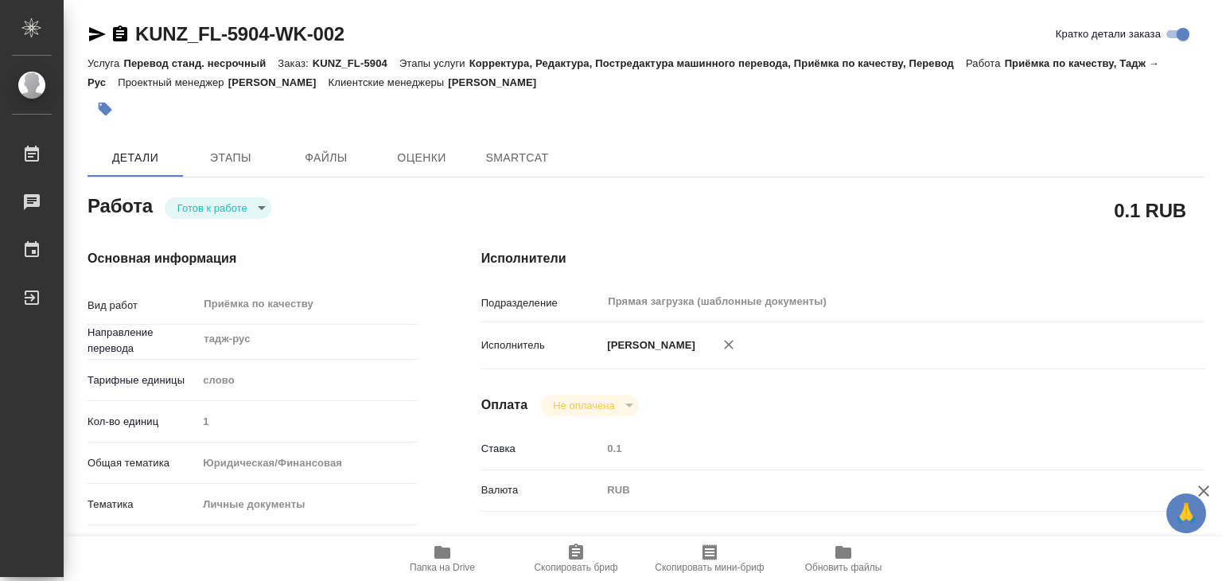
type textarea "x"
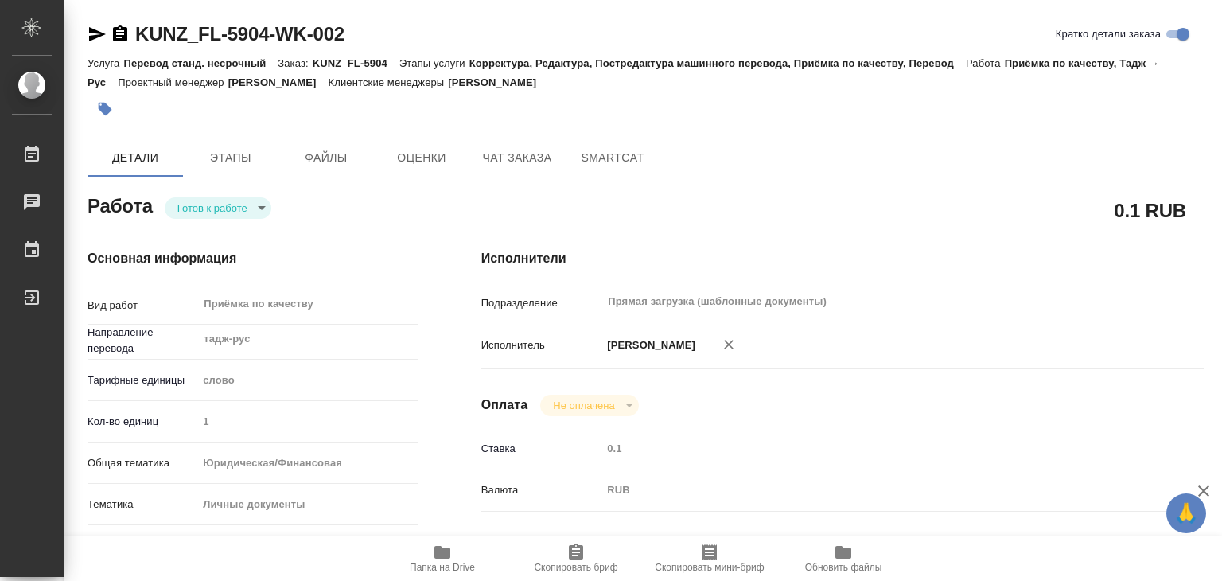
type textarea "x"
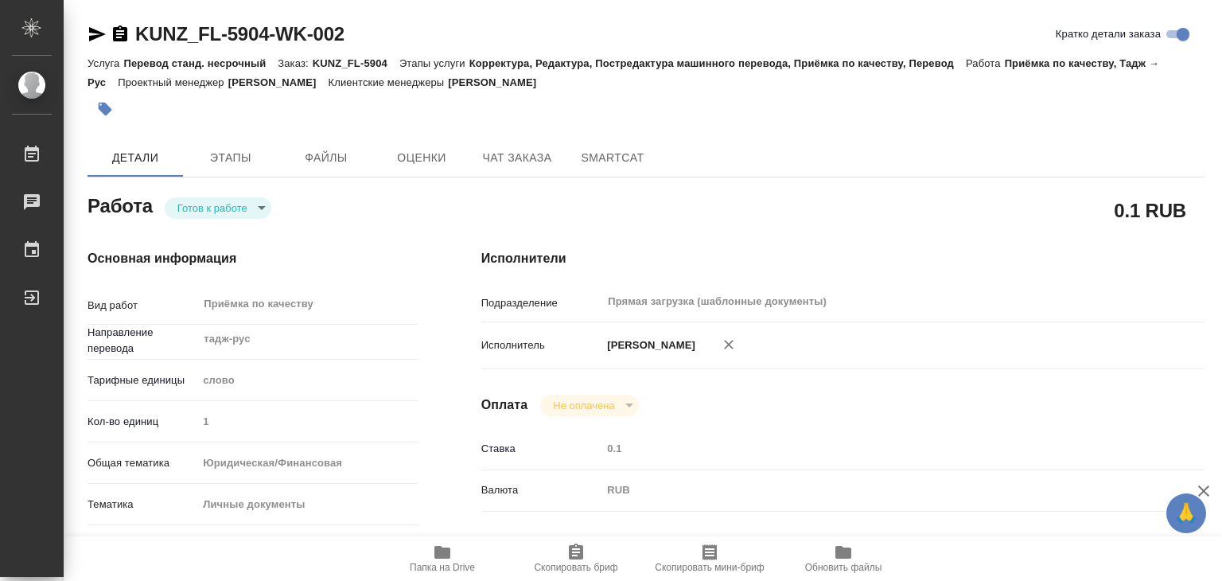
type textarea "x"
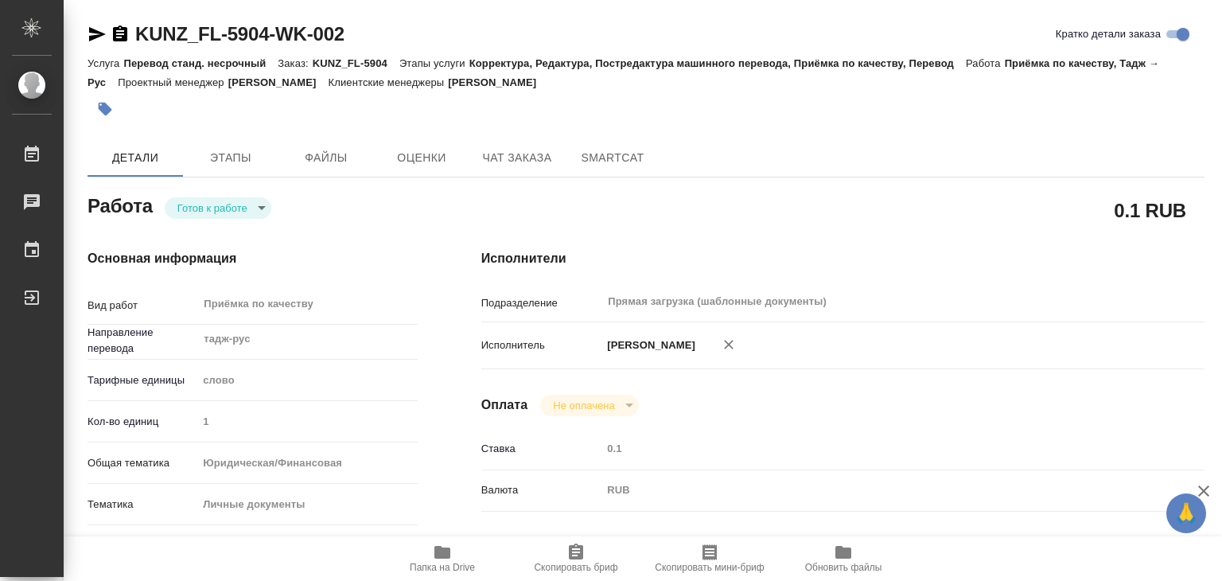
type textarea "x"
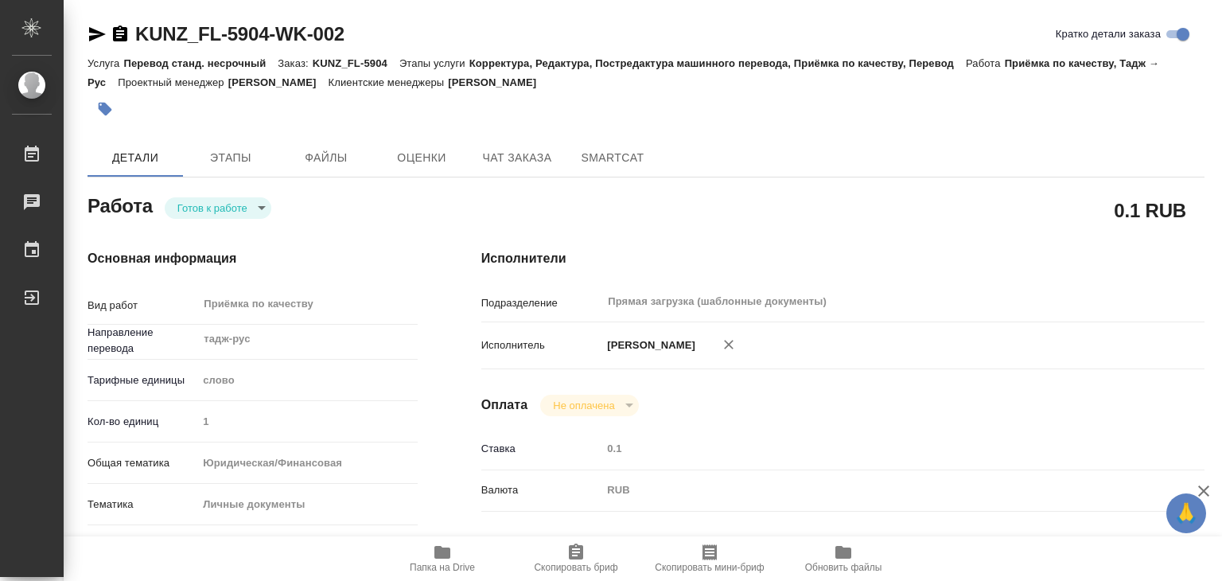
click at [452, 550] on span "Папка на Drive" at bounding box center [442, 557] width 115 height 30
click at [100, 106] on icon "button" at bounding box center [106, 110] width 14 height 14
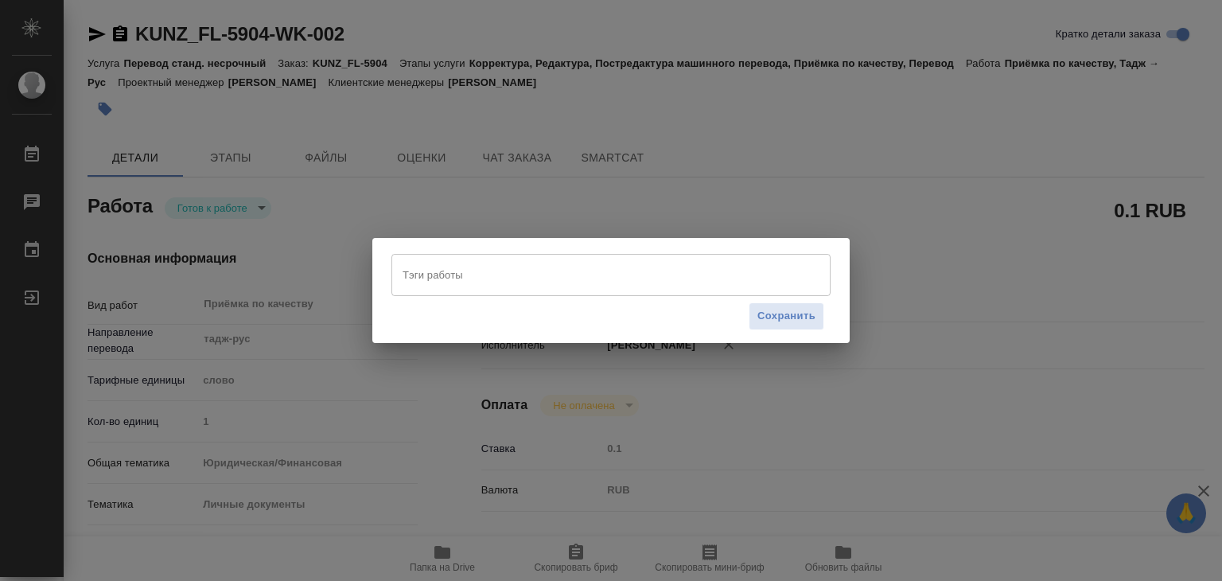
click at [437, 265] on input "Тэги работы" at bounding box center [596, 274] width 395 height 27
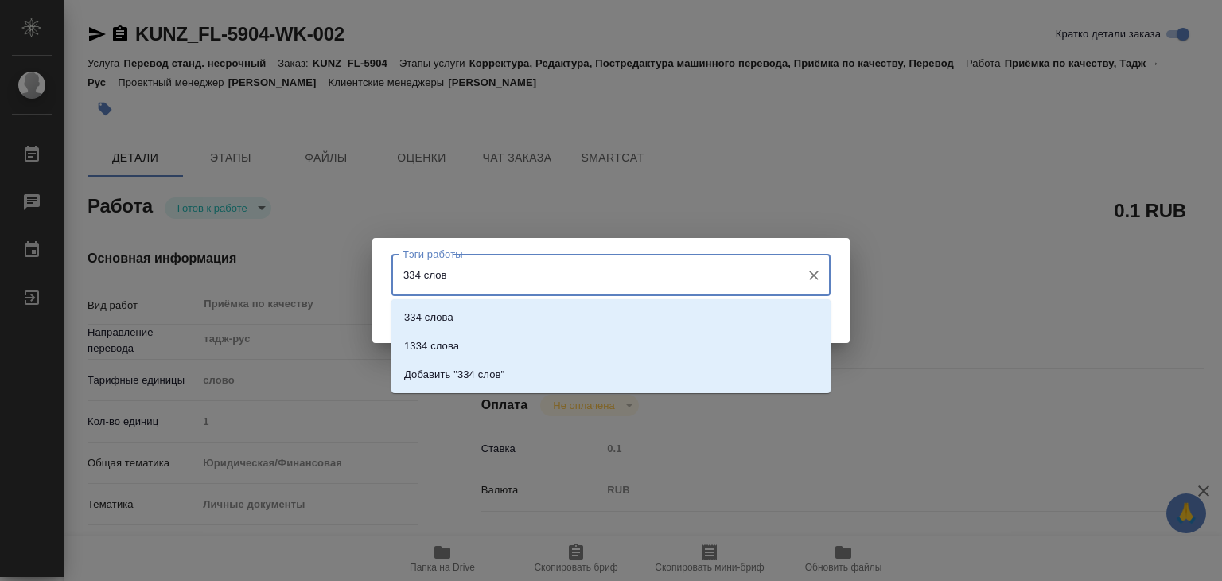
type input "334 слова"
click at [458, 314] on li "334 слова" at bounding box center [610, 317] width 439 height 29
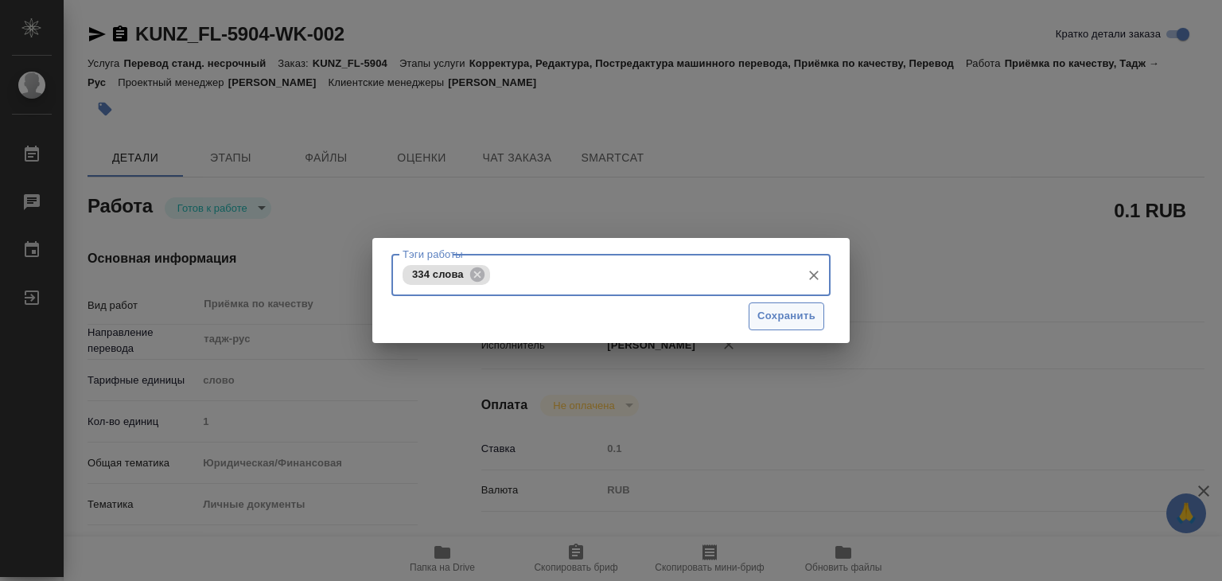
click at [786, 310] on span "Сохранить" at bounding box center [786, 316] width 58 height 18
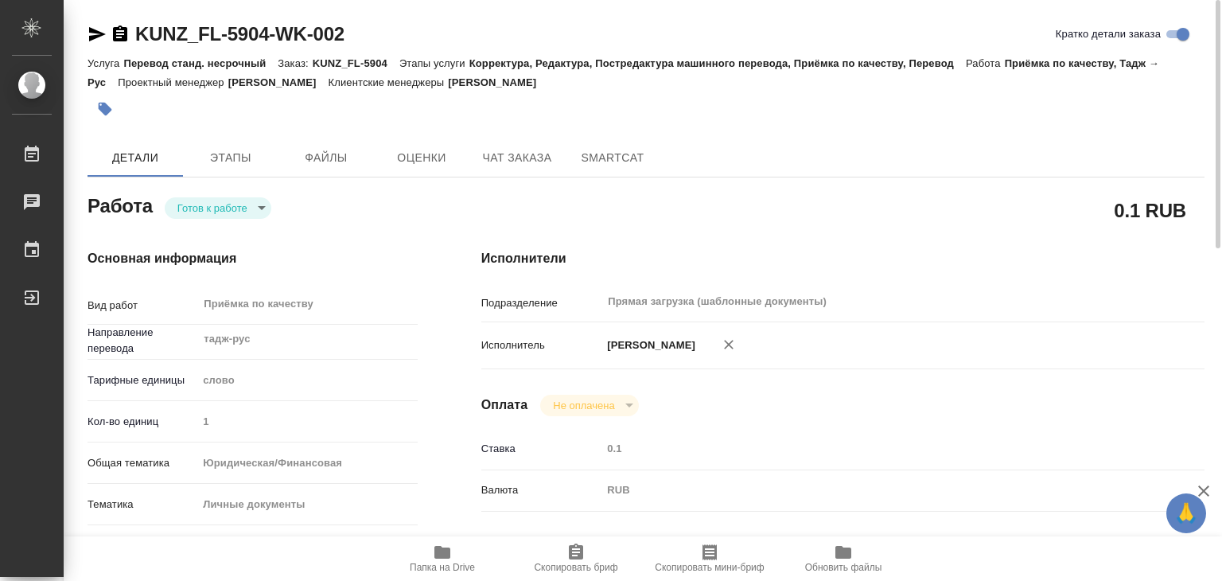
type input "readyForWork"
type textarea "Приёмка по качеству"
type textarea "x"
type input "тадж-рус"
type input "5a8b1489cc6b4906c91bfd90"
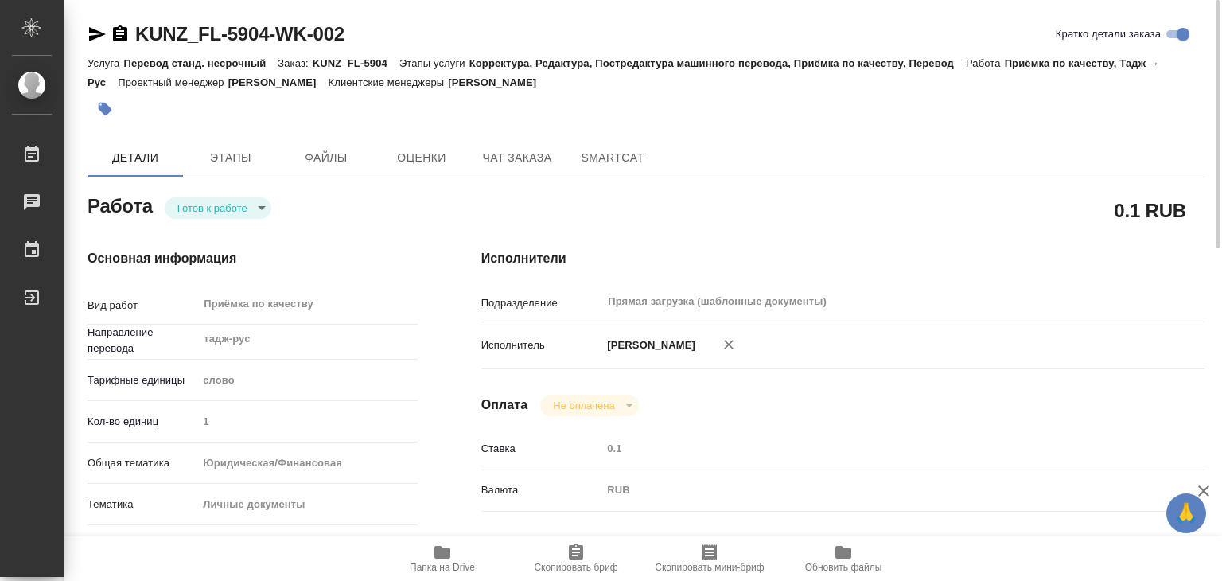
type input "1"
type input "yr-fn"
type input "5a8b8b956a9677013d343cfe"
checkbox input "true"
type input "12.09.2025 15:00"
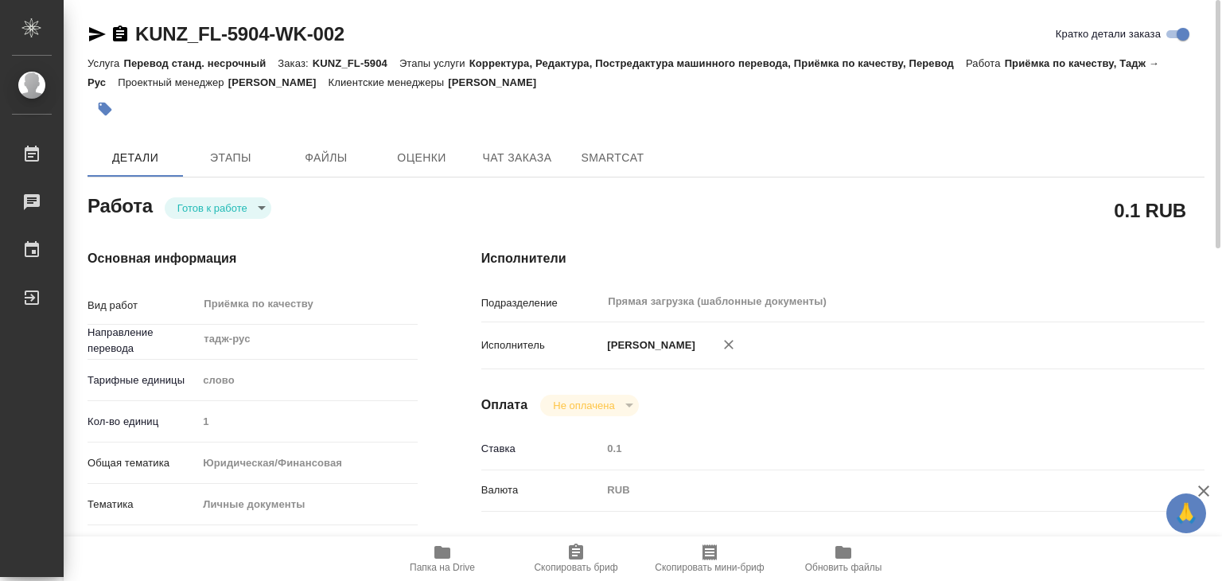
type input "[DATE] 16:00"
type input "Прямая загрузка (шаблонные документы)"
type input "notPayed"
type input "0.1"
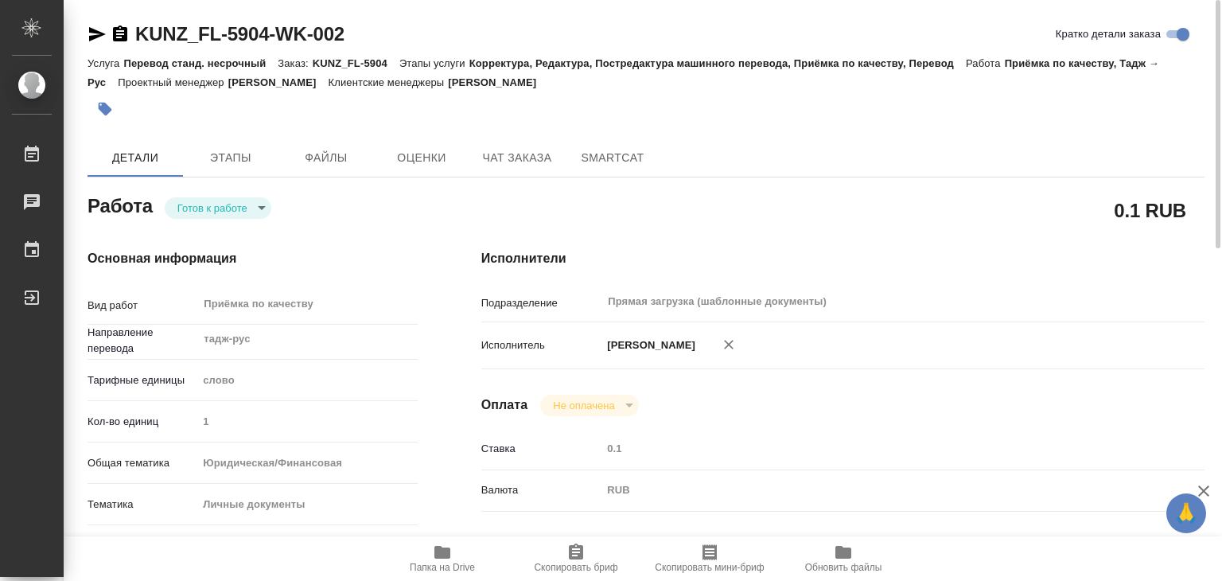
type input "RUB"
type input "[PERSON_NAME]"
type textarea "x"
type textarea "/Clients/FL_KUNZ/Orders/KUNZ_FL-5904/Corrected/KUNZ_FL-5904-WK-002"
type textarea "x"
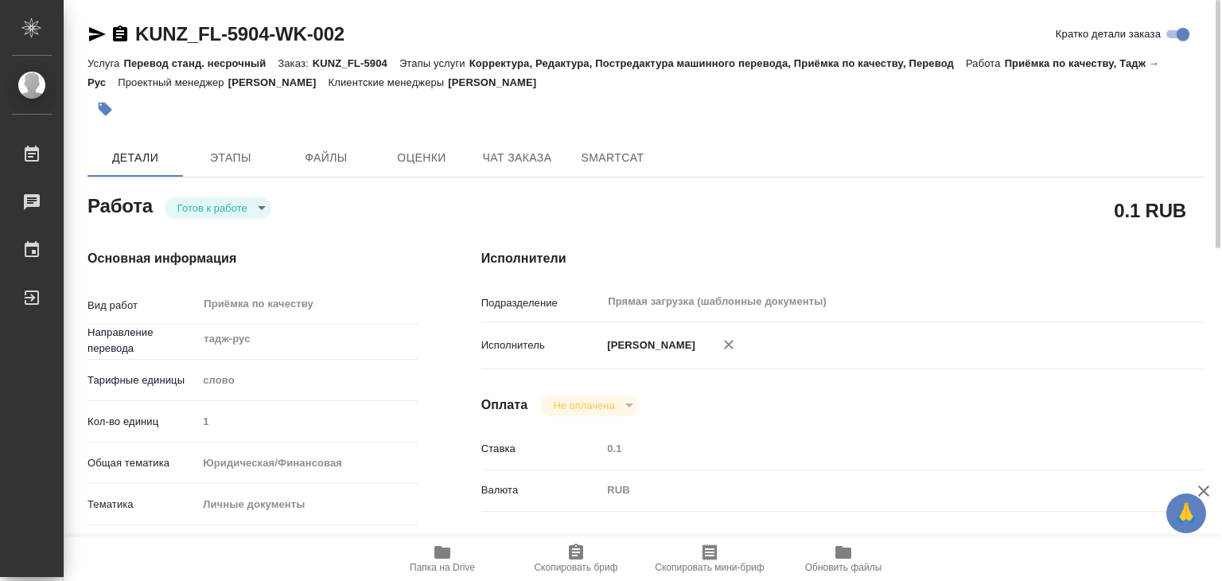
type input "KUNZ_FL-5904"
type input "Перевод станд. несрочный"
type input "Корректура, Редактура, Постредактура машинного перевода, Приёмка по качеству, П…"
type input "Zotova Ekaterina"
type input "/Clients/FL_KUNZ/Orders/KUNZ_FL-5904"
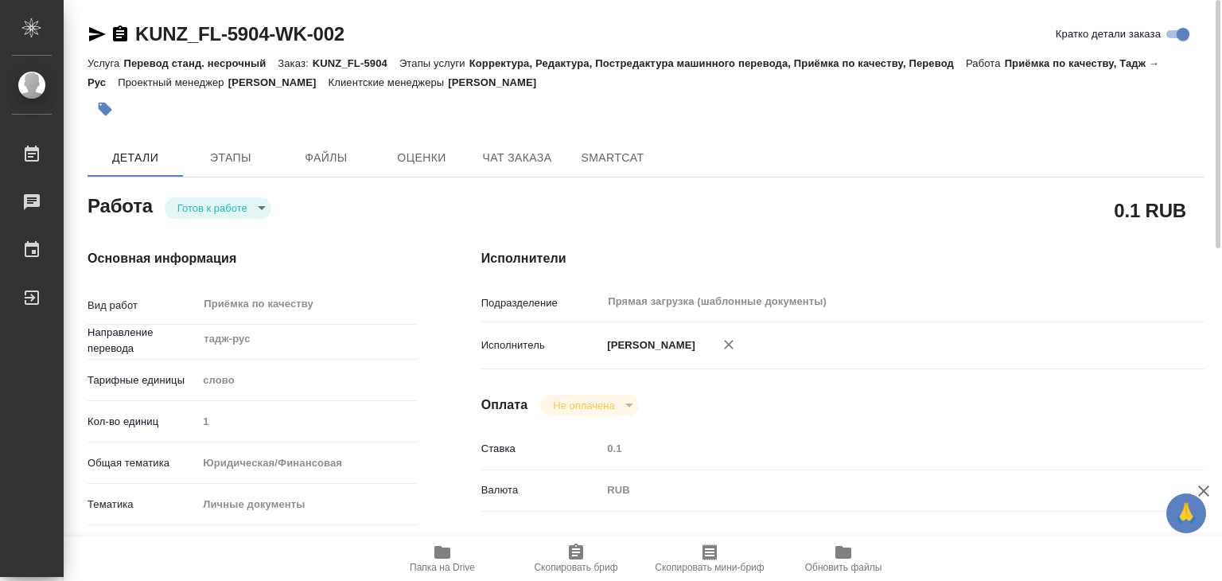
type textarea "x"
type textarea "СОБ тадж-рус под нот. Полный перенабор для сахарово"
type textarea "x"
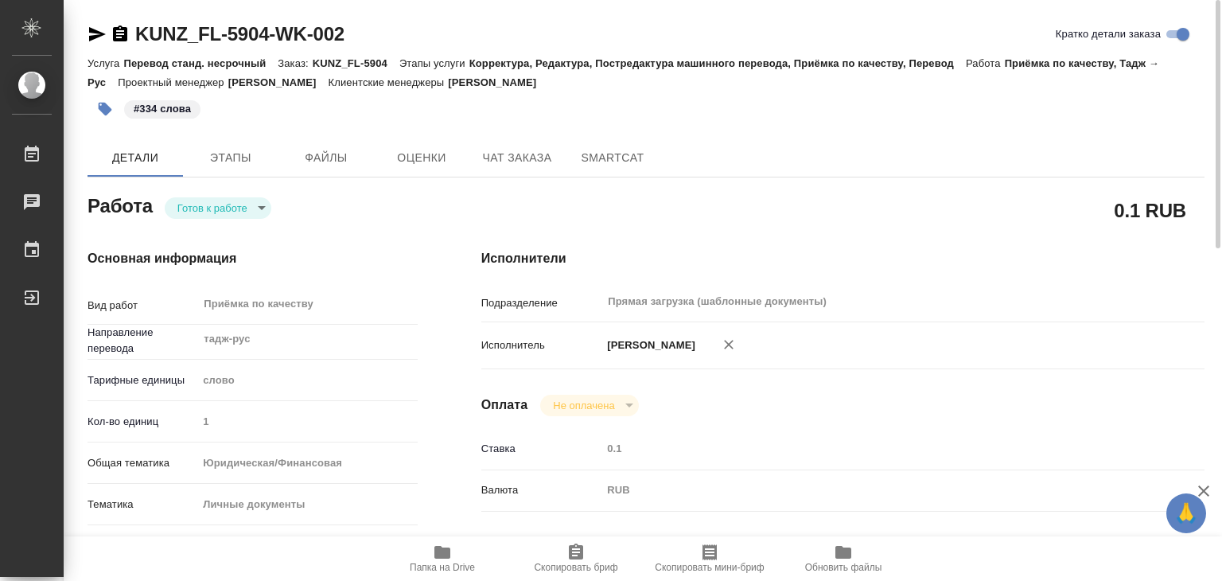
type textarea "x"
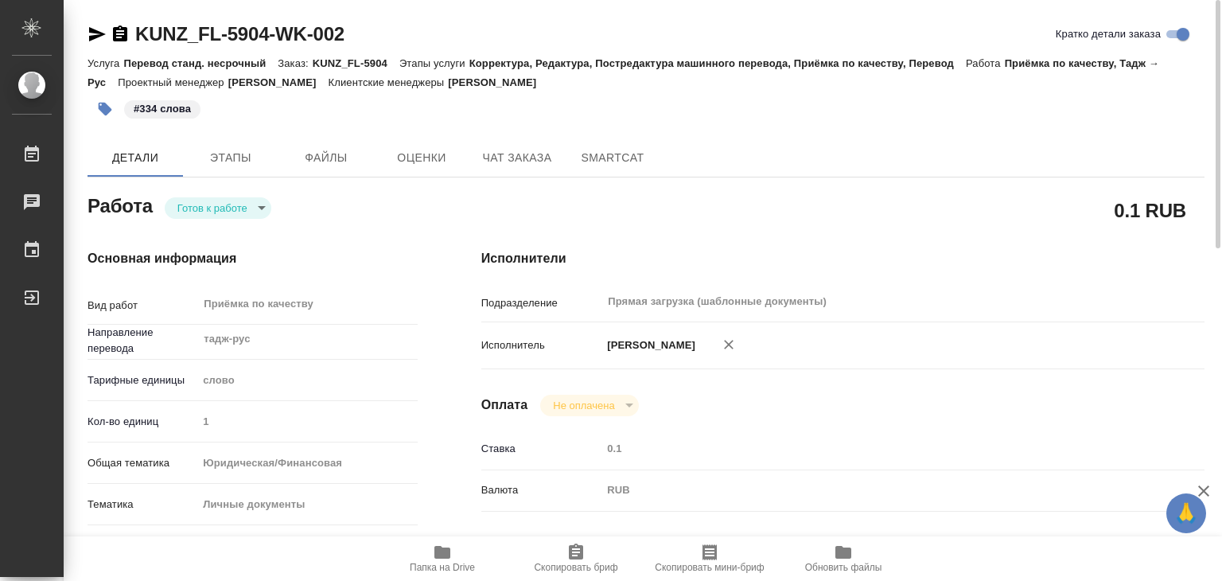
type textarea "x"
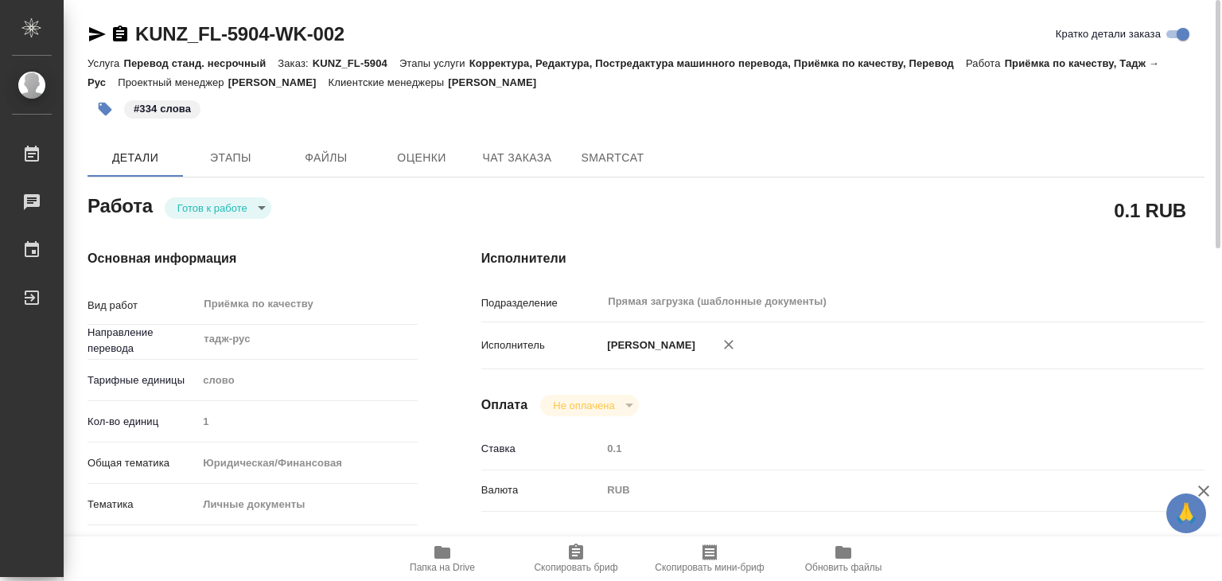
type textarea "x"
drag, startPoint x: 545, startPoint y: 87, endPoint x: 462, endPoint y: 80, distance: 83.0
click at [462, 80] on div "Услуга Перевод станд. несрочный Заказ: KUNZ_FL-5904 Этапы услуги Корректура, Ре…" at bounding box center [645, 72] width 1117 height 38
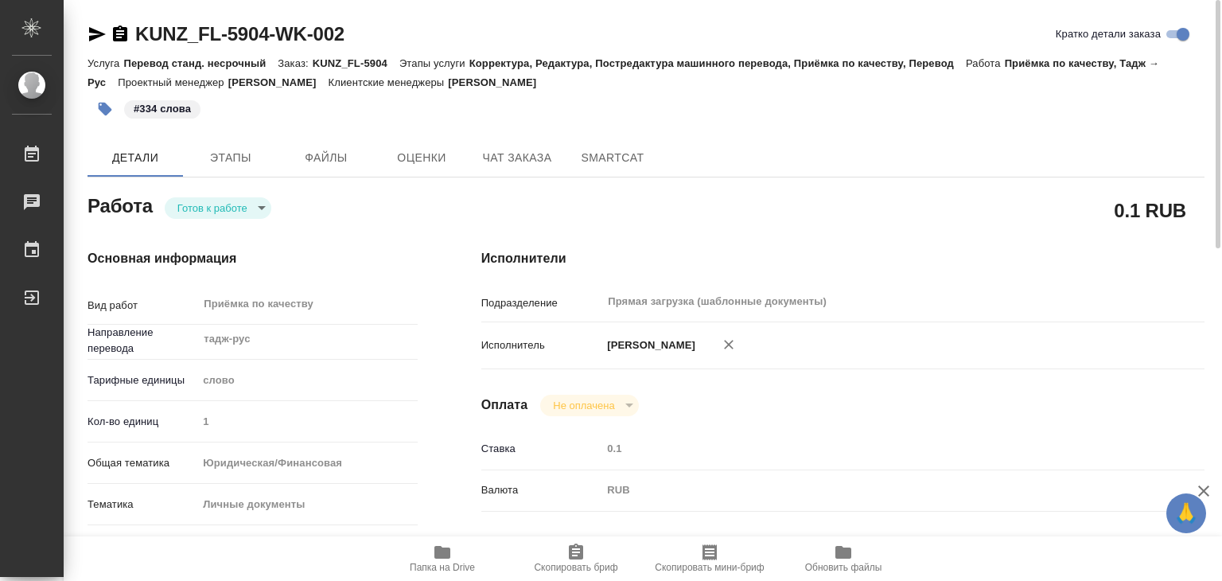
copy p "Zotova Ekaterina"
drag, startPoint x: 131, startPoint y: 15, endPoint x: 270, endPoint y: 32, distance: 140.2
copy link "KUNZ_FL-5904"
click at [207, 201] on body "🙏 .cls-1 fill:#fff; AWATERA Alilekova Valeriya Работы 0 Чаты График Выйти KUNZ_…" at bounding box center [611, 290] width 1222 height 581
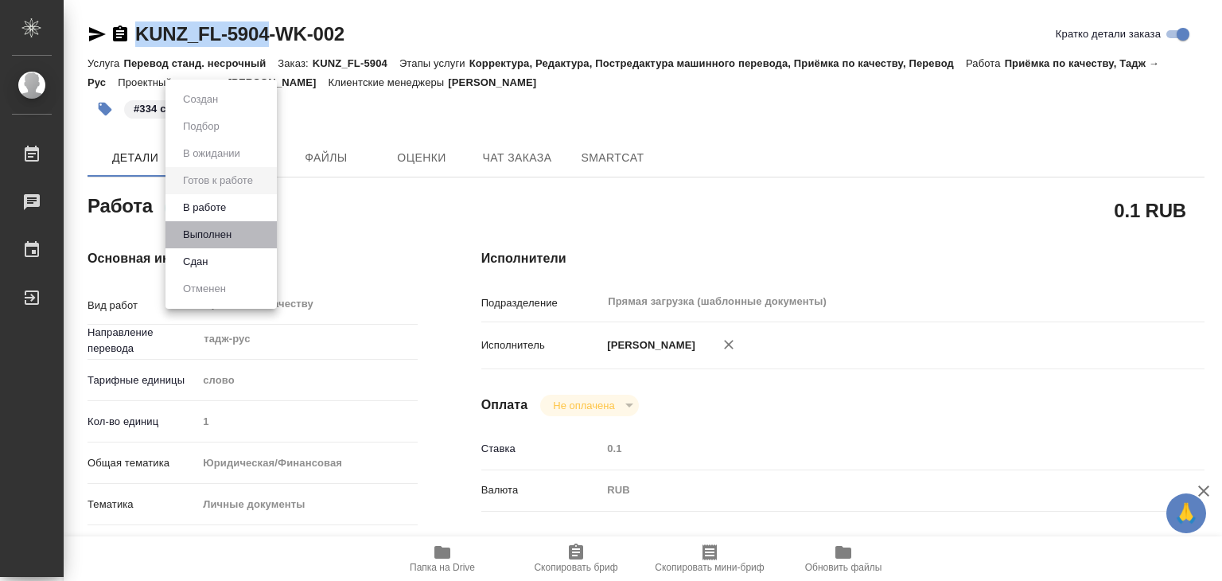
click at [229, 235] on button "Выполнен" at bounding box center [207, 234] width 58 height 17
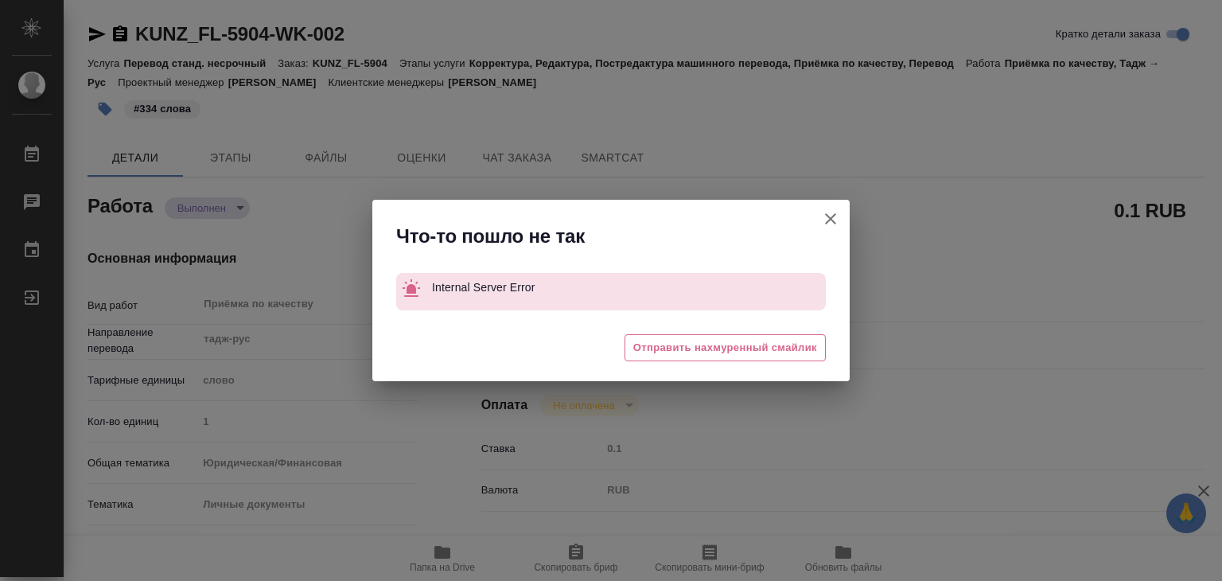
type textarea "x"
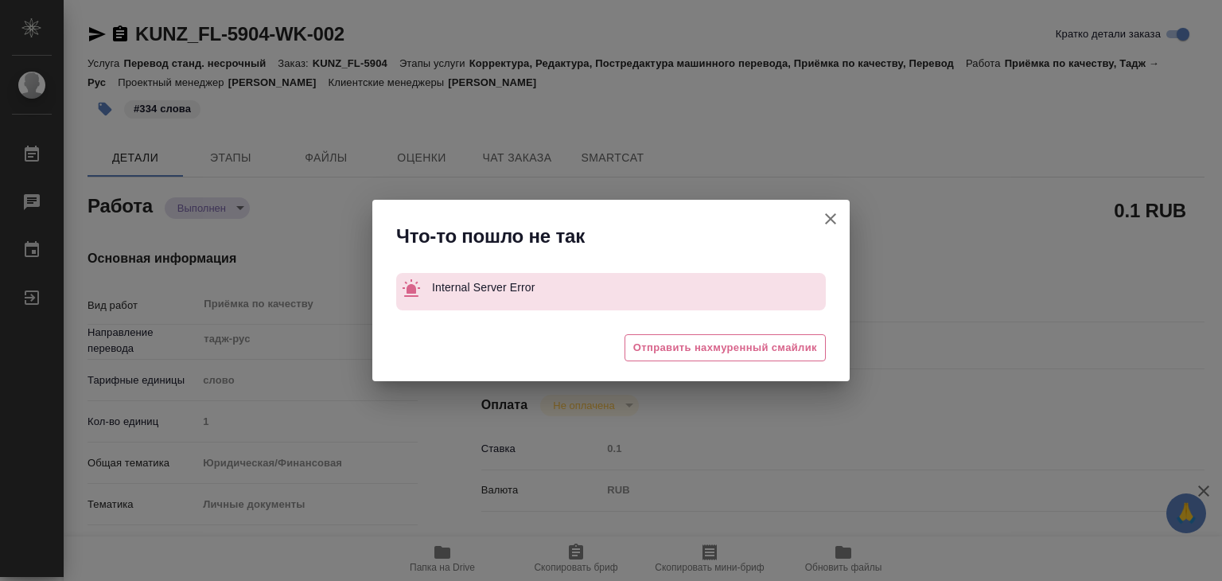
type textarea "x"
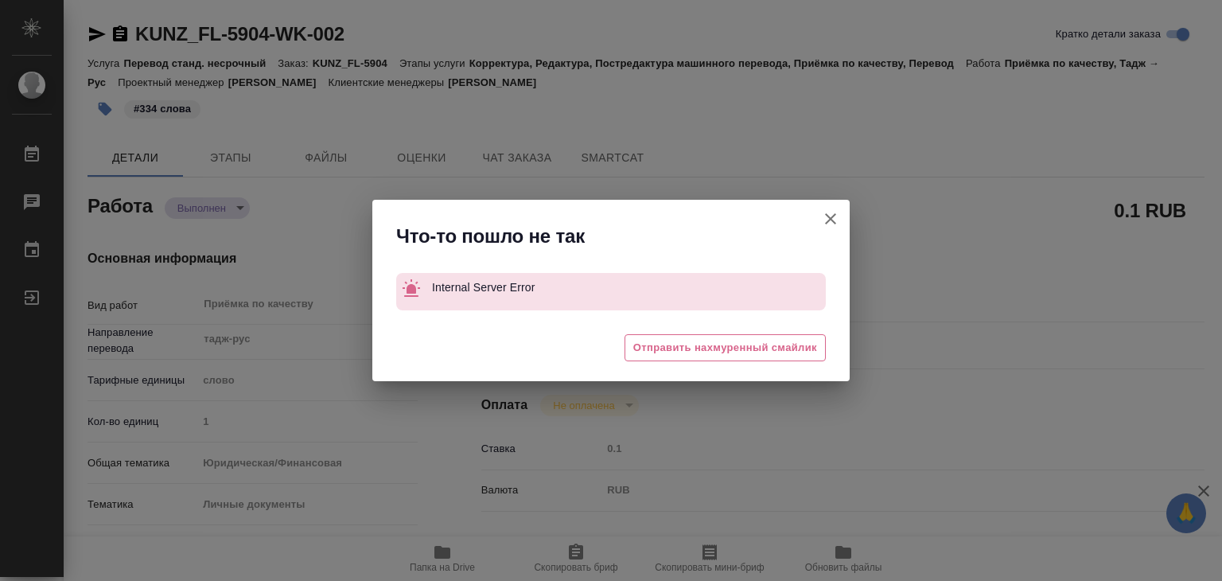
click at [830, 216] on icon "button" at bounding box center [830, 218] width 19 height 19
type textarea "x"
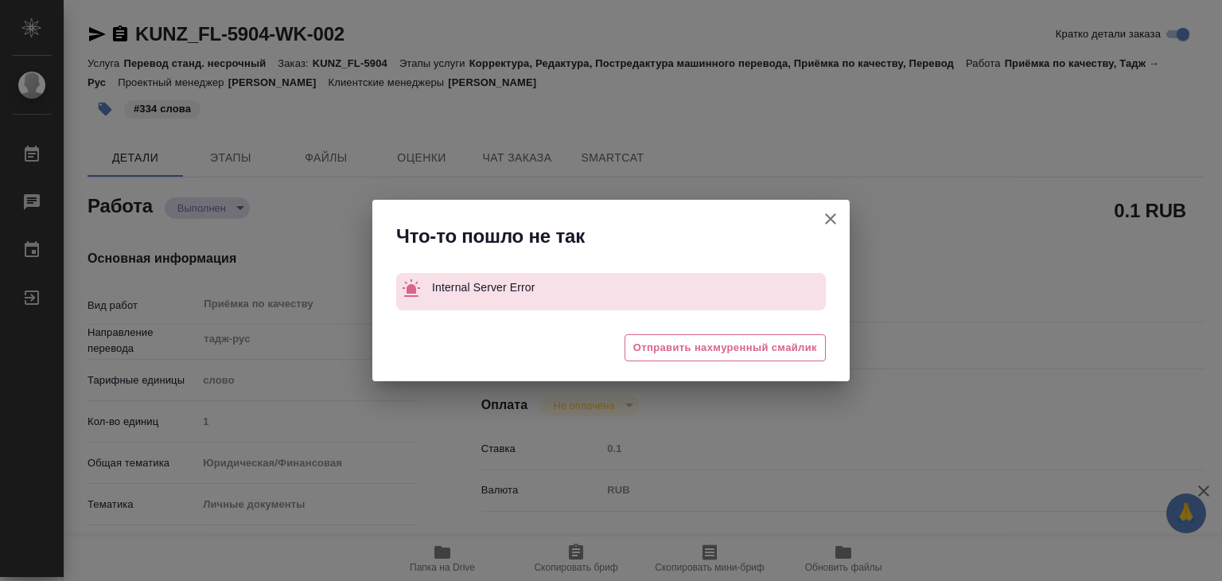
type textarea "x"
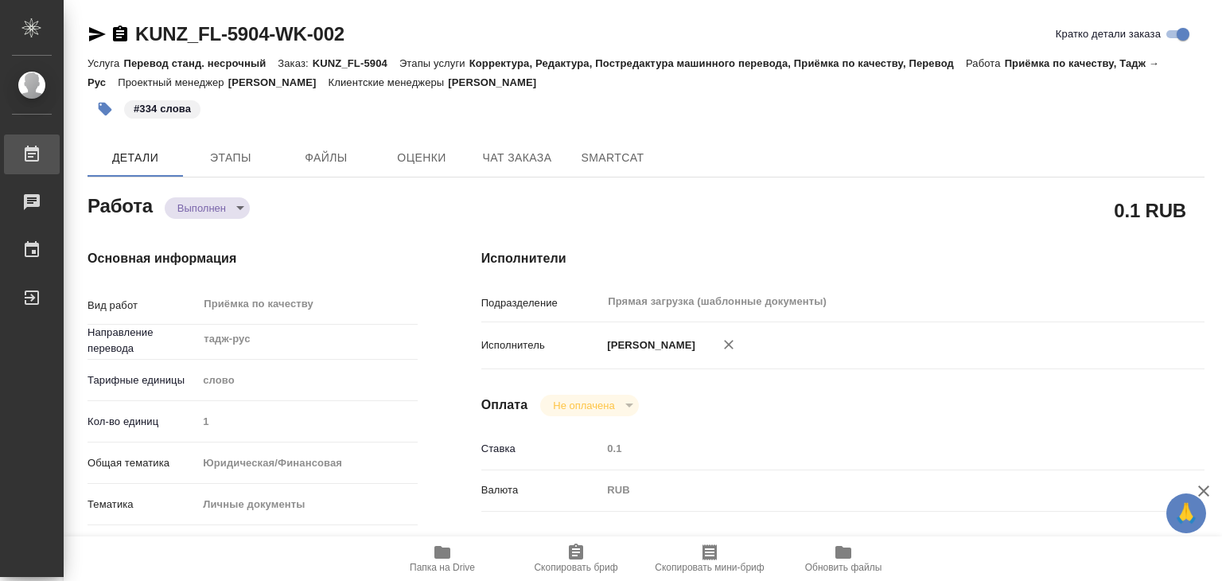
type textarea "x"
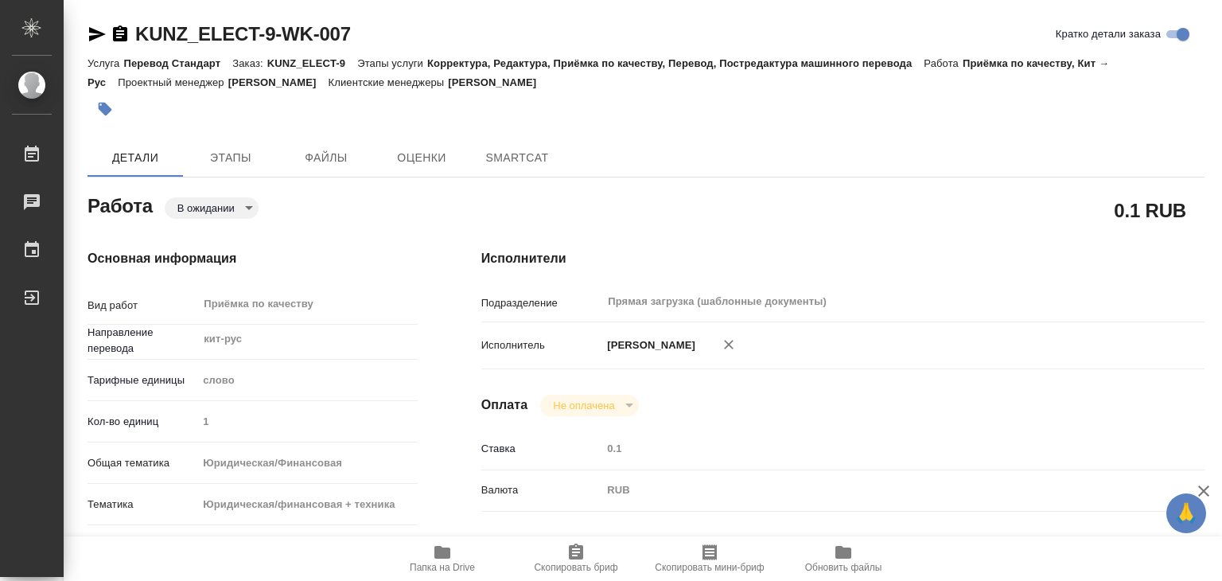
type textarea "x"
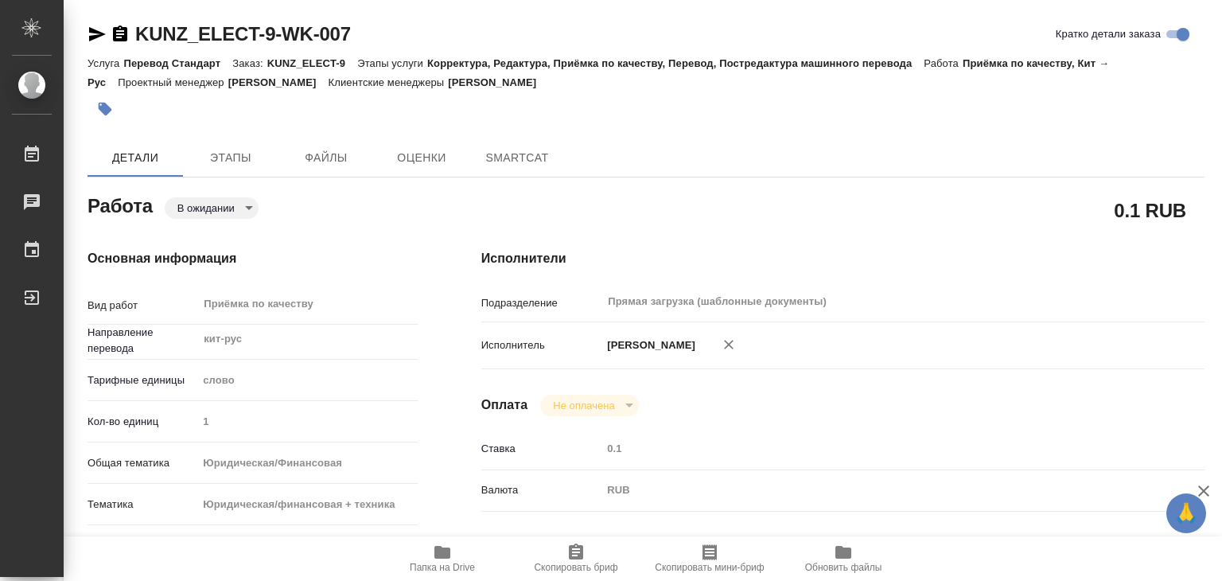
type textarea "x"
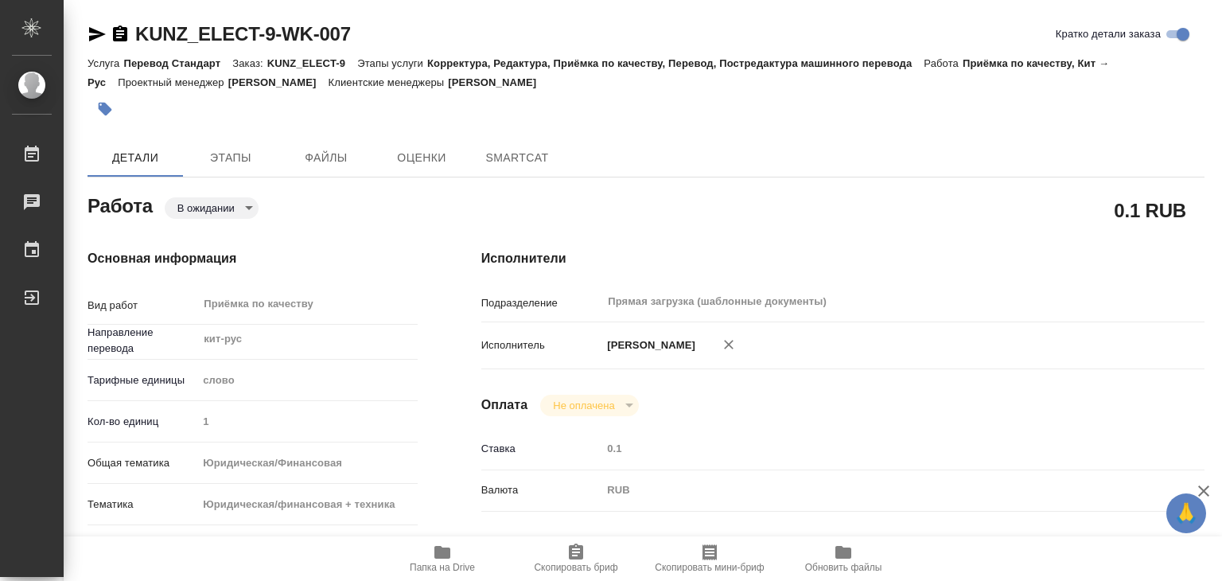
type textarea "x"
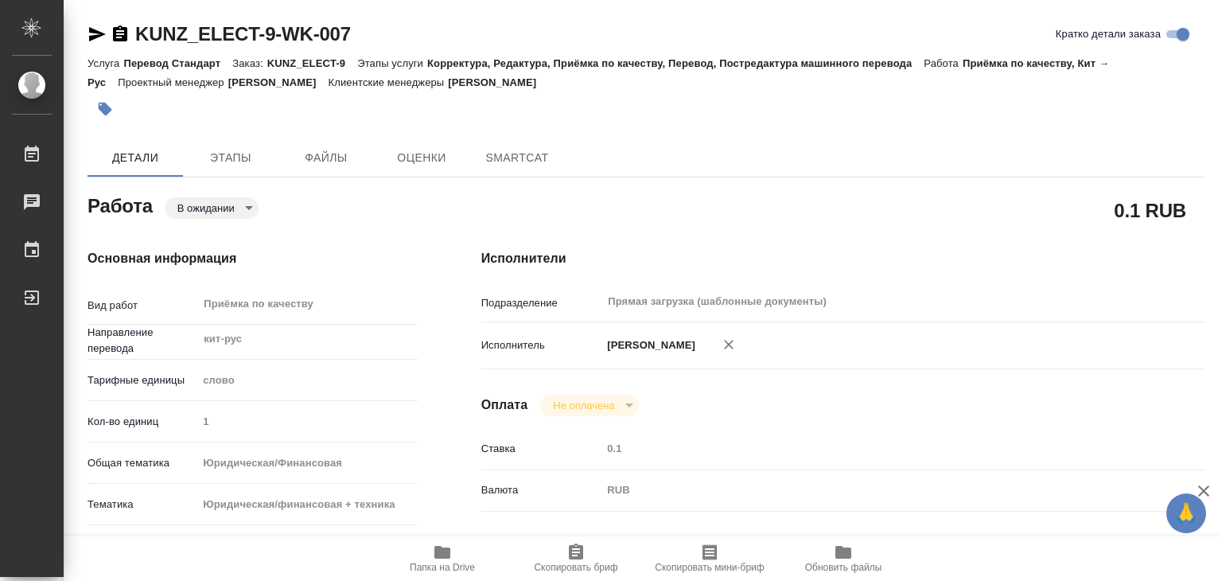
type textarea "x"
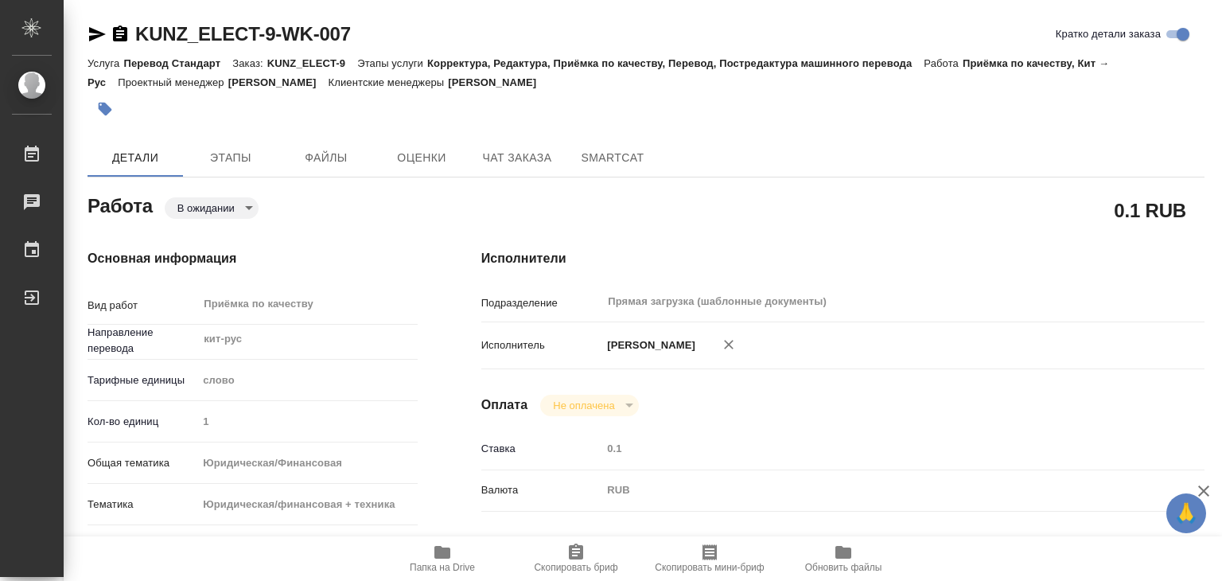
click at [434, 550] on icon "button" at bounding box center [442, 552] width 16 height 13
type textarea "x"
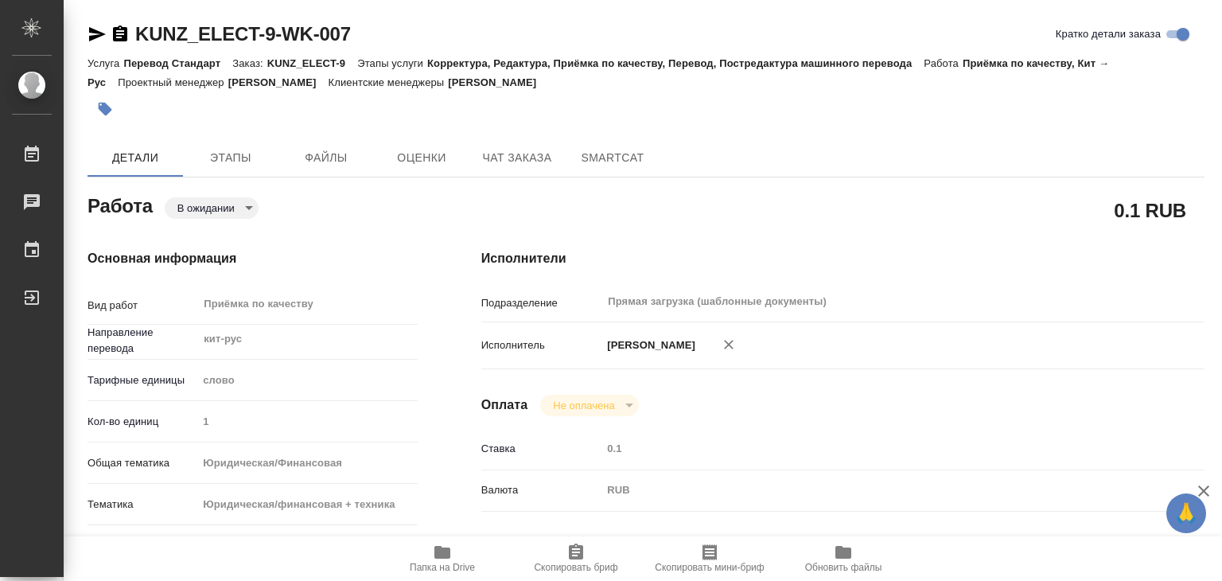
type textarea "x"
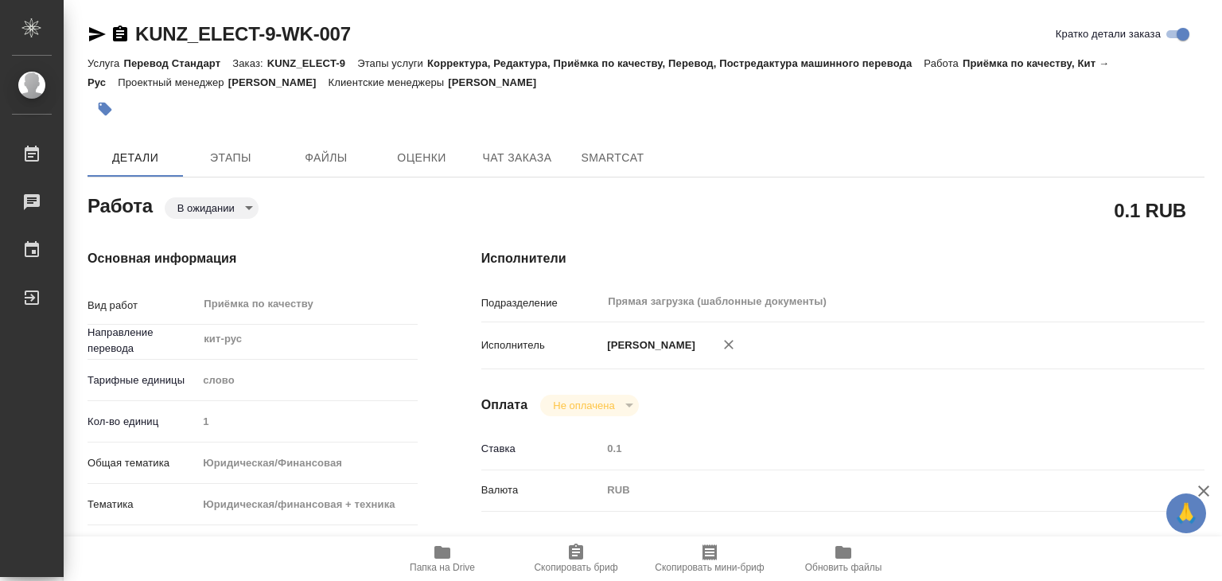
type textarea "x"
click at [326, 150] on span "Файлы" at bounding box center [326, 158] width 76 height 20
